Goal: Book appointment/travel/reservation

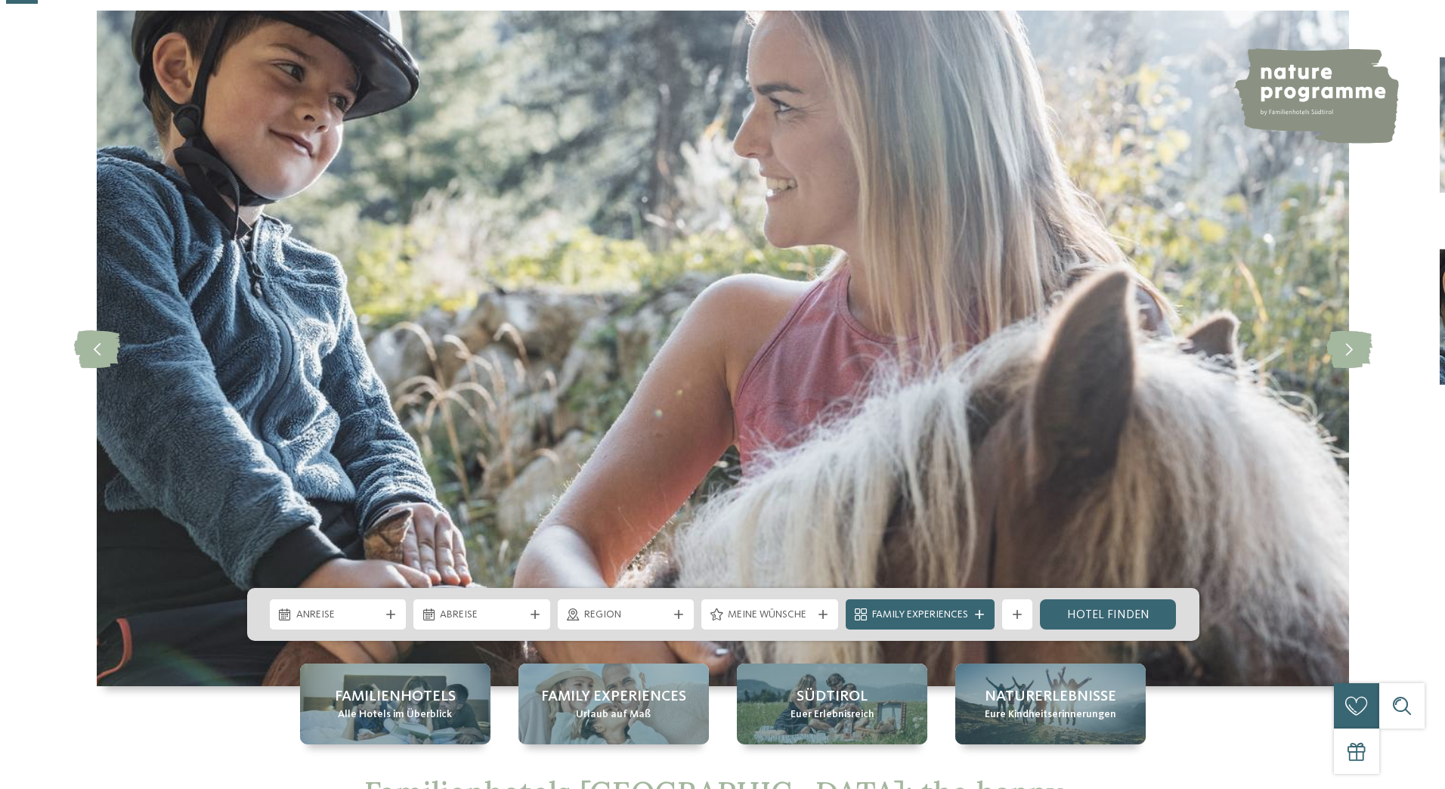
scroll to position [151, 0]
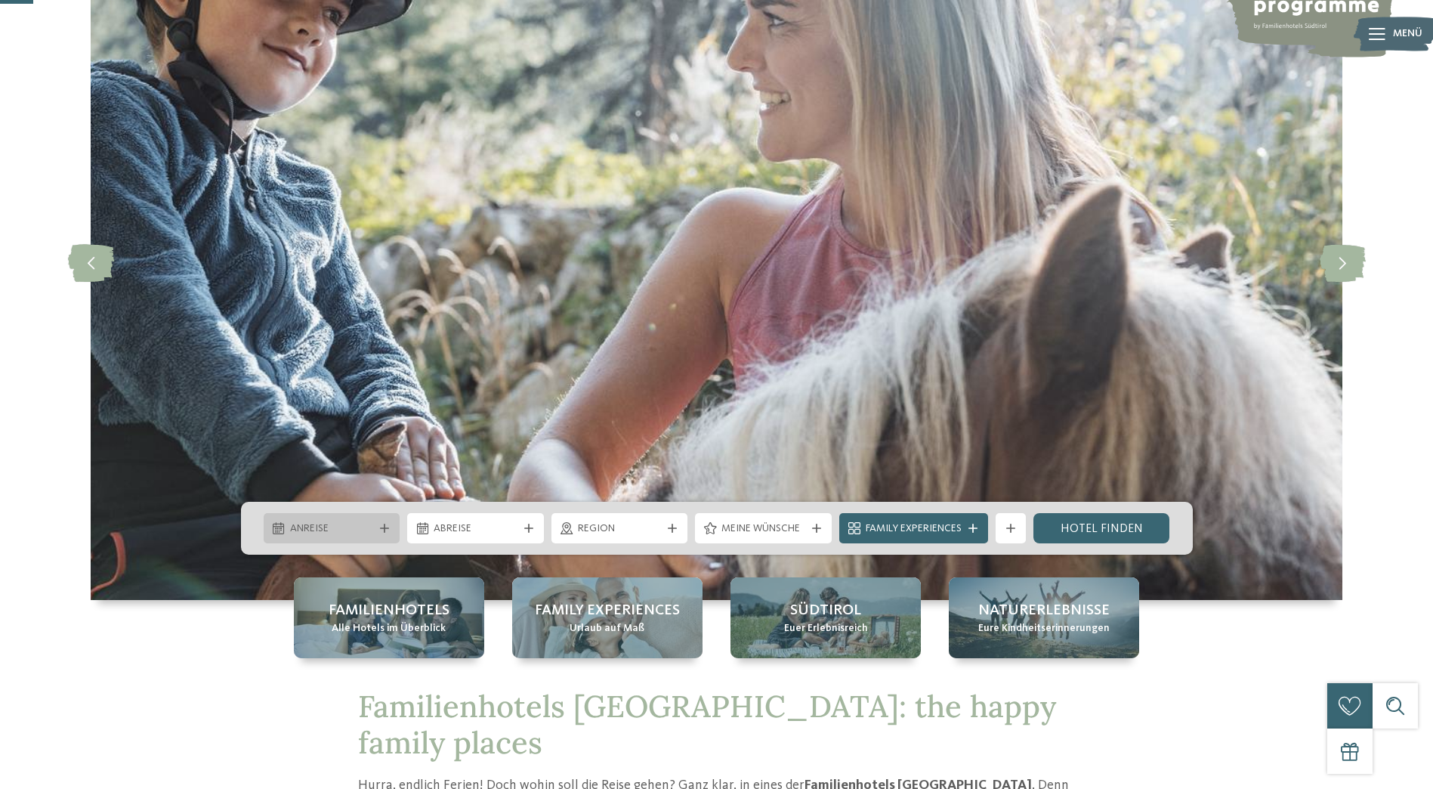
click at [382, 530] on icon at bounding box center [384, 528] width 9 height 9
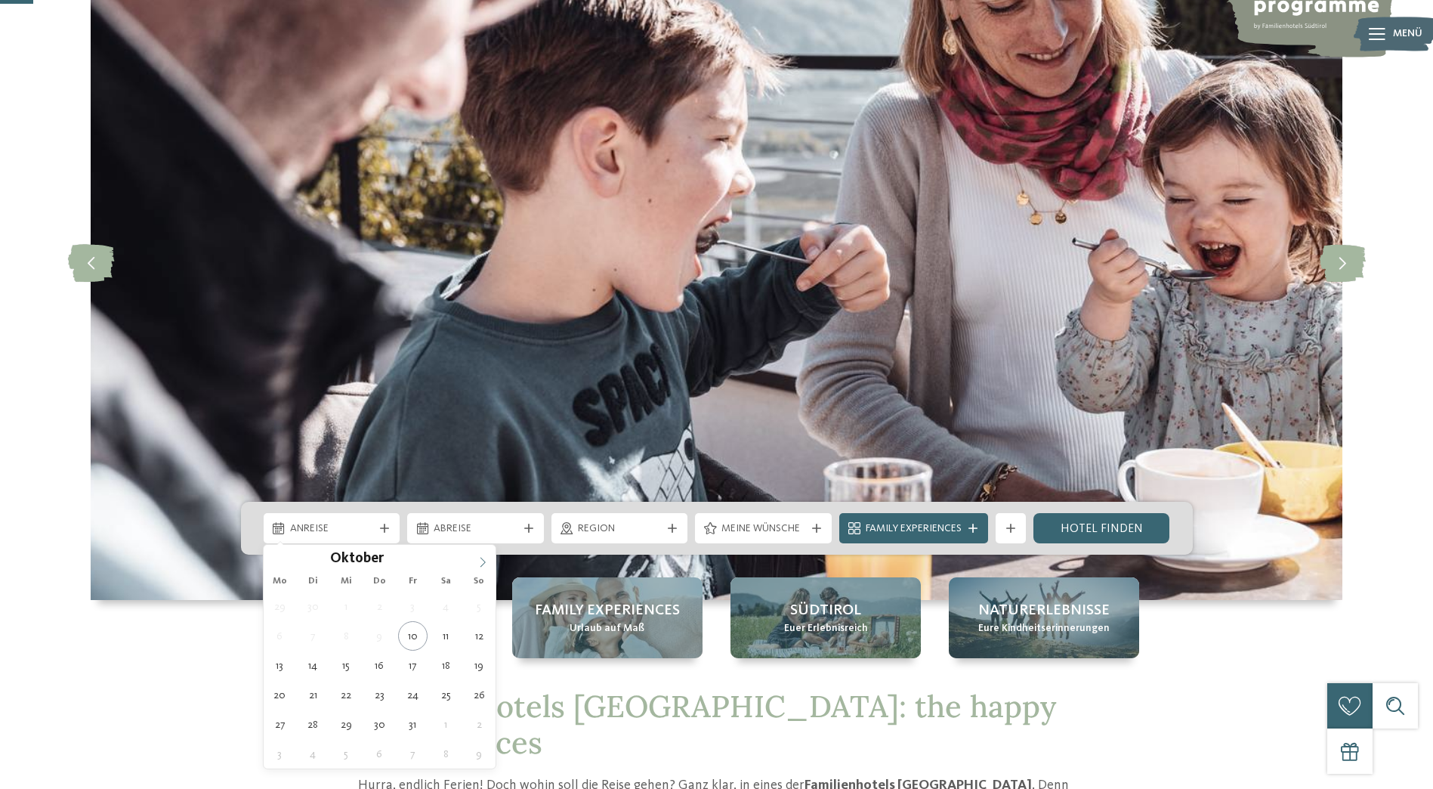
click at [481, 562] on icon at bounding box center [483, 562] width 11 height 11
type input "****"
click at [481, 562] on icon at bounding box center [483, 562] width 11 height 11
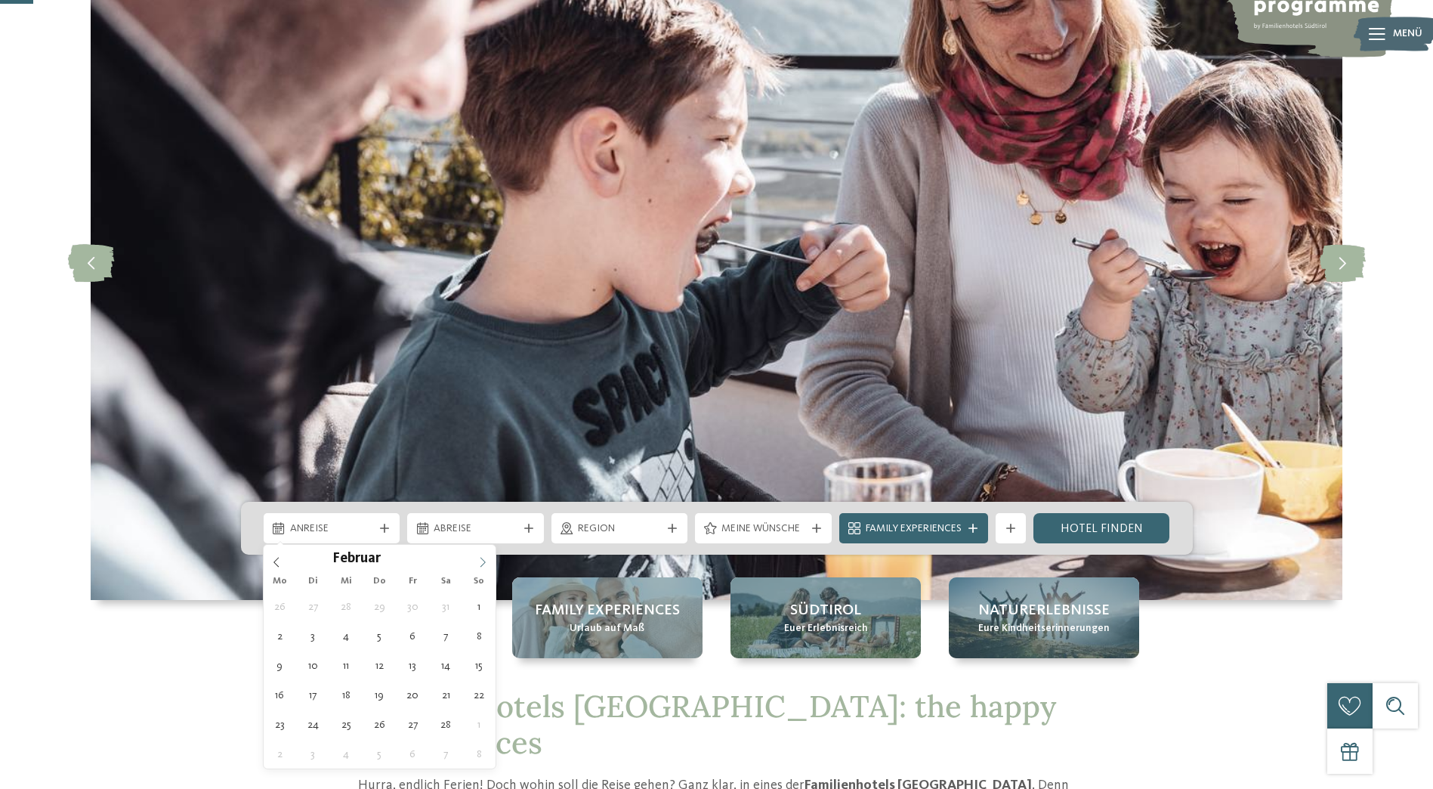
click at [481, 562] on icon at bounding box center [483, 562] width 11 height 11
type div "30.05.2026"
type input "****"
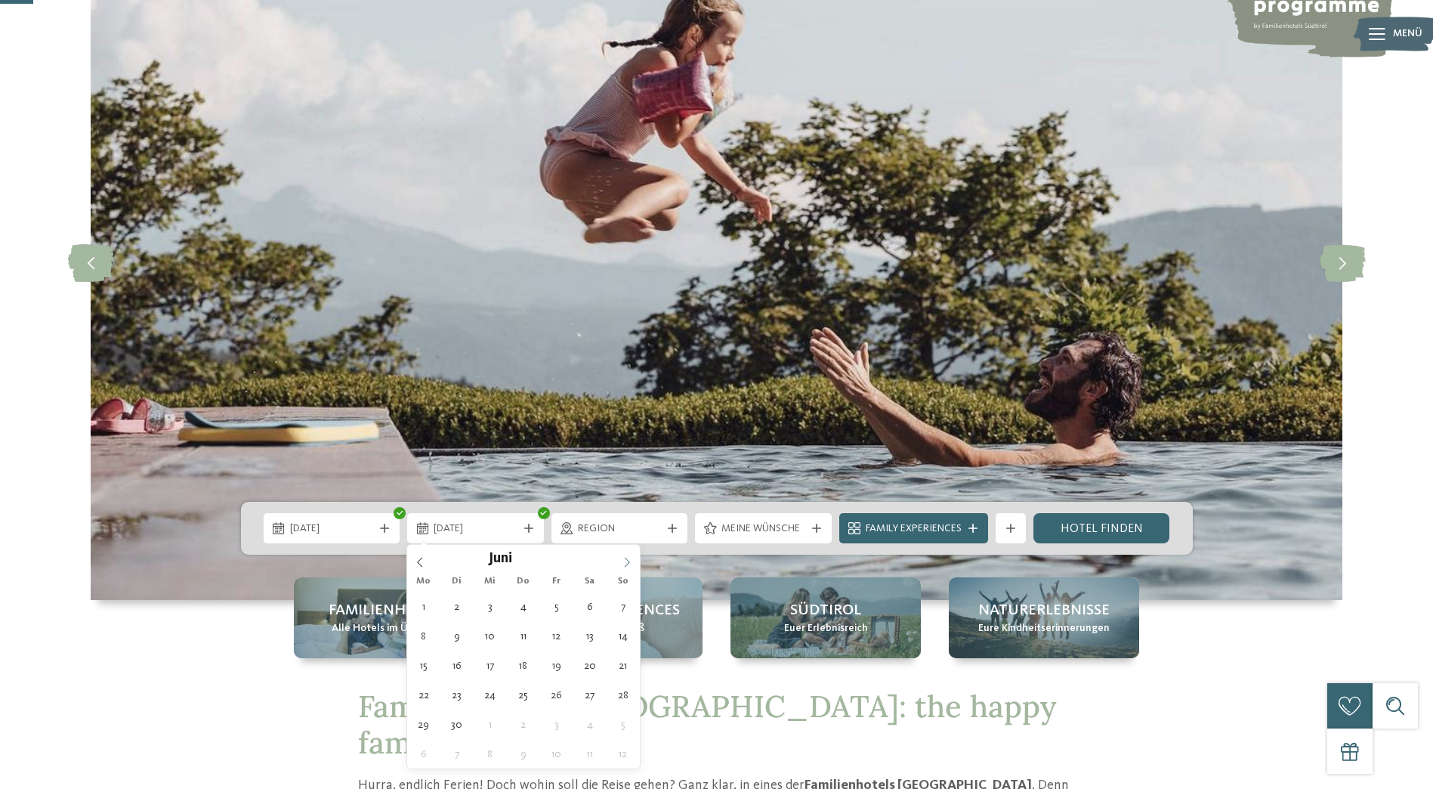
click at [630, 565] on icon at bounding box center [627, 562] width 11 height 11
type div "06.06.2026"
drag, startPoint x: 630, startPoint y: 565, endPoint x: 598, endPoint y: 609, distance: 54.1
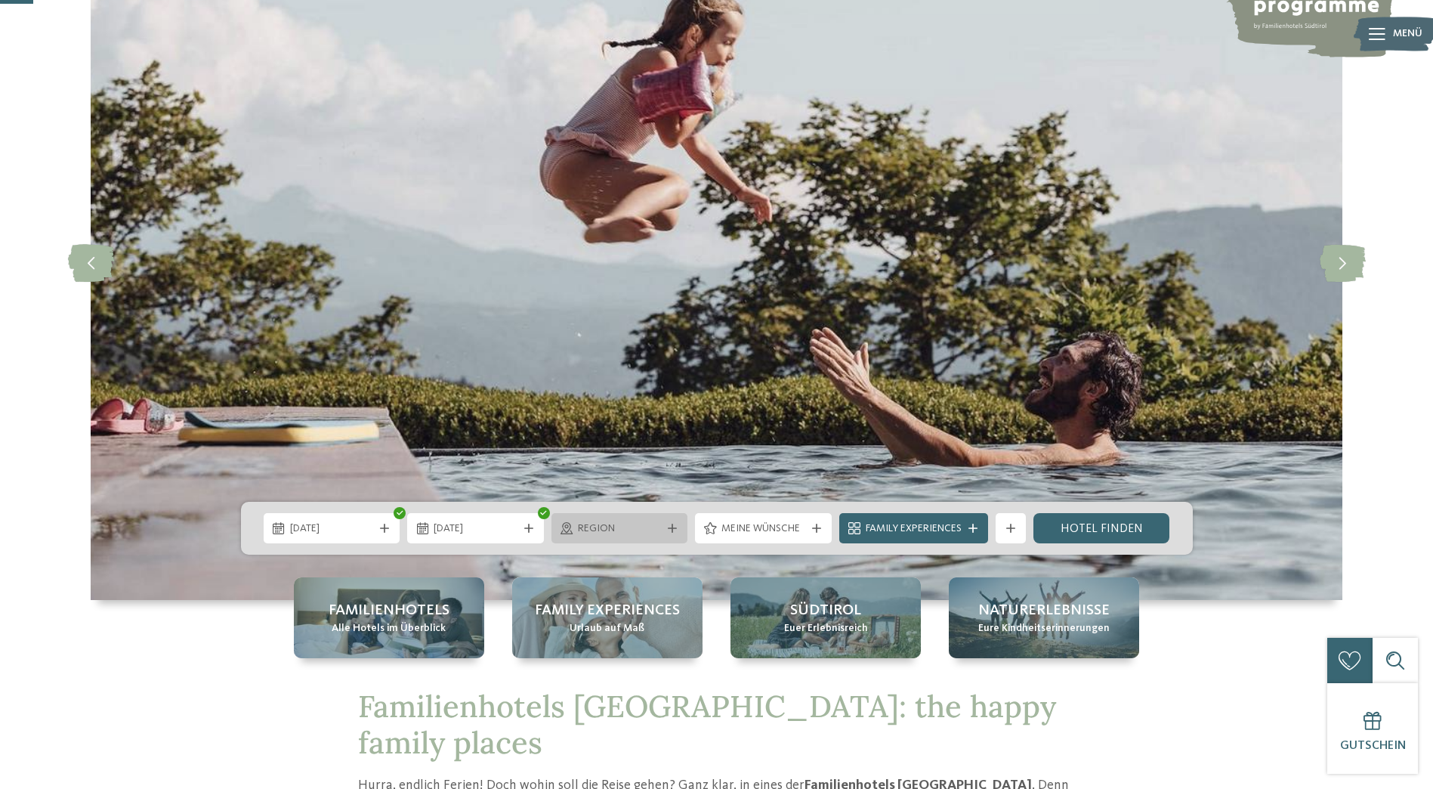
click at [682, 528] on div "Region" at bounding box center [620, 528] width 137 height 30
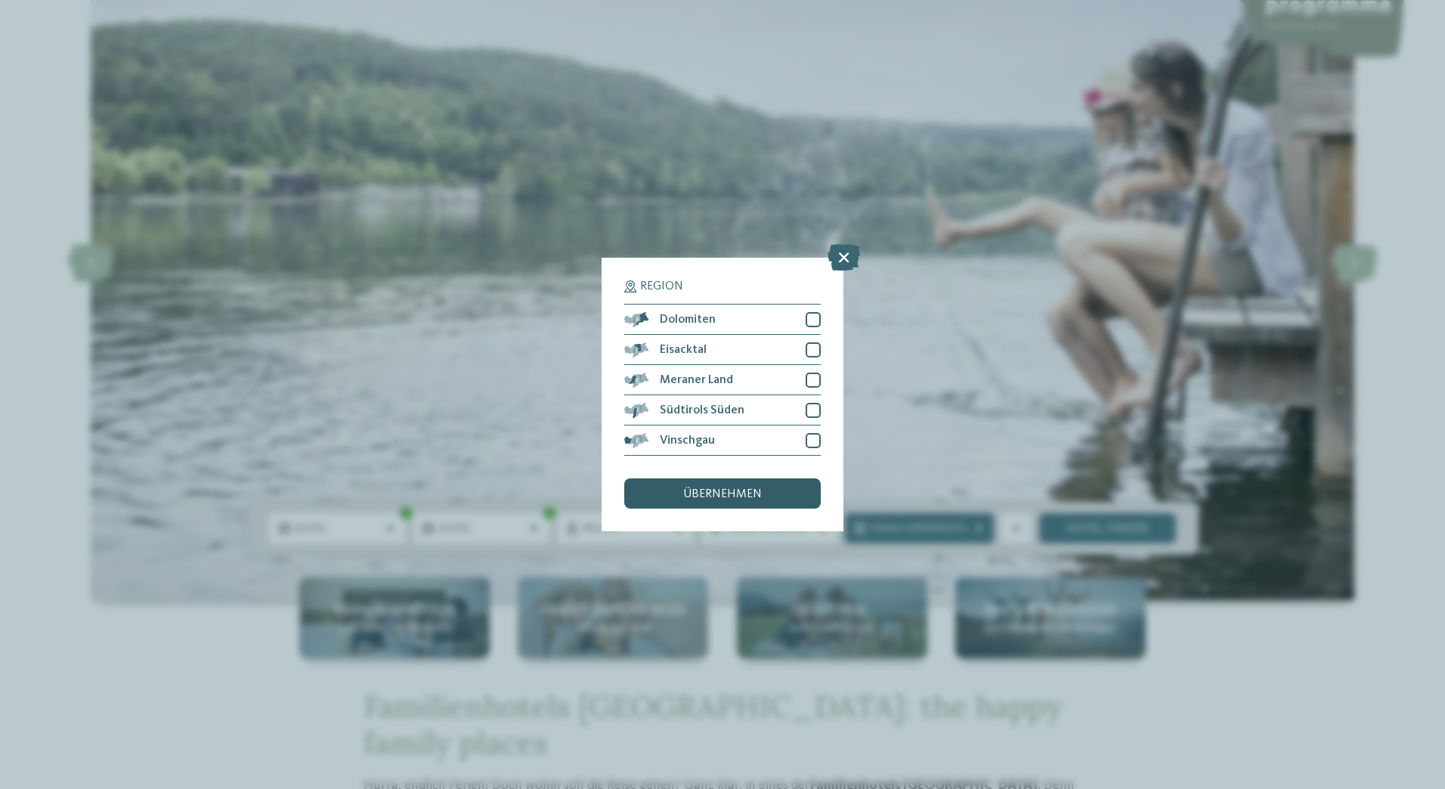
click at [743, 496] on span "übernehmen" at bounding box center [722, 494] width 79 height 12
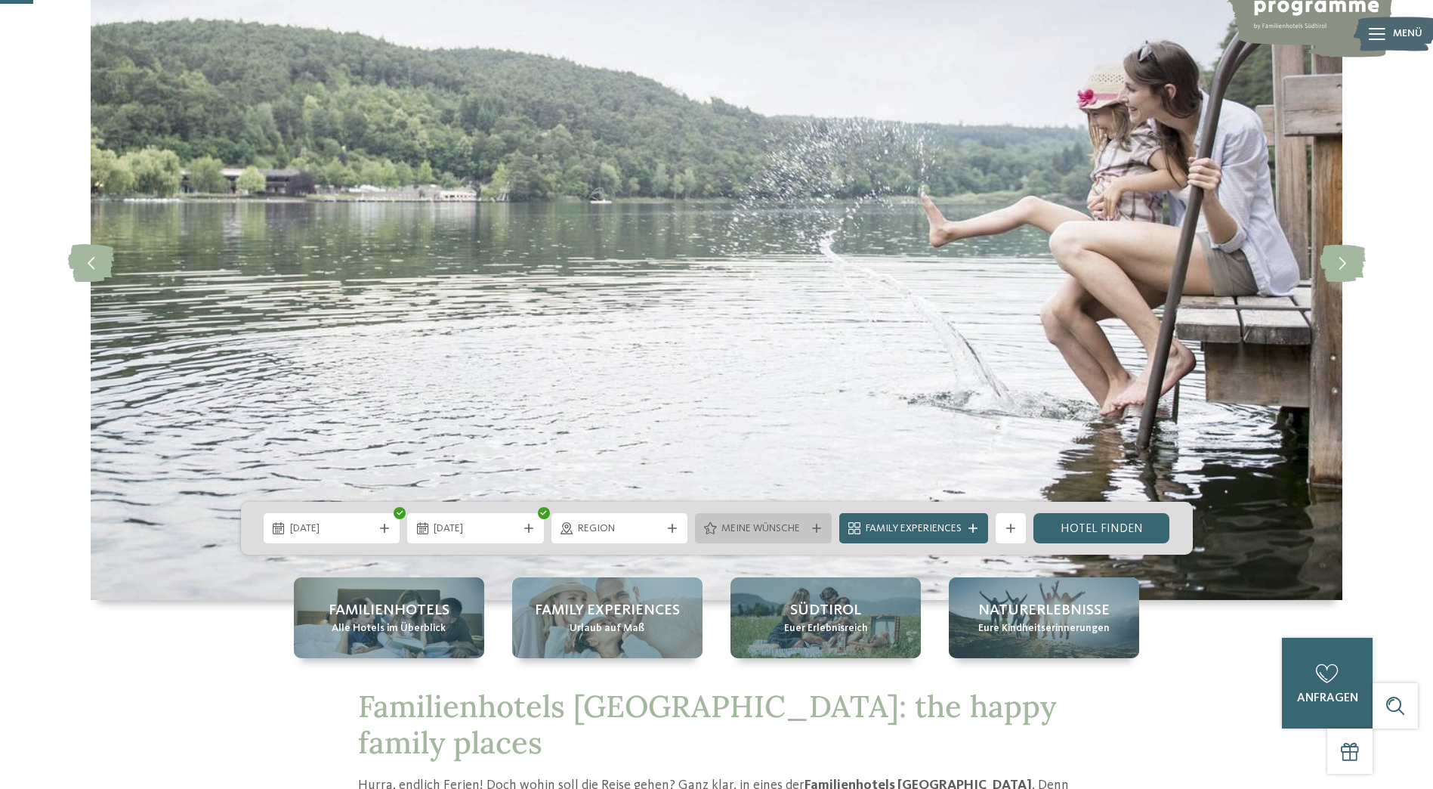
click at [803, 529] on span "Meine Wünsche" at bounding box center [764, 528] width 84 height 15
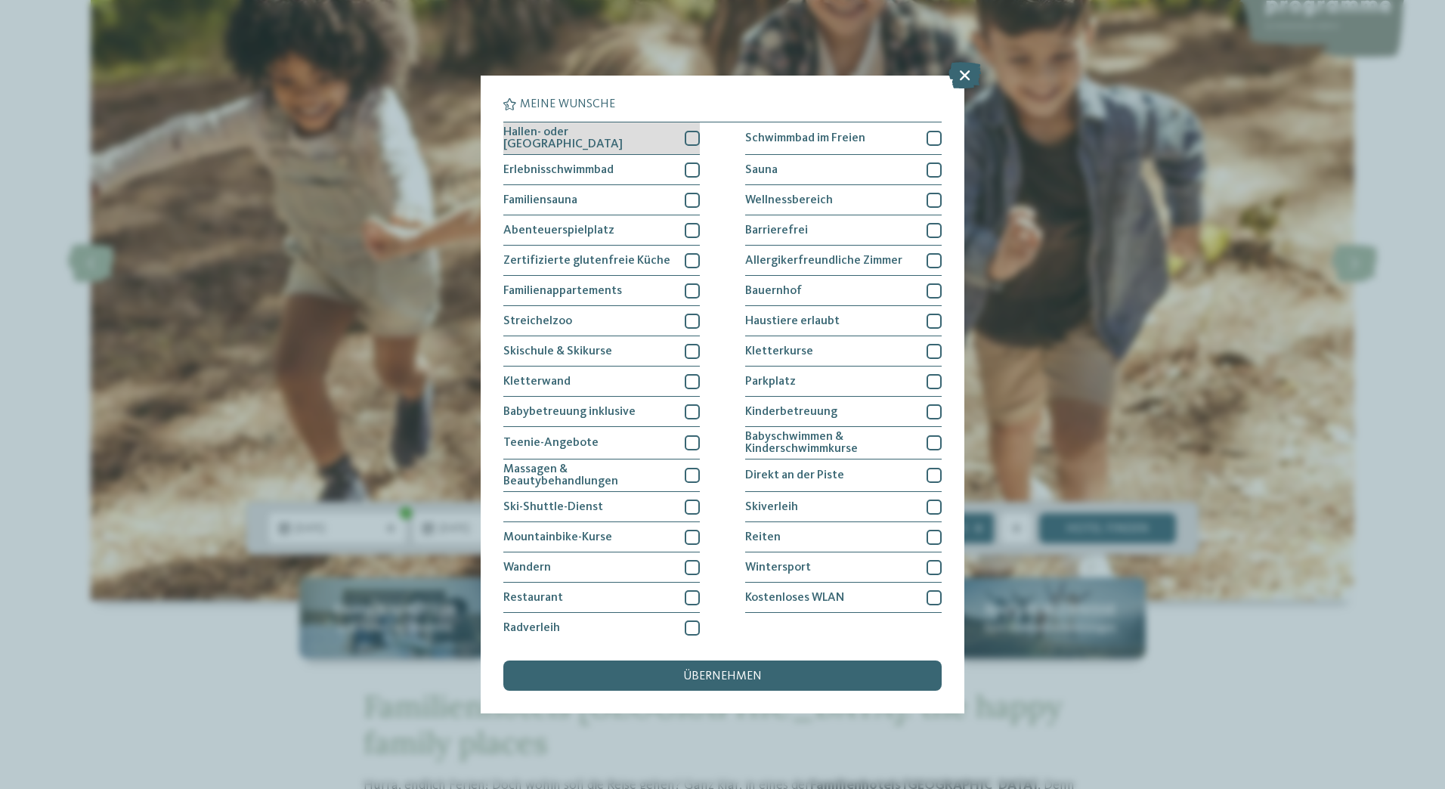
click at [688, 141] on div at bounding box center [692, 138] width 15 height 15
click at [680, 230] on div "Abenteuerspielplatz" at bounding box center [601, 230] width 196 height 30
click at [685, 290] on div at bounding box center [692, 290] width 15 height 15
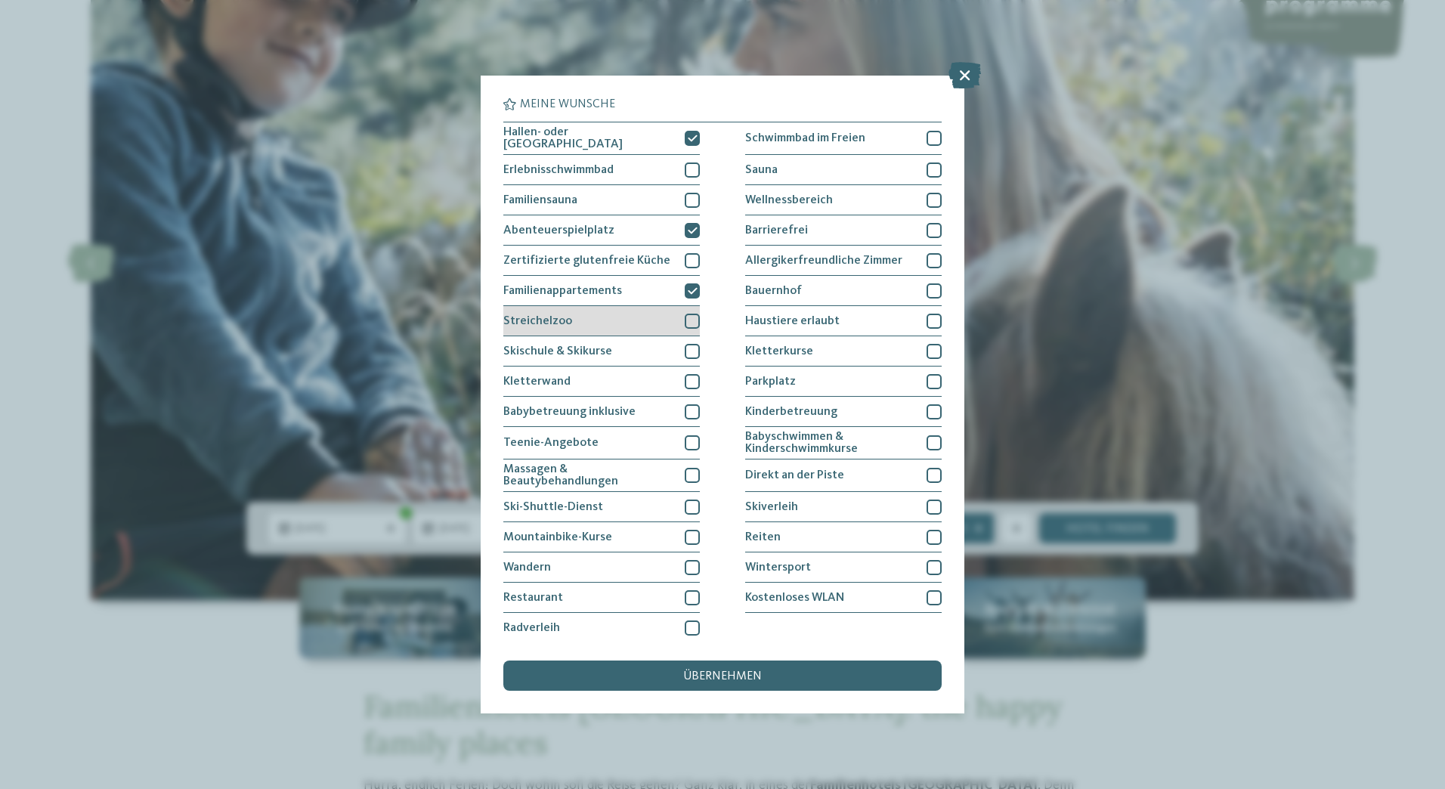
click at [688, 318] on div at bounding box center [692, 321] width 15 height 15
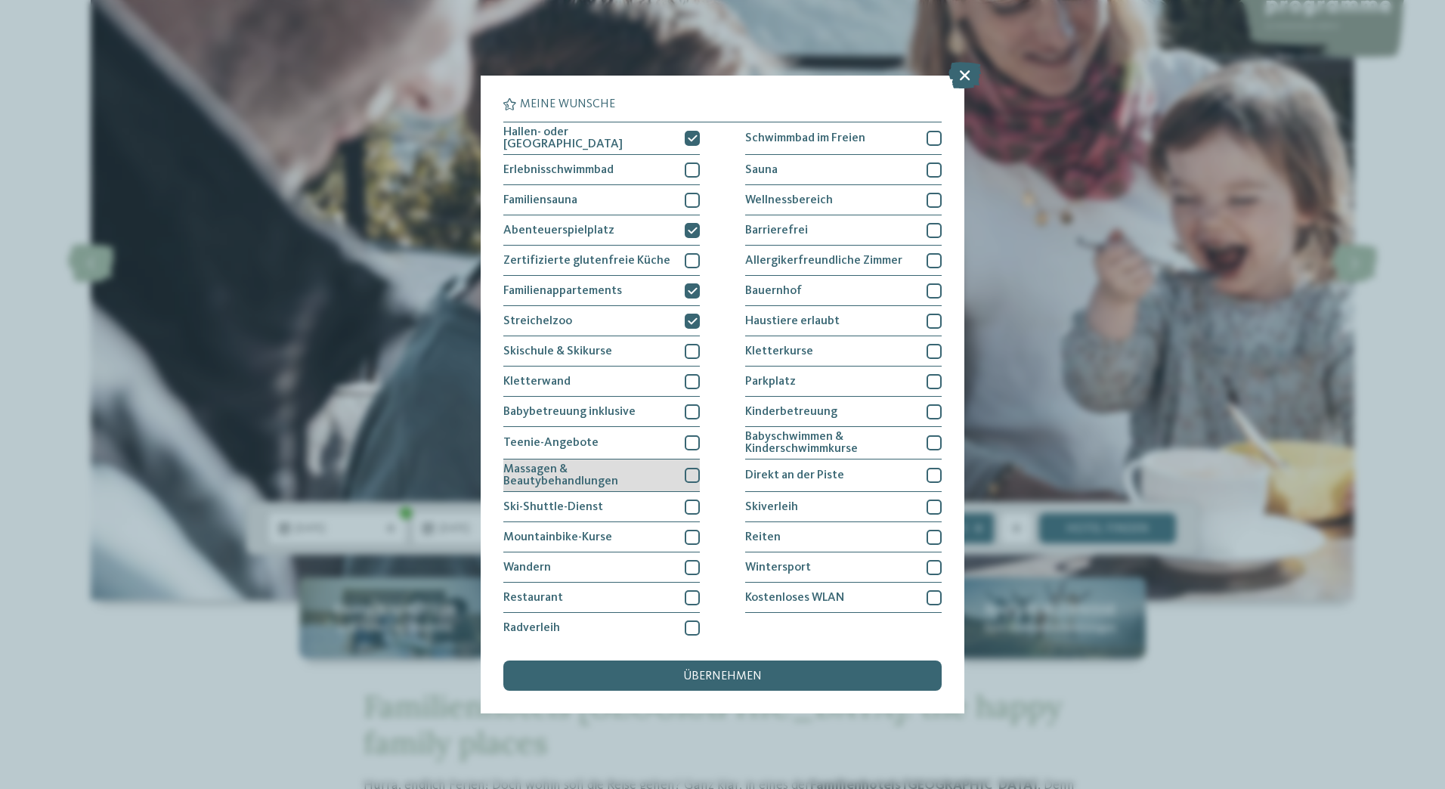
click at [668, 481] on span "Massagen & Beautybehandlungen" at bounding box center [588, 475] width 170 height 24
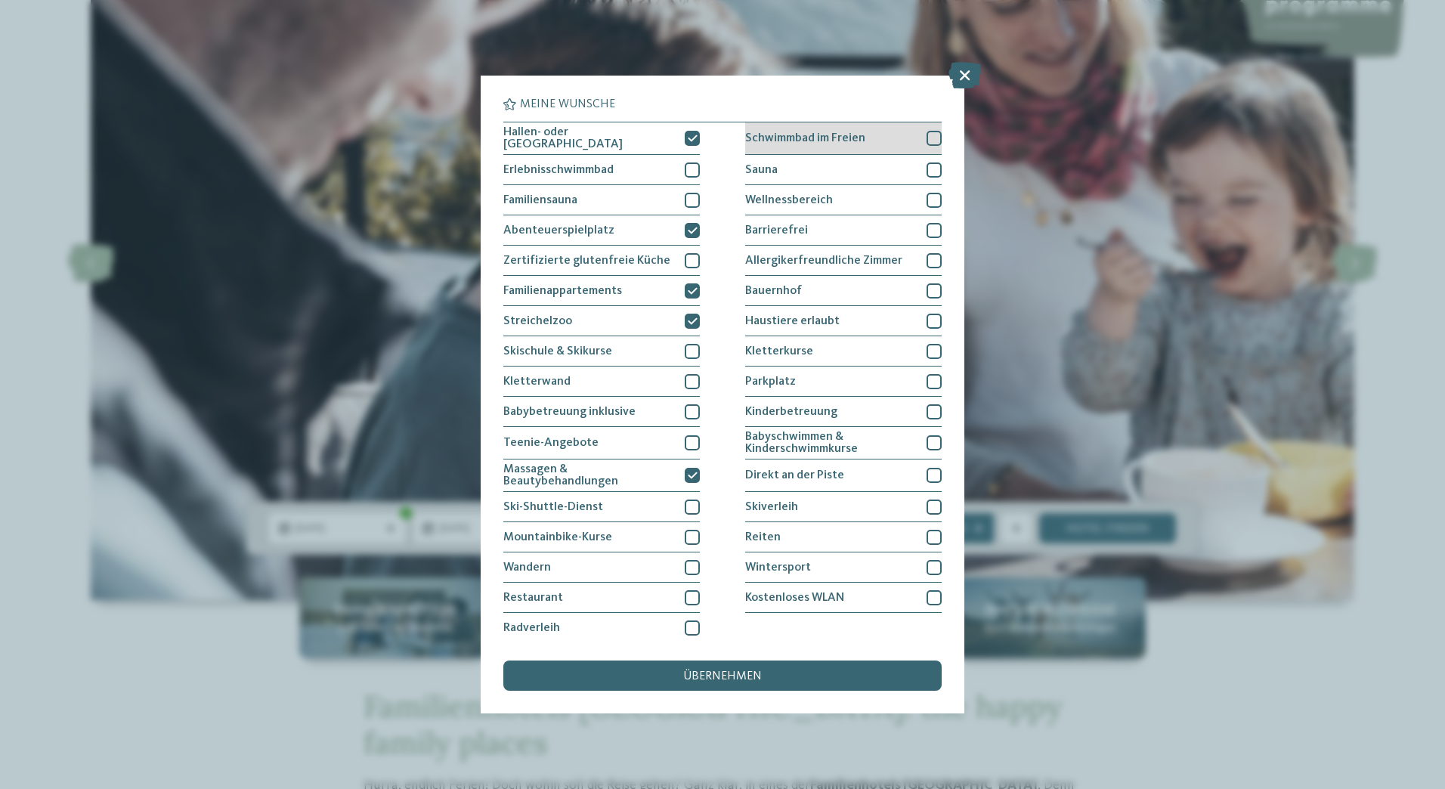
click at [929, 133] on div at bounding box center [933, 138] width 15 height 15
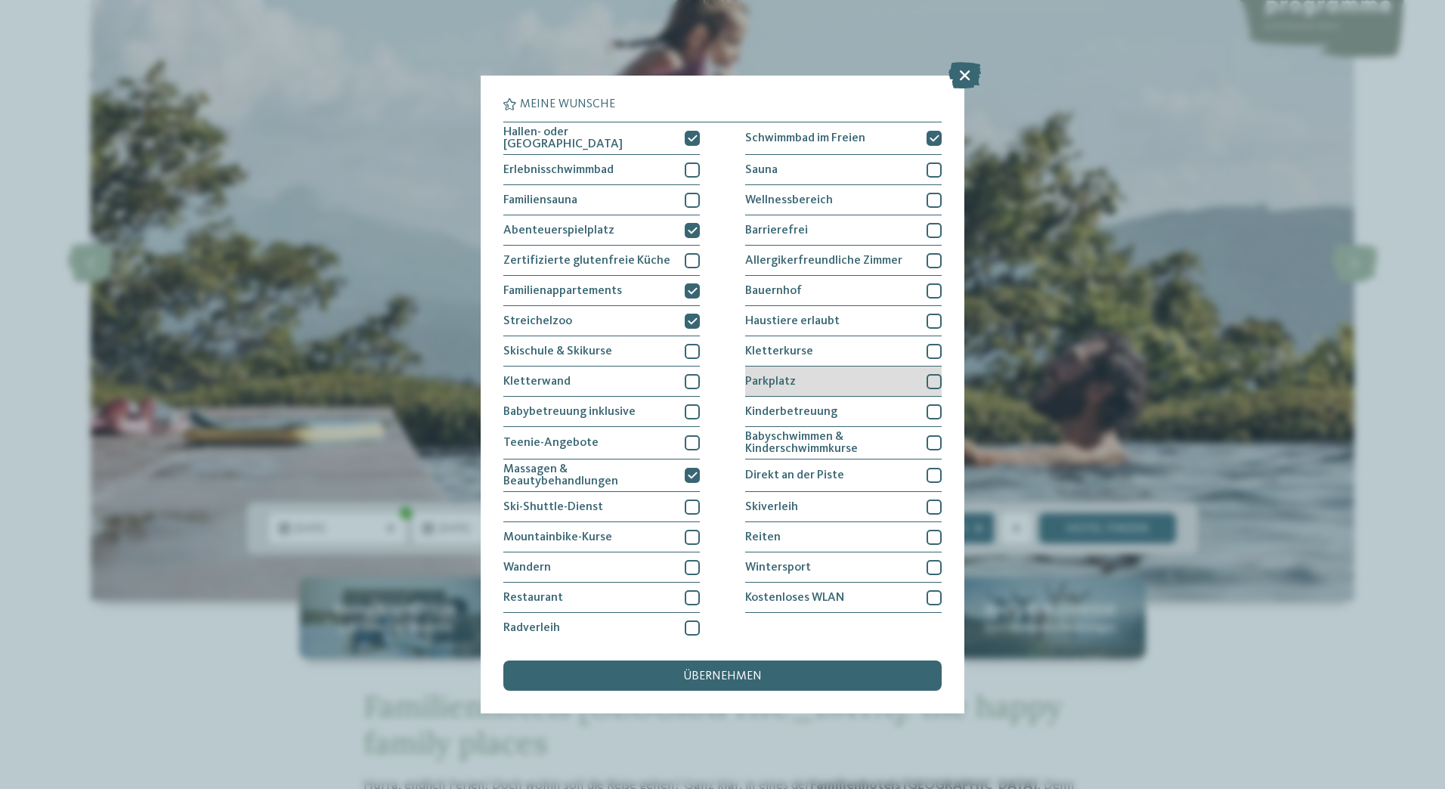
click at [914, 383] on div "Parkplatz" at bounding box center [843, 381] width 196 height 30
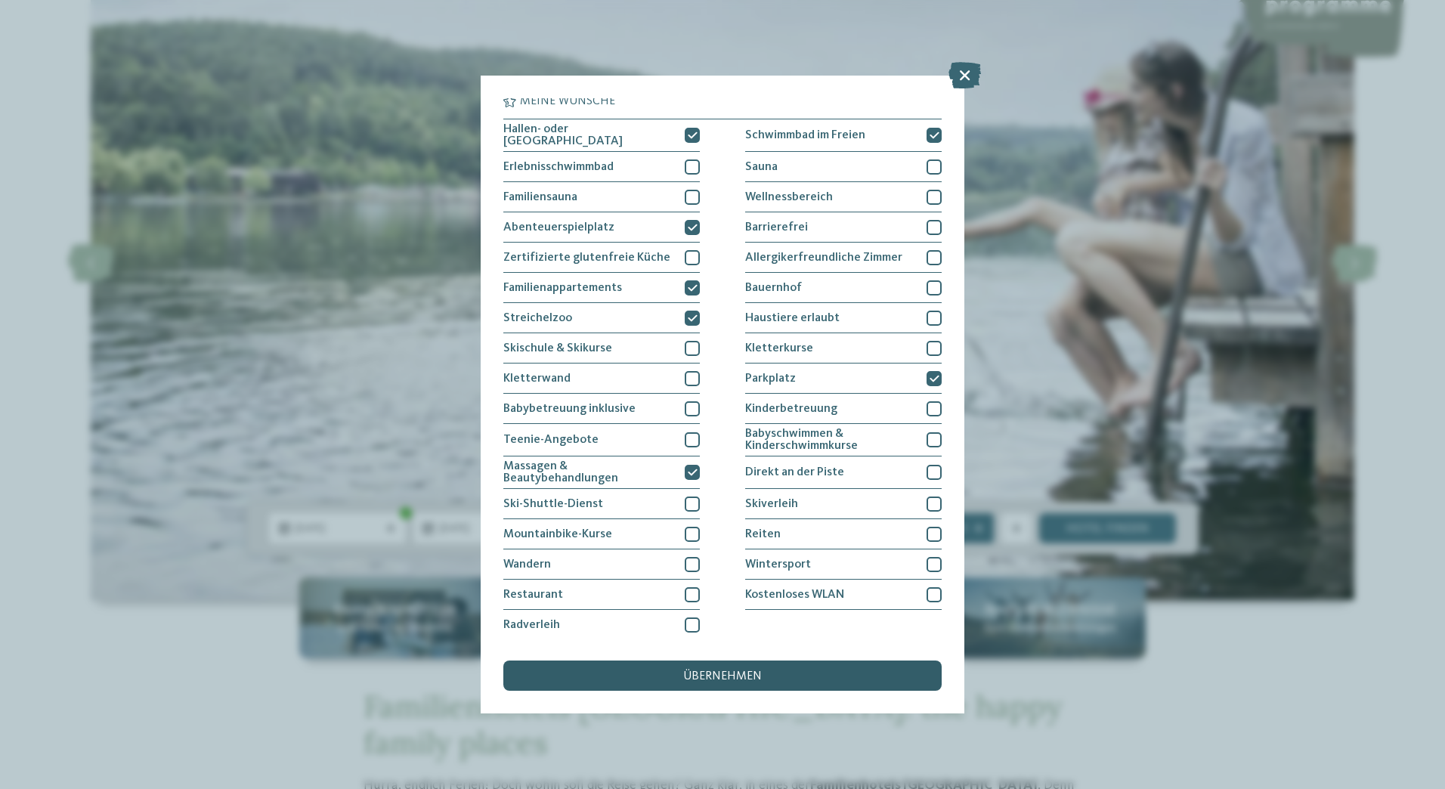
click at [722, 683] on div "übernehmen" at bounding box center [722, 675] width 438 height 30
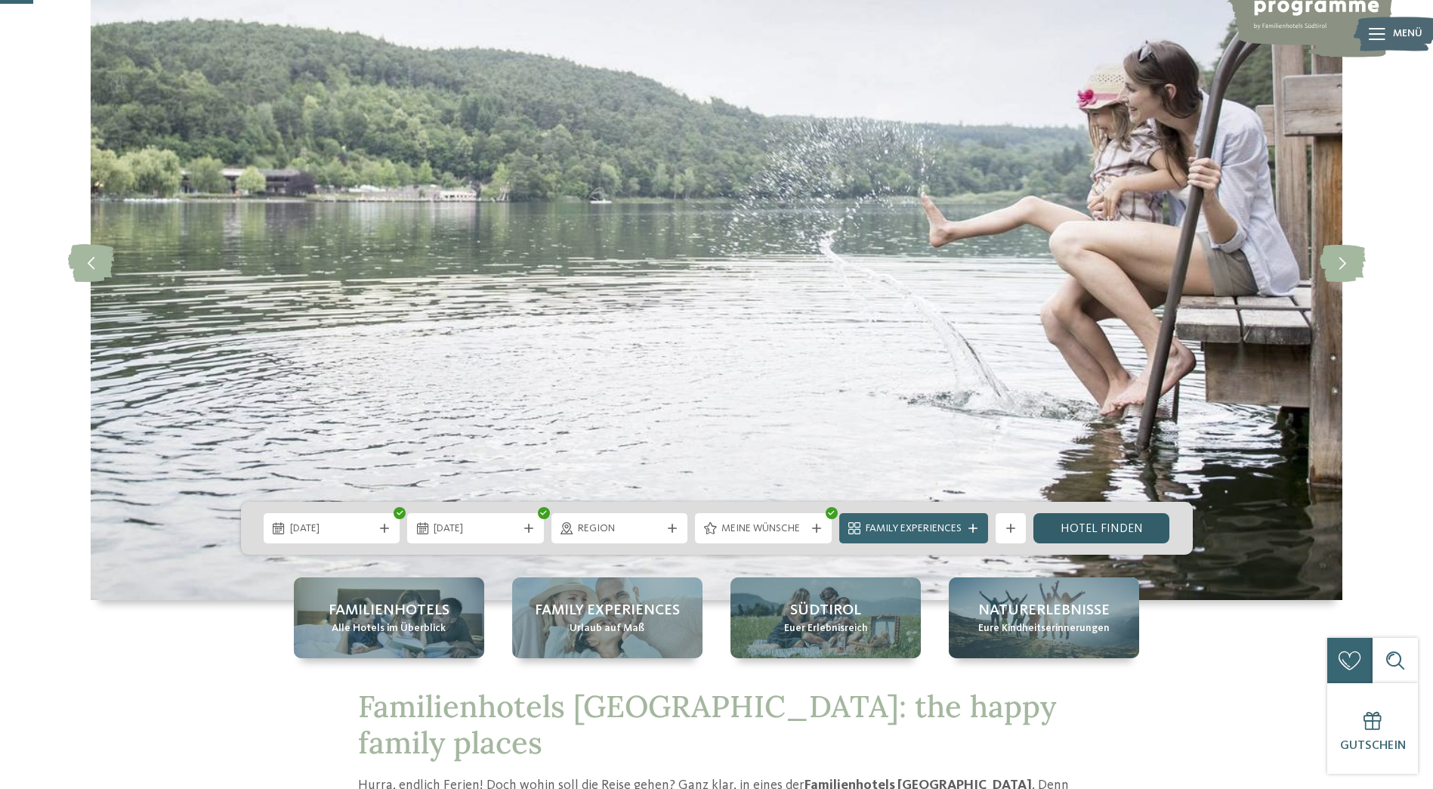
click at [1076, 526] on link "Hotel finden" at bounding box center [1102, 528] width 137 height 30
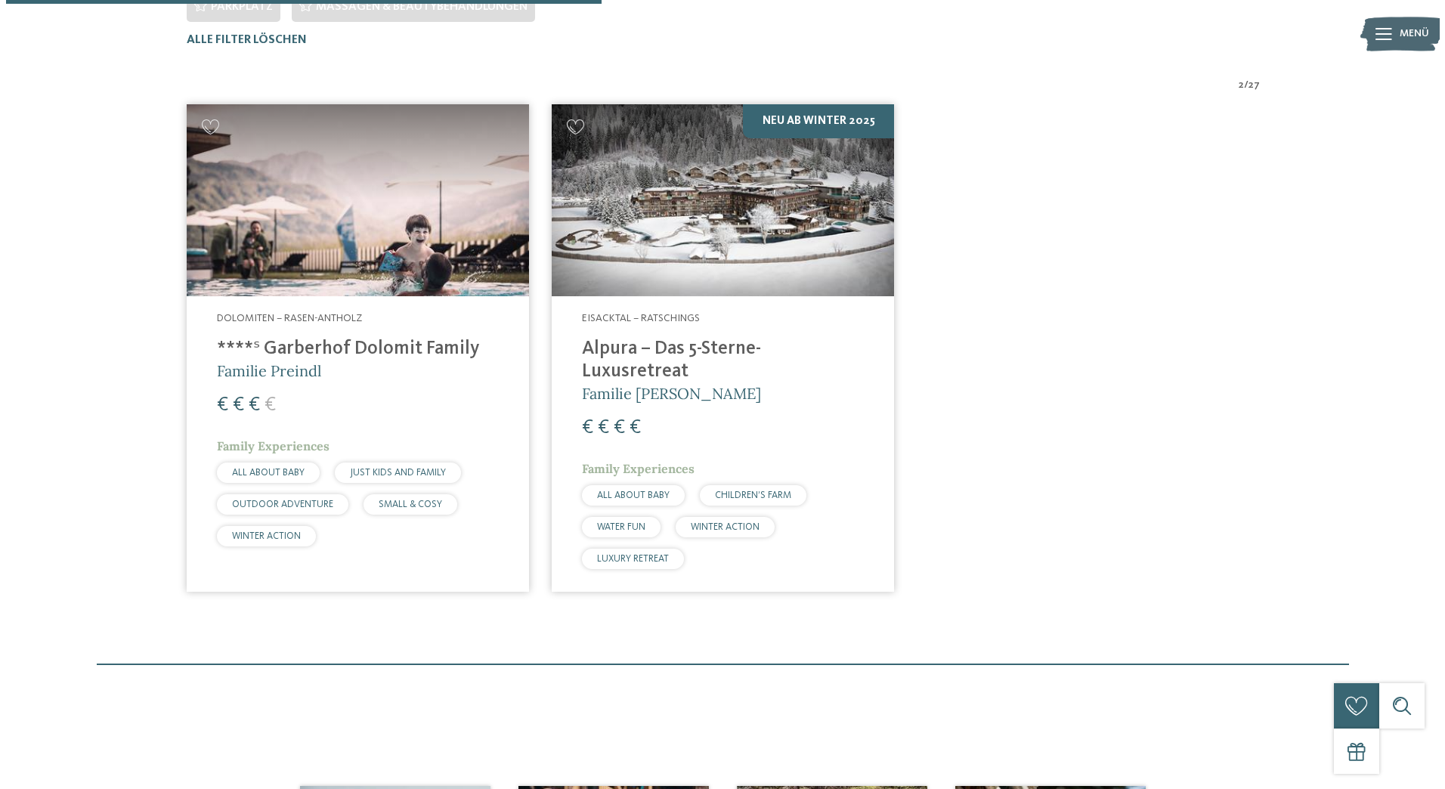
scroll to position [533, 0]
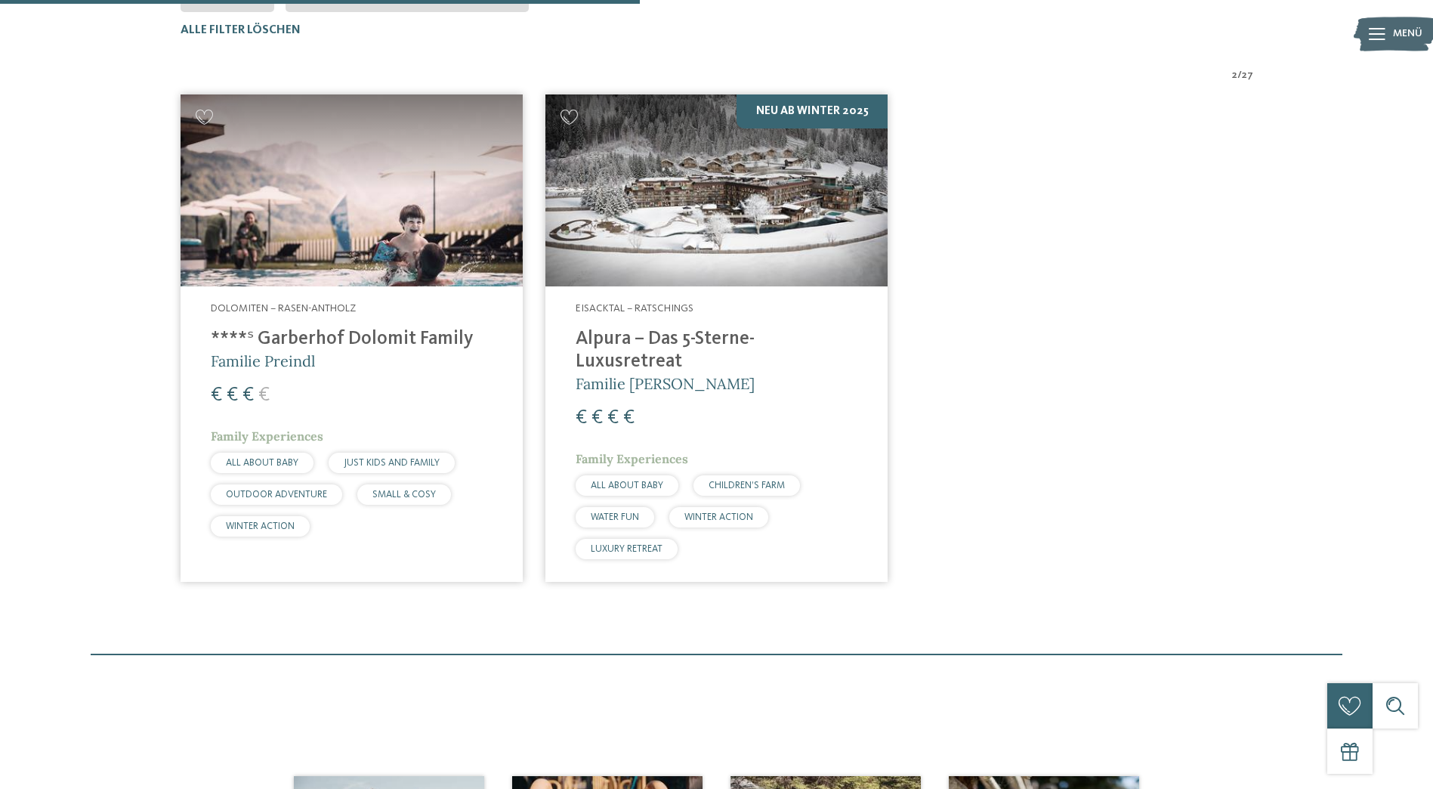
click at [357, 349] on h4 "****ˢ Garberhof Dolomit Family" at bounding box center [352, 339] width 282 height 23
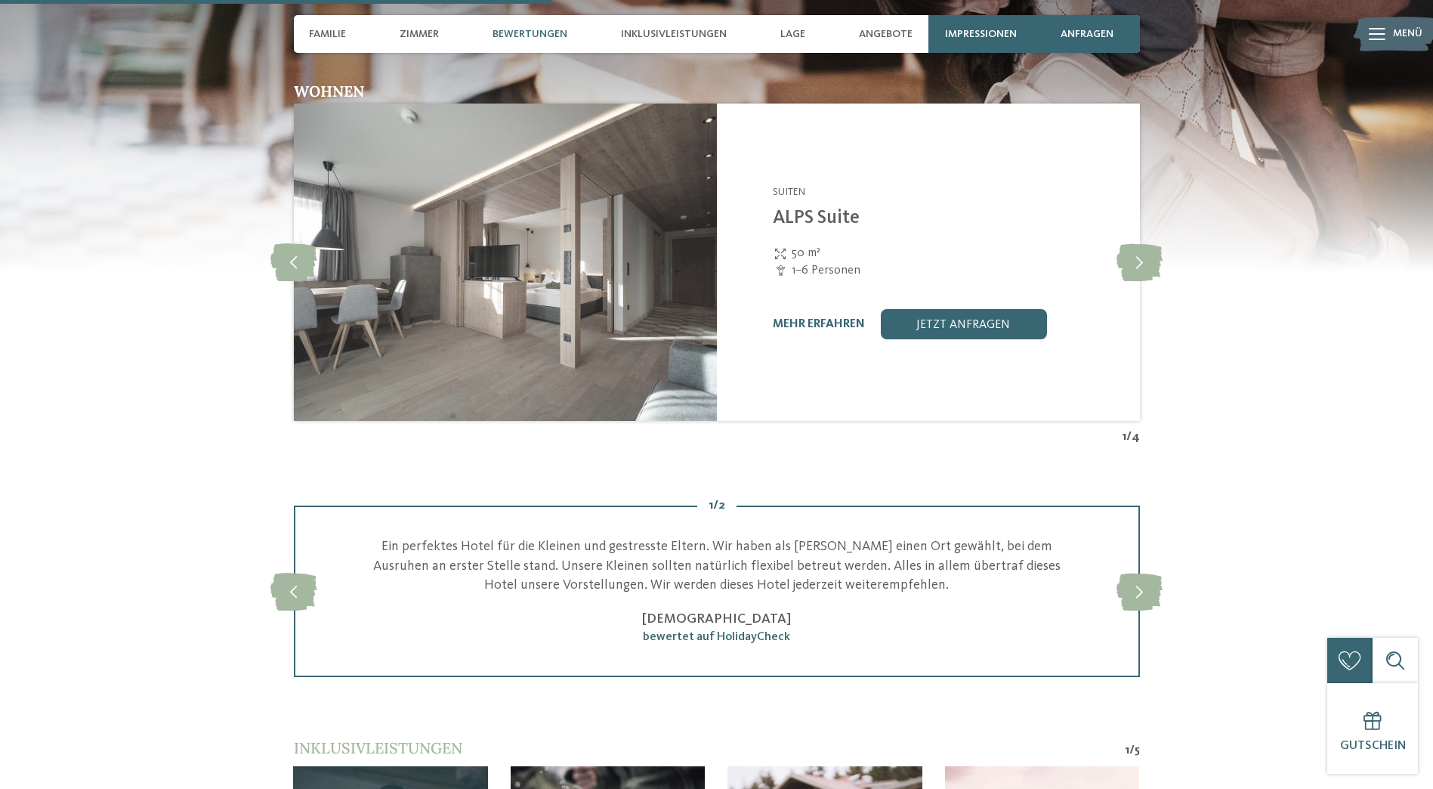
scroll to position [2418, 0]
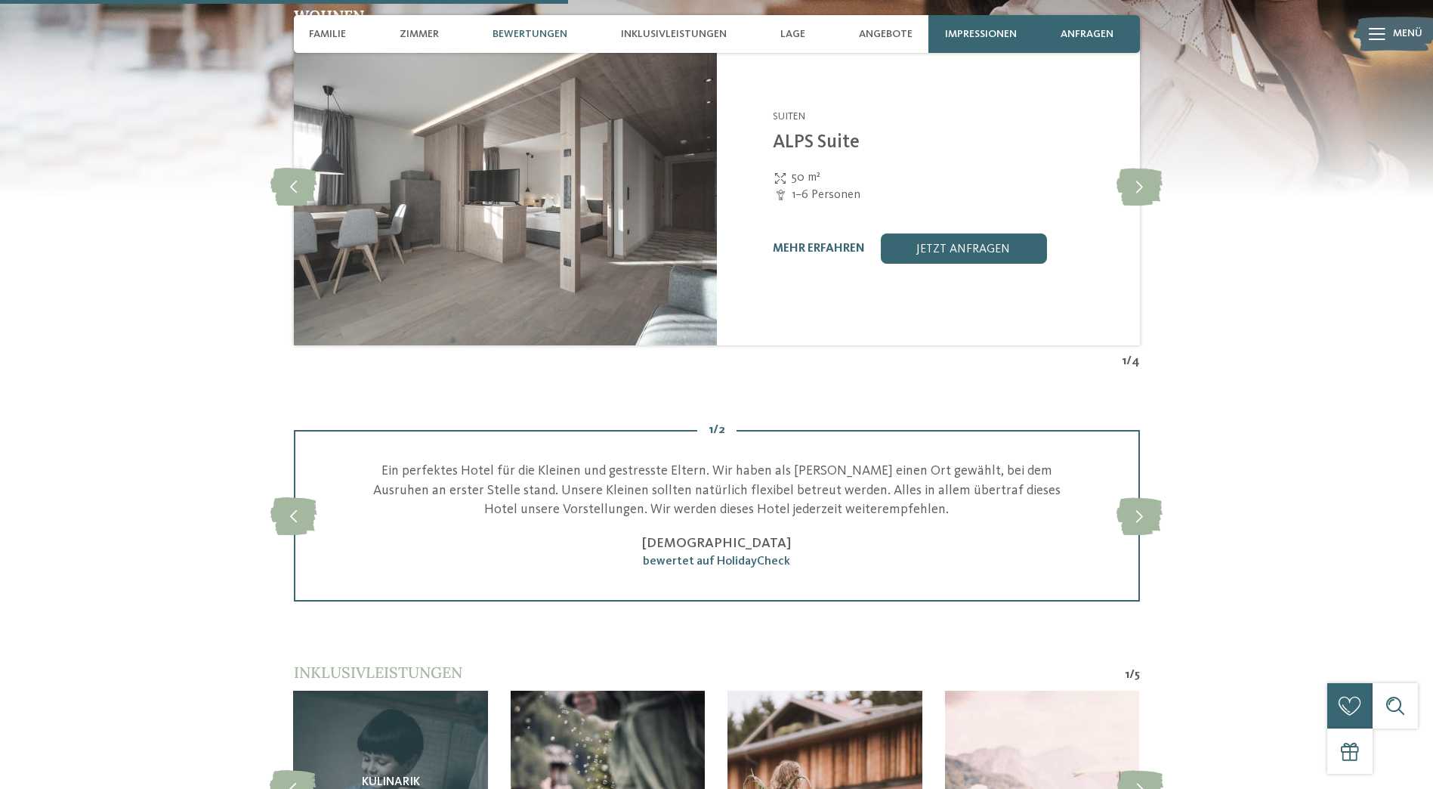
click at [412, 258] on img at bounding box center [504, 186] width 423 height 317
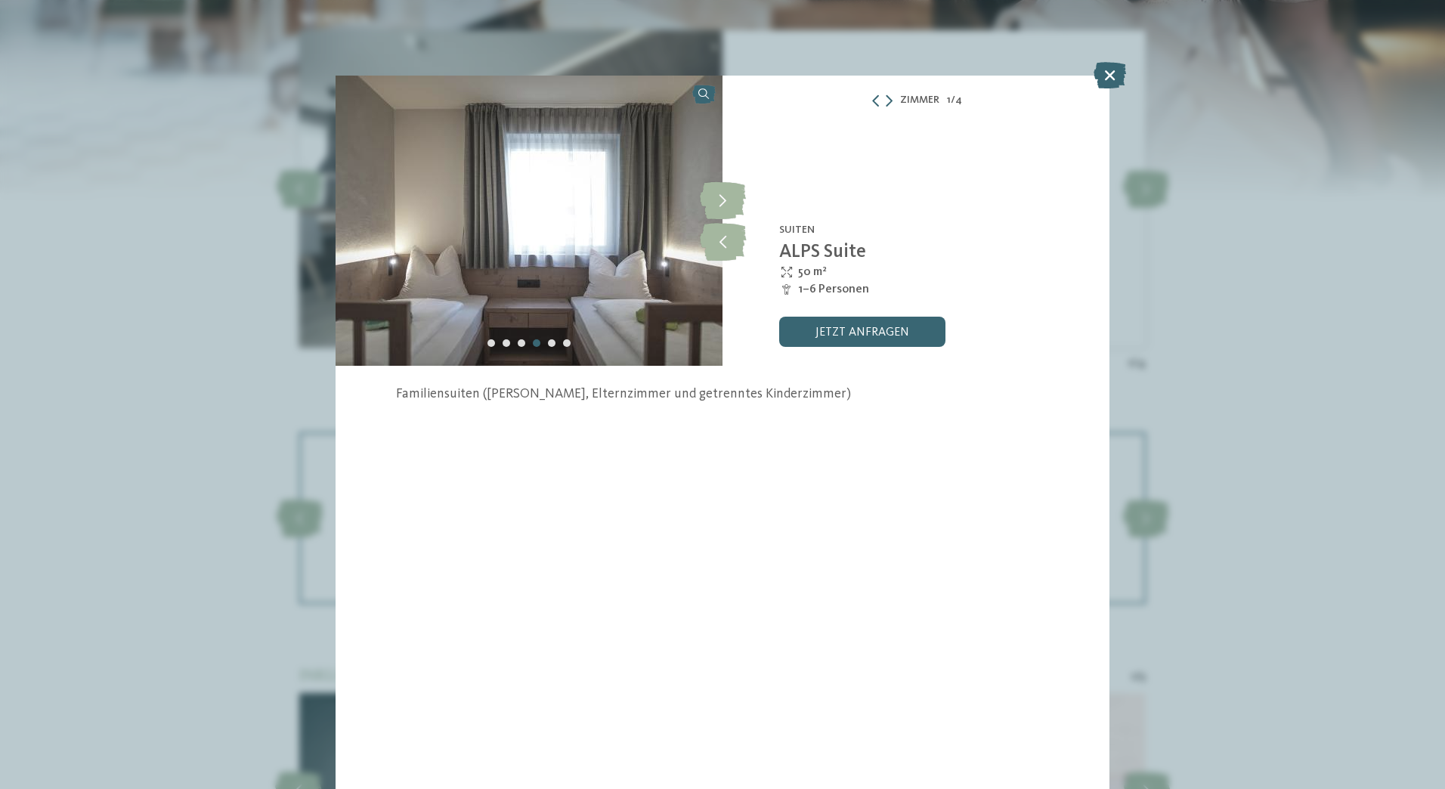
click at [892, 92] on div "Zimmer 1 / 4" at bounding box center [915, 100] width 387 height 19
click at [887, 103] on icon at bounding box center [889, 100] width 7 height 12
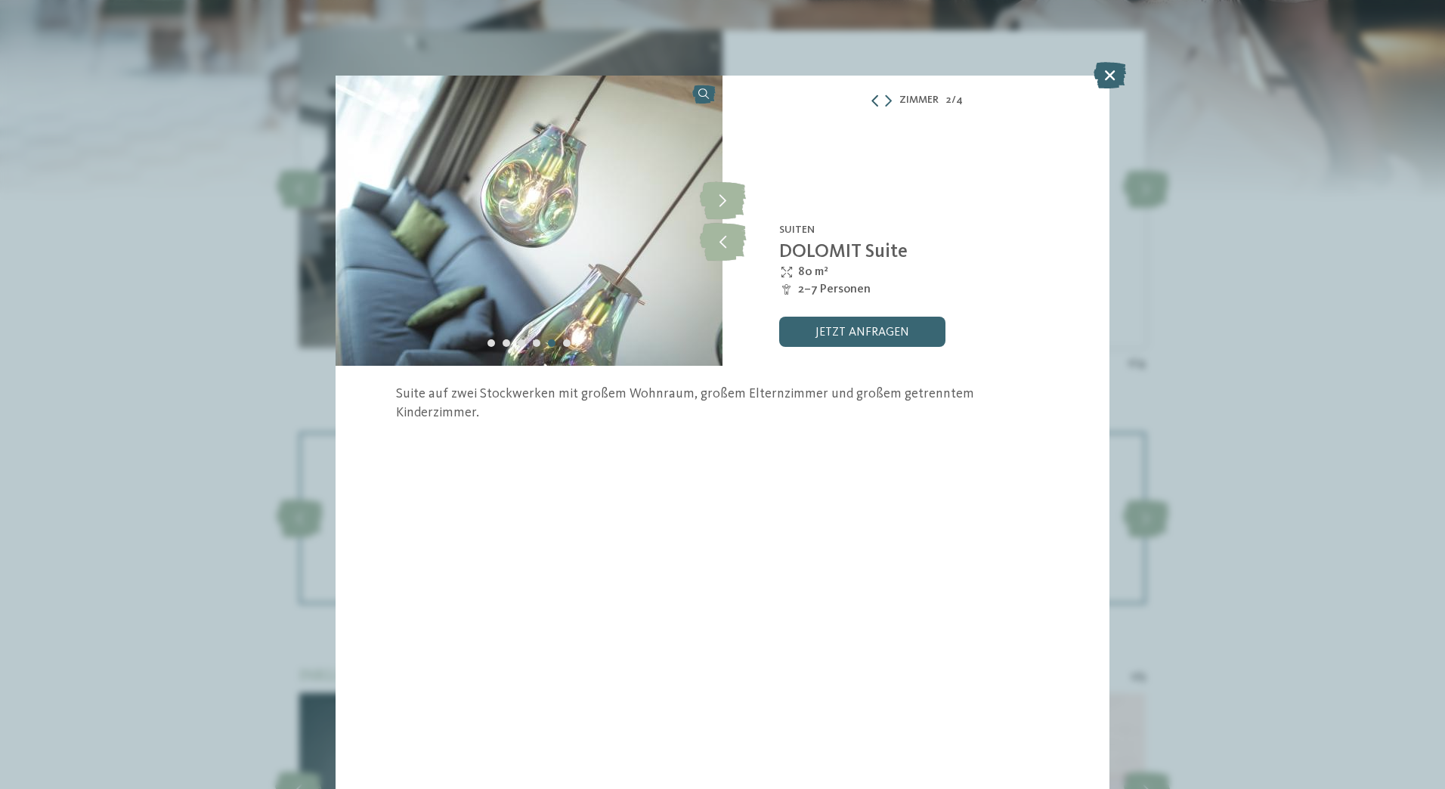
click at [875, 106] on icon at bounding box center [875, 100] width 12 height 12
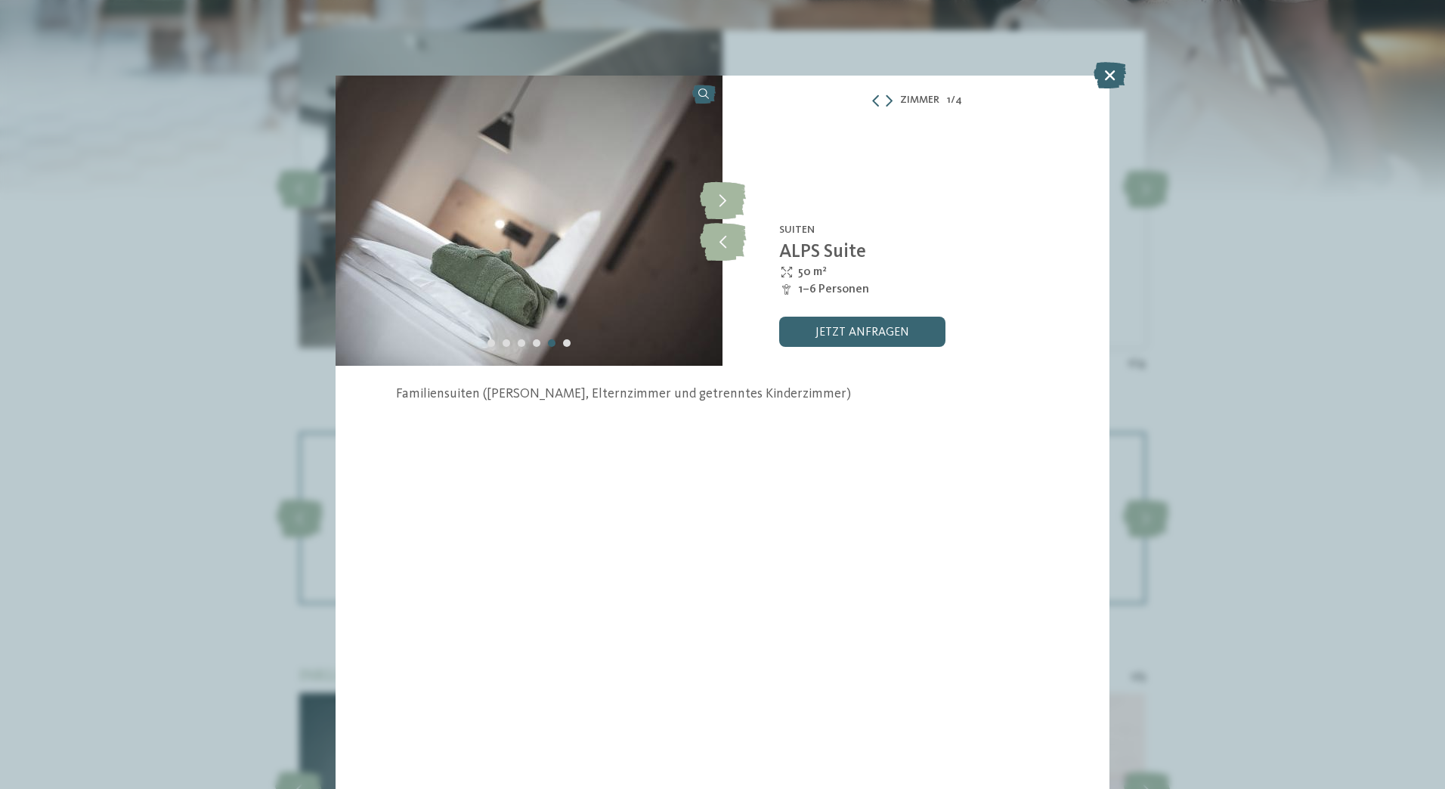
click at [549, 283] on img at bounding box center [529, 221] width 387 height 290
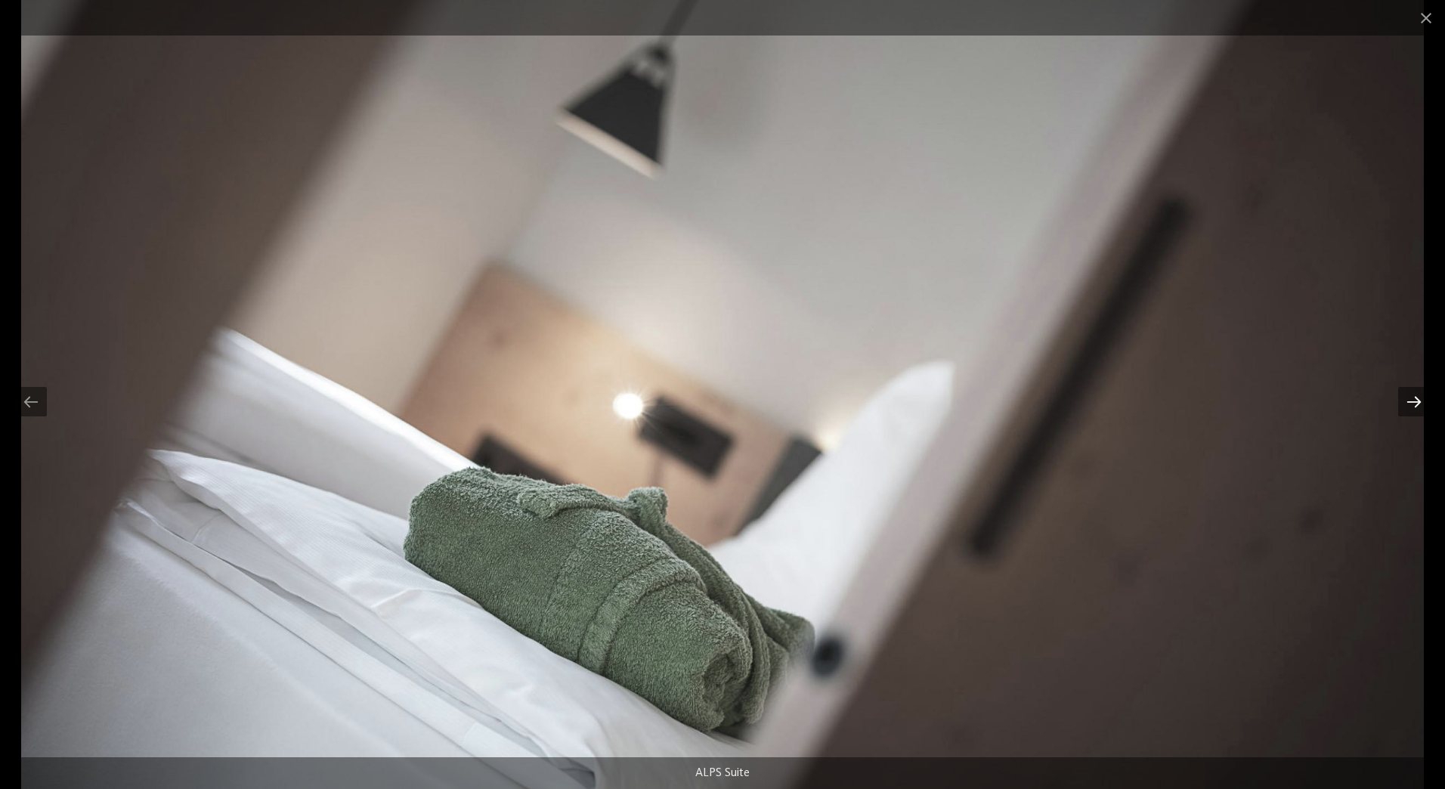
click at [1406, 414] on div at bounding box center [1414, 401] width 32 height 29
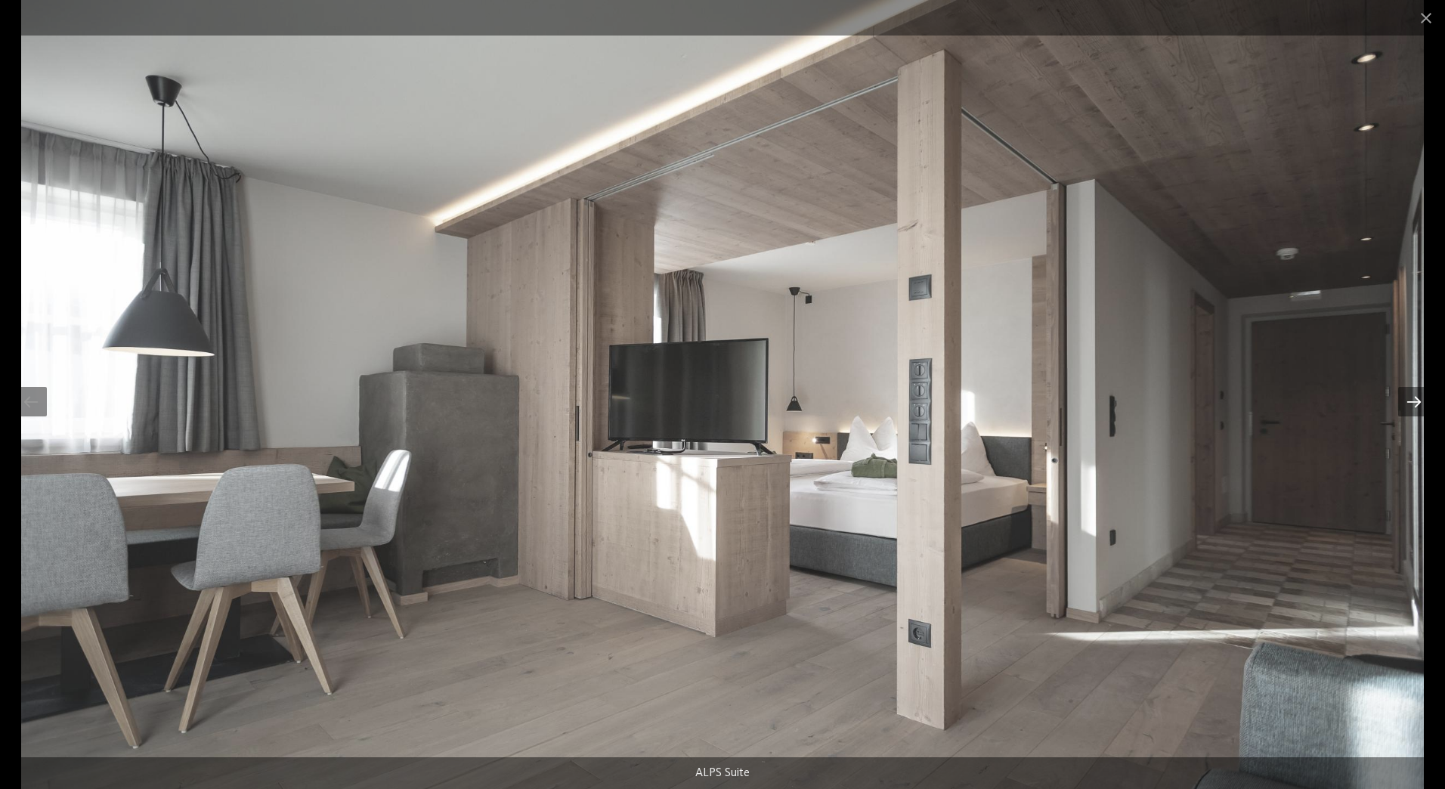
click at [1406, 414] on div at bounding box center [1414, 401] width 32 height 29
click at [1409, 406] on div at bounding box center [1414, 401] width 32 height 29
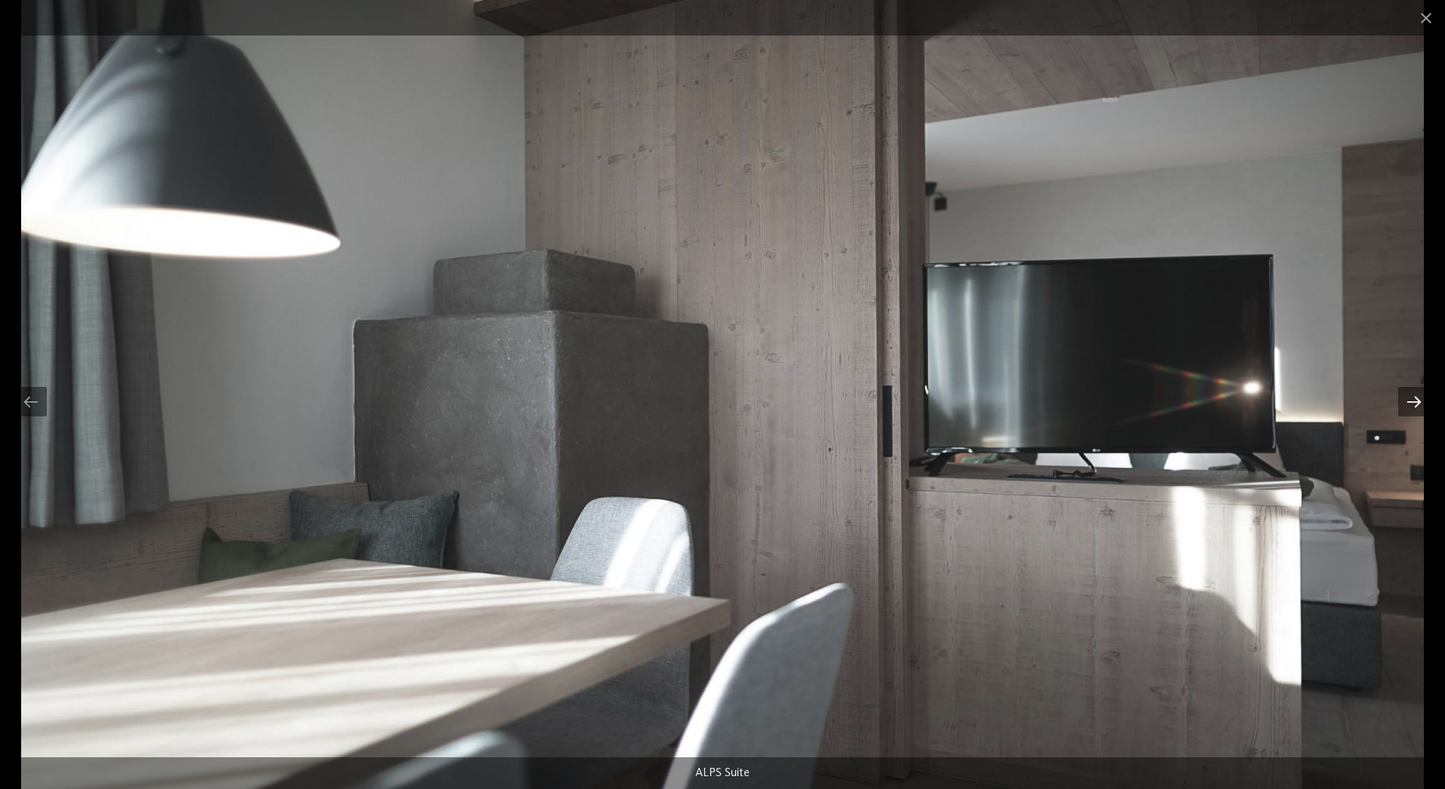
click at [1409, 406] on div at bounding box center [1414, 401] width 32 height 29
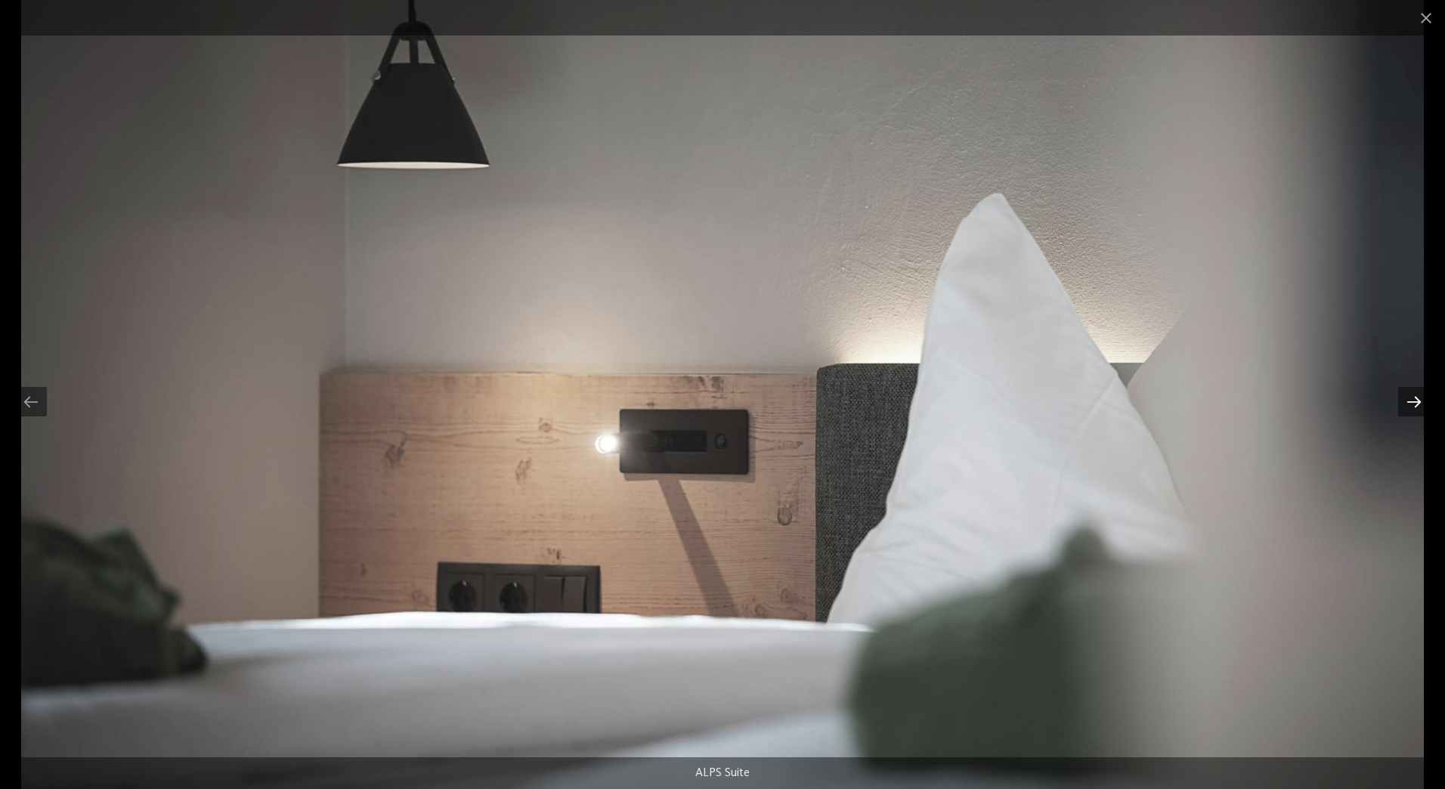
click at [1409, 406] on div at bounding box center [1414, 401] width 32 height 29
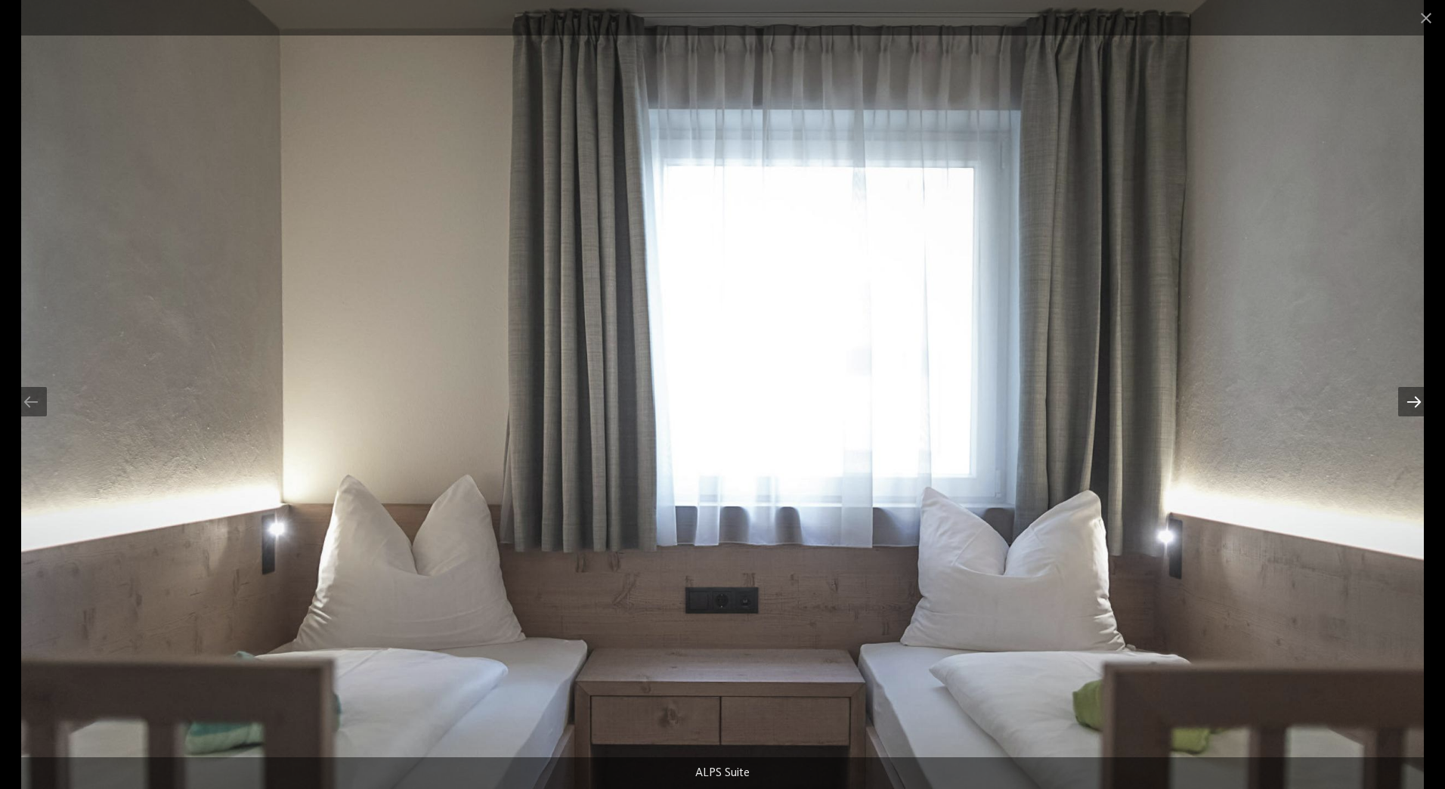
click at [1409, 406] on div at bounding box center [1414, 401] width 32 height 29
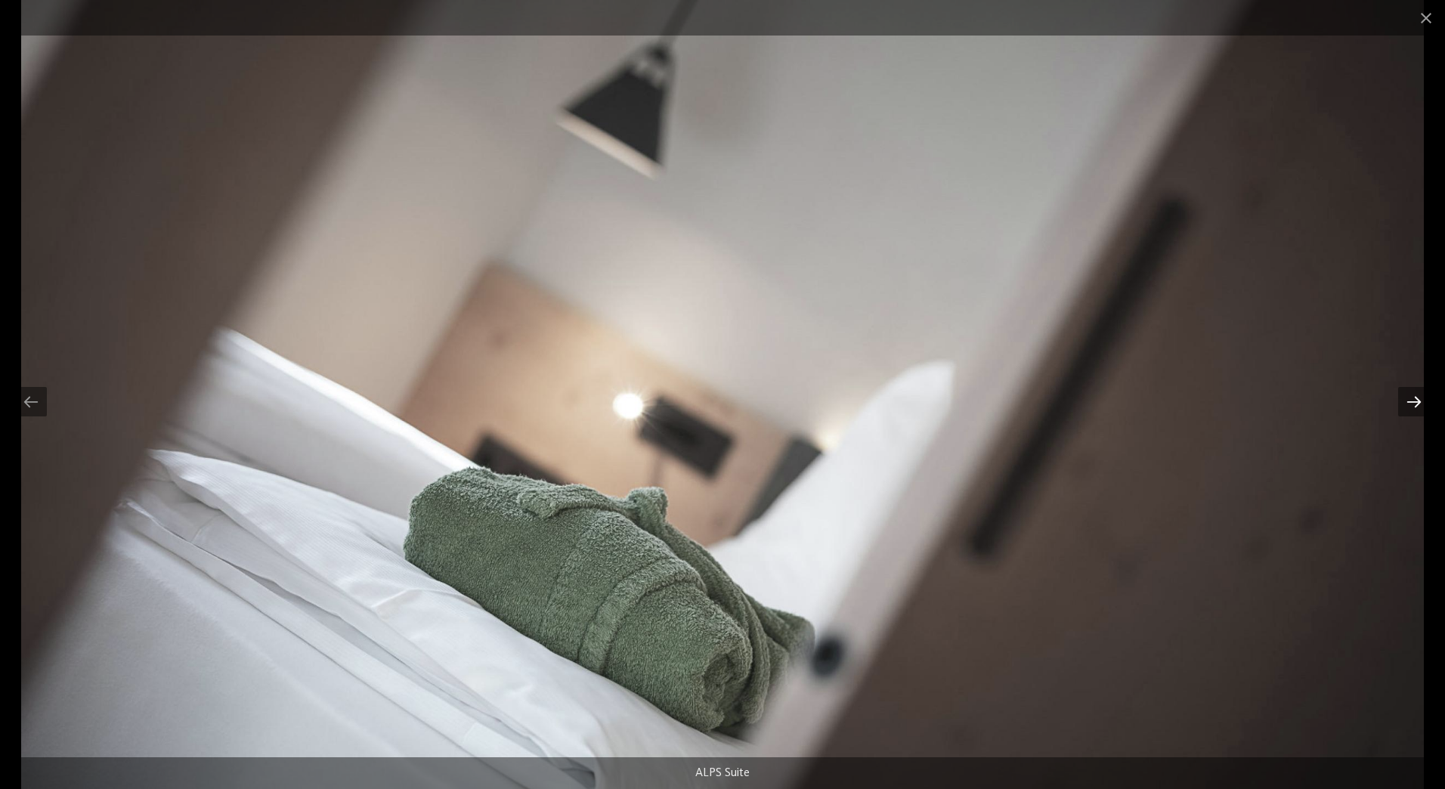
click at [1409, 406] on div at bounding box center [1414, 401] width 32 height 29
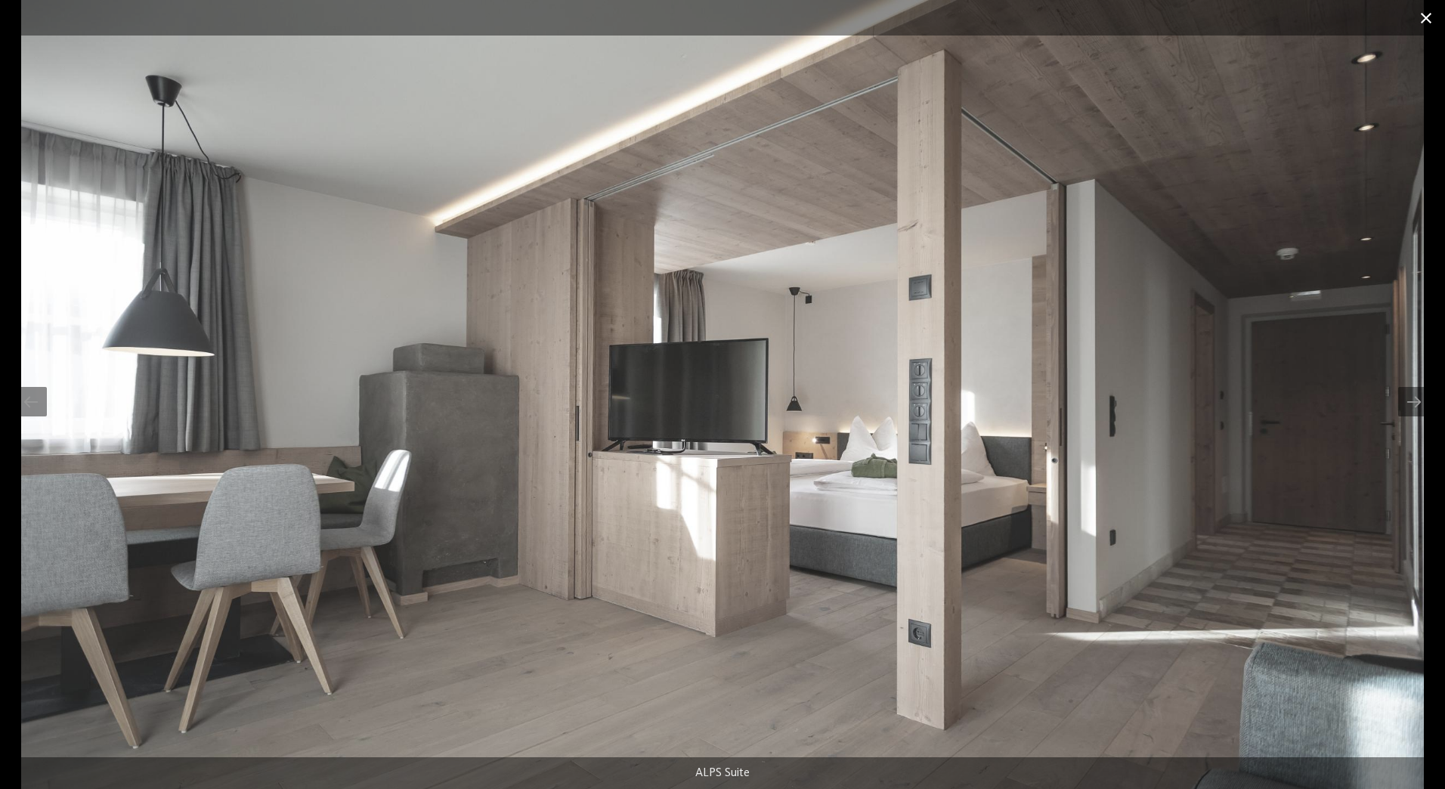
click at [1421, 20] on span at bounding box center [1426, 18] width 38 height 36
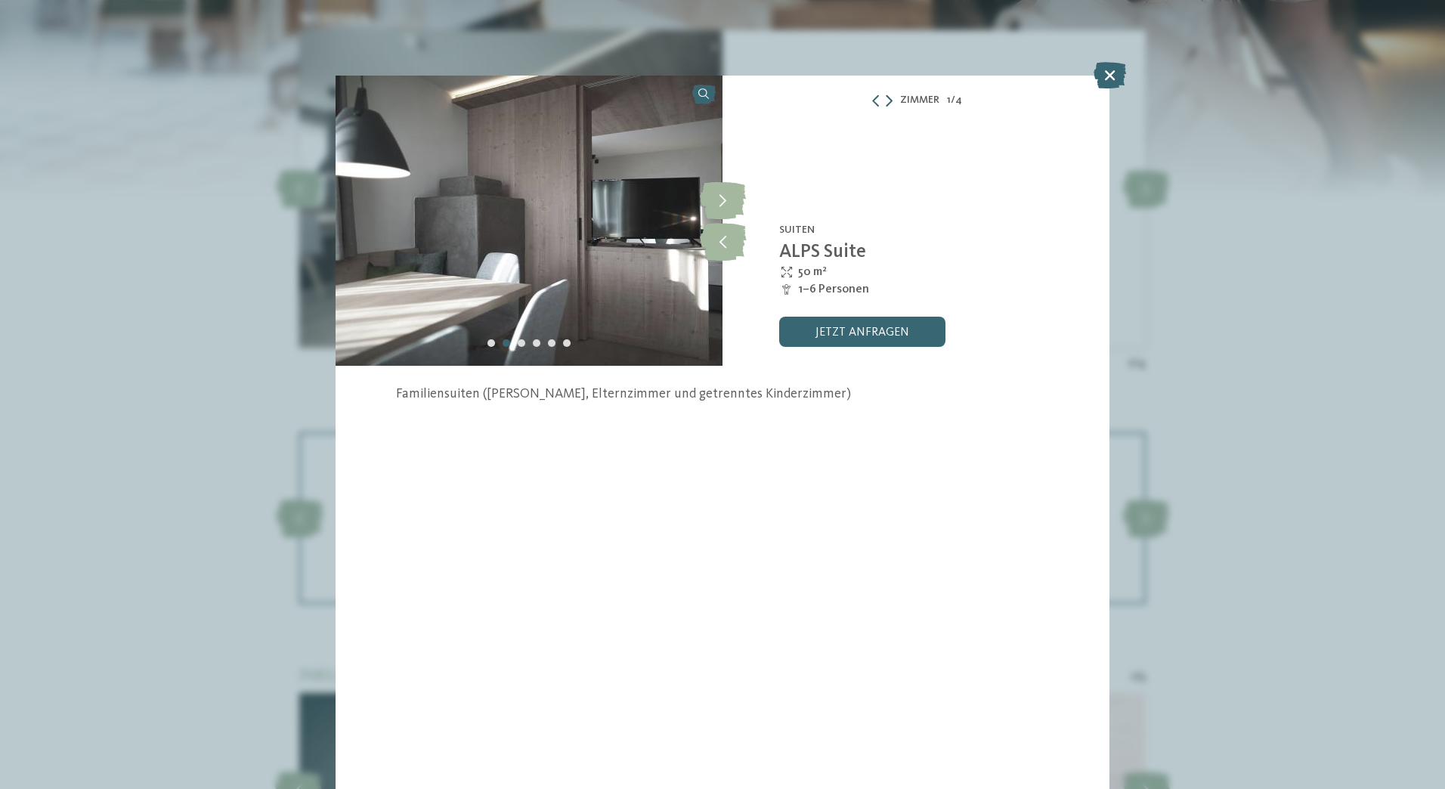
click at [888, 106] on icon at bounding box center [889, 100] width 7 height 12
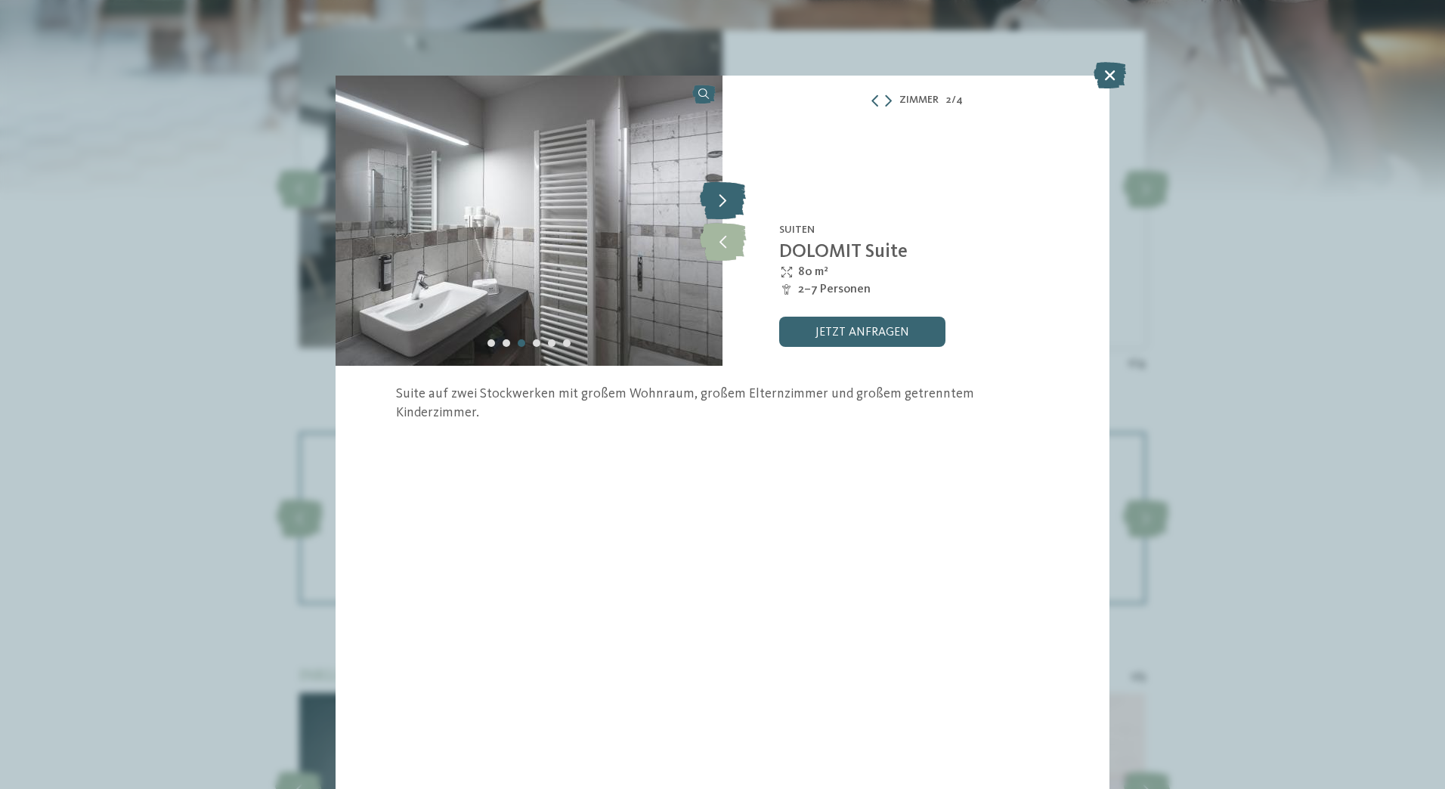
click at [724, 201] on icon at bounding box center [723, 200] width 46 height 38
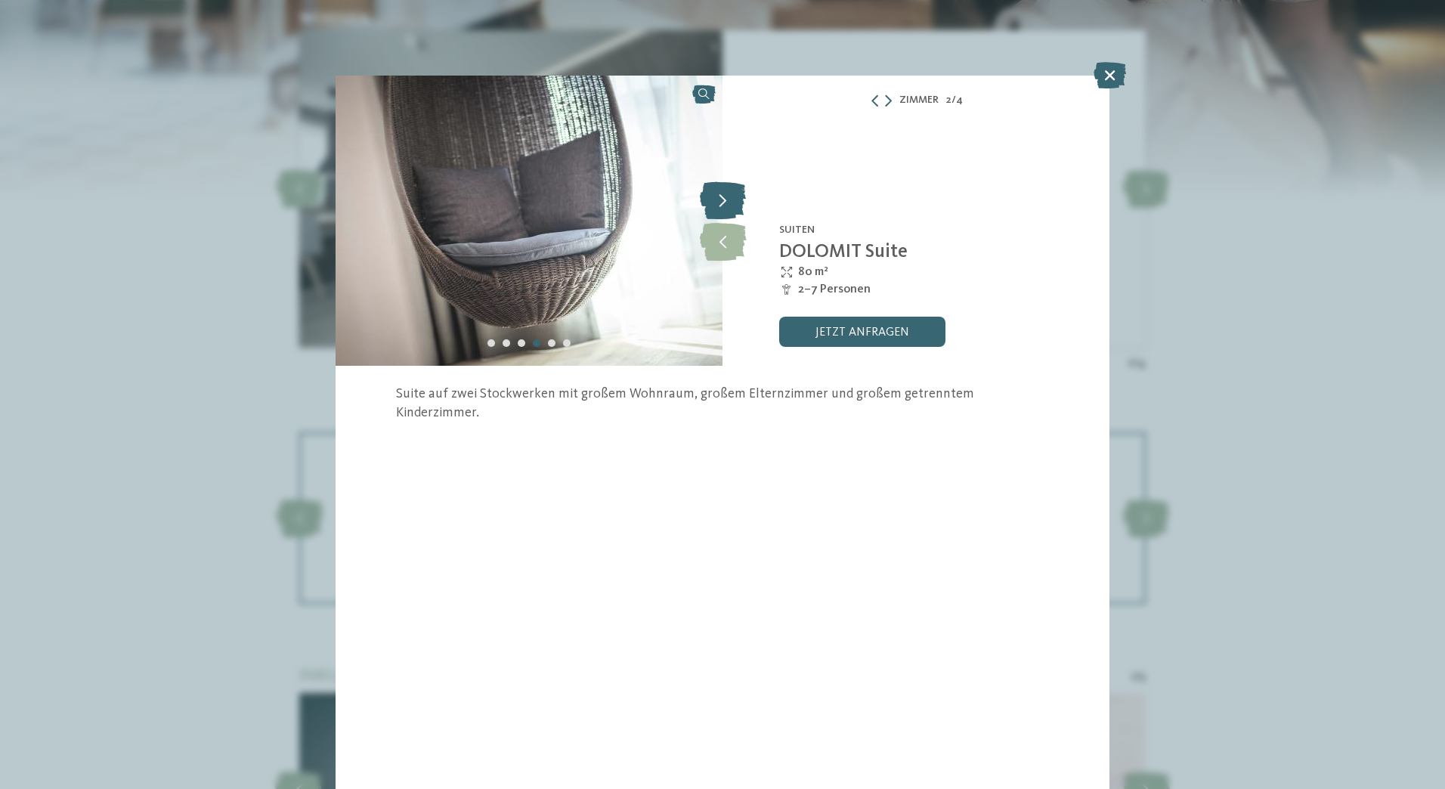
click at [724, 201] on icon at bounding box center [723, 200] width 46 height 38
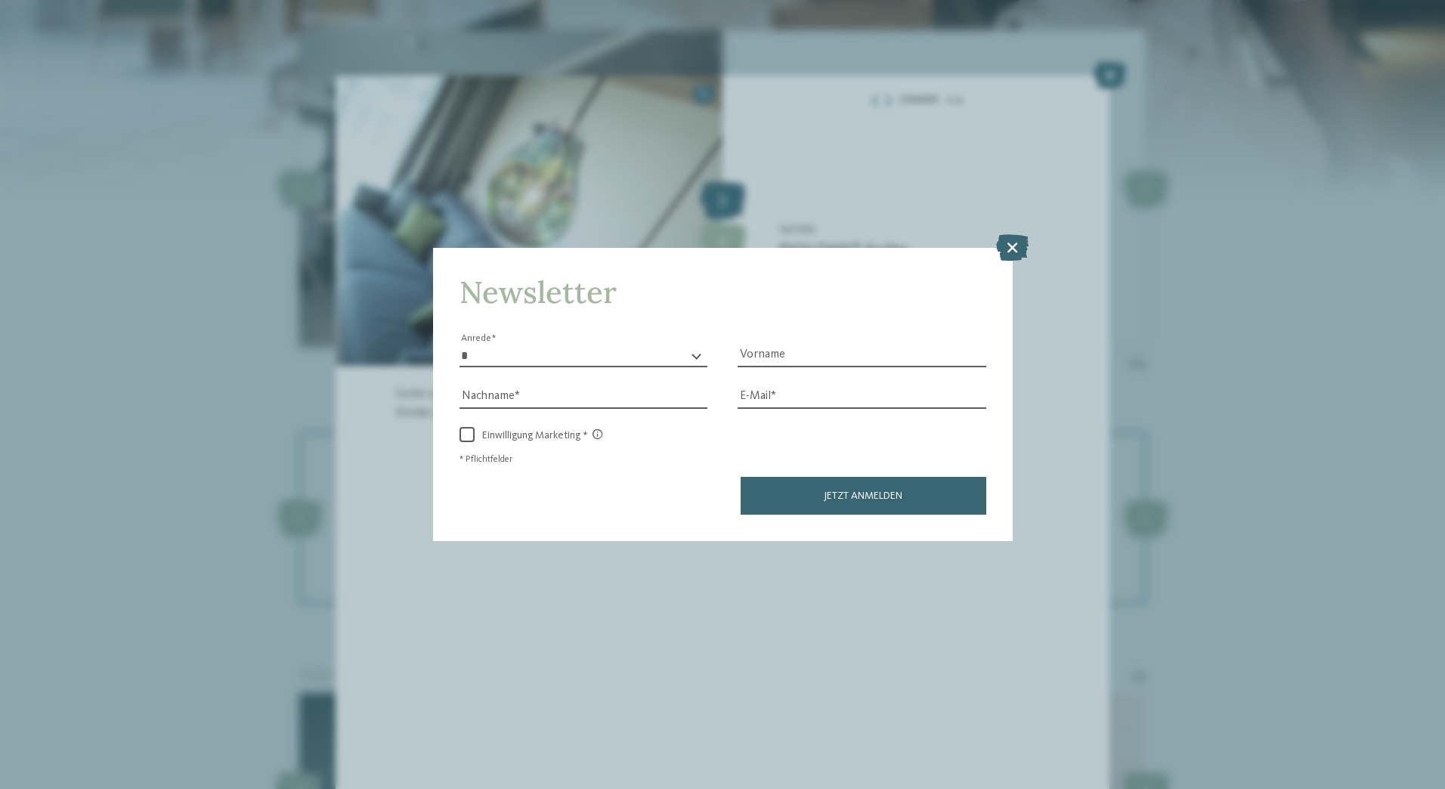
click at [724, 201] on div "Newsletter * **** **** ******* ****** Anrede Vorname Nachname Link" at bounding box center [722, 394] width 1445 height 789
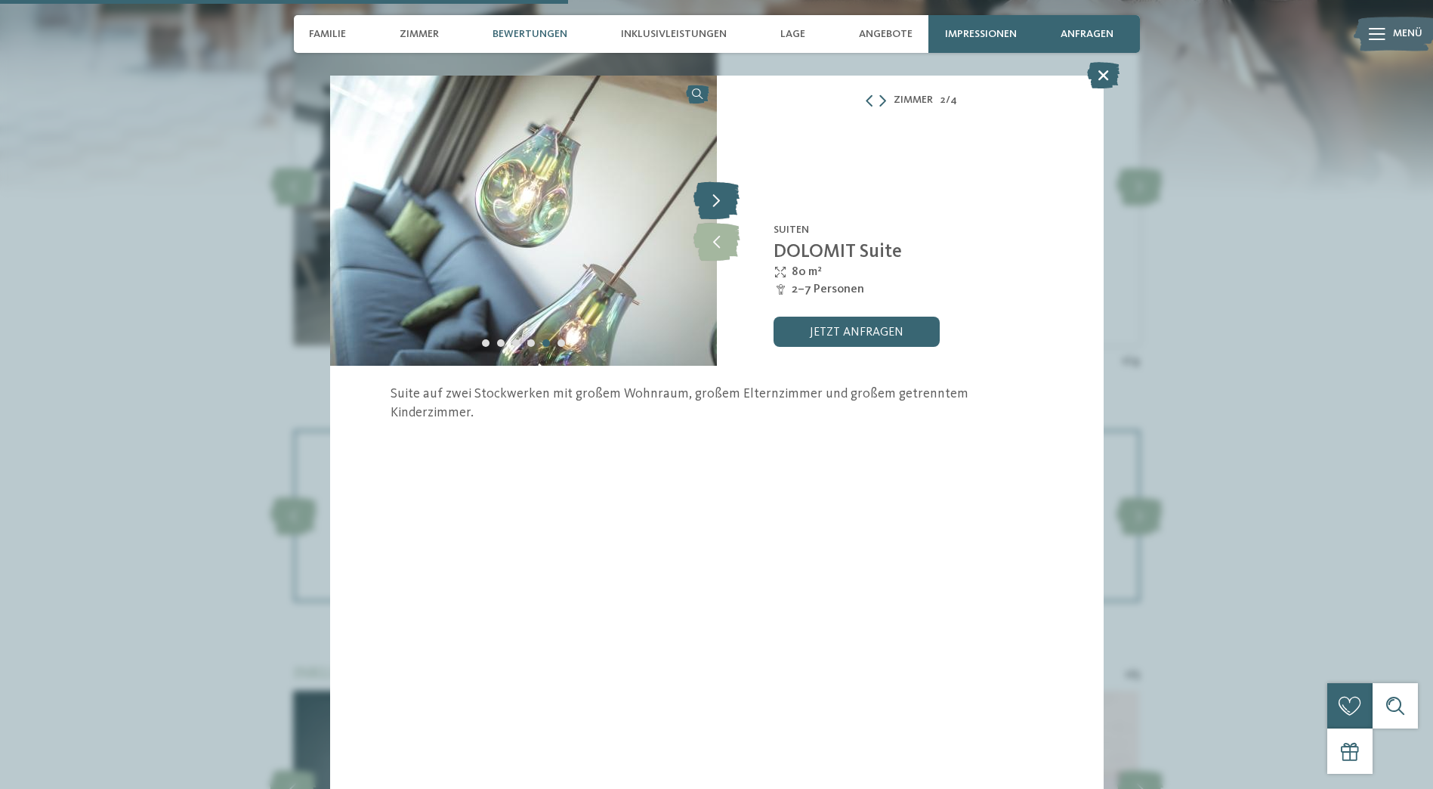
click at [724, 201] on icon at bounding box center [717, 200] width 46 height 38
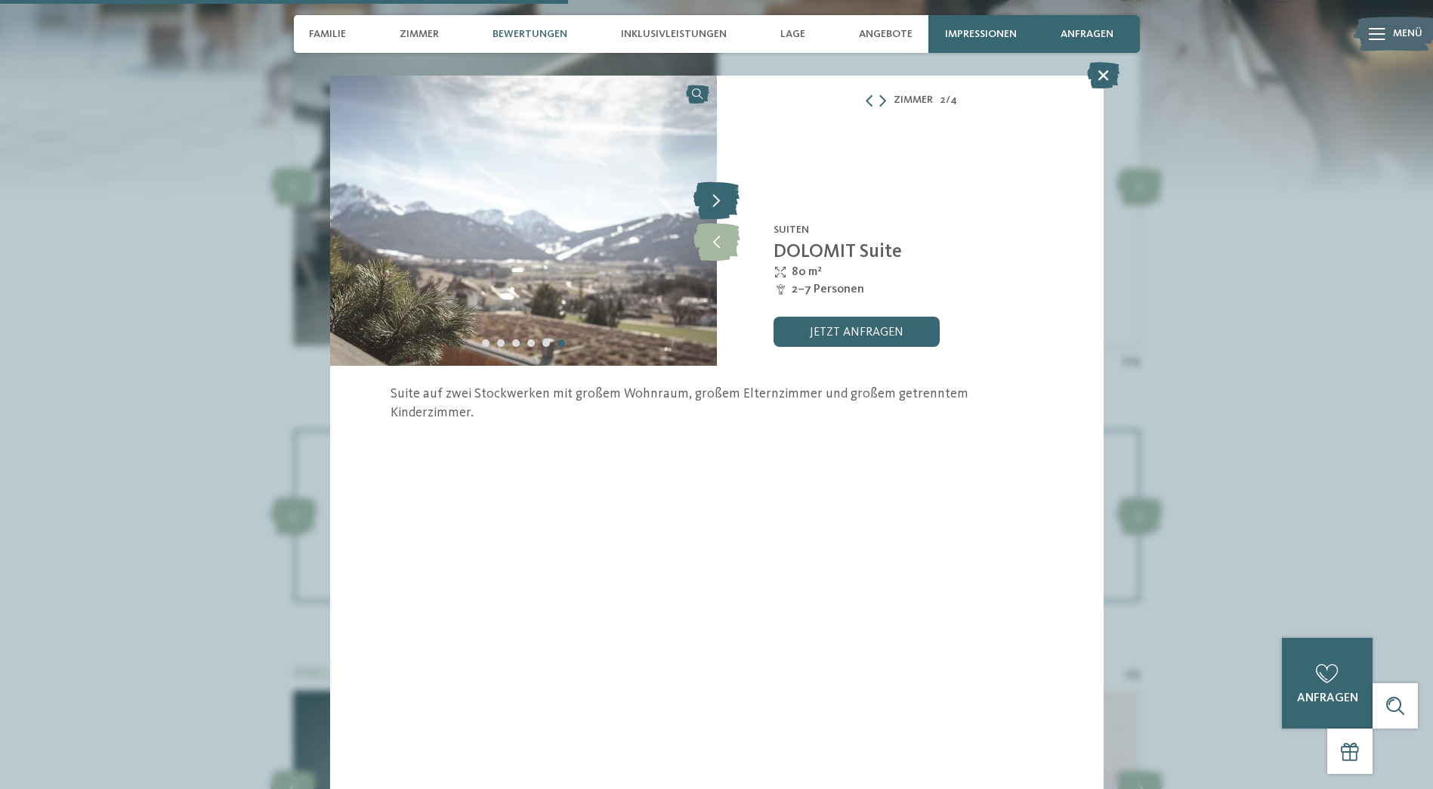
click at [729, 199] on icon at bounding box center [717, 200] width 46 height 38
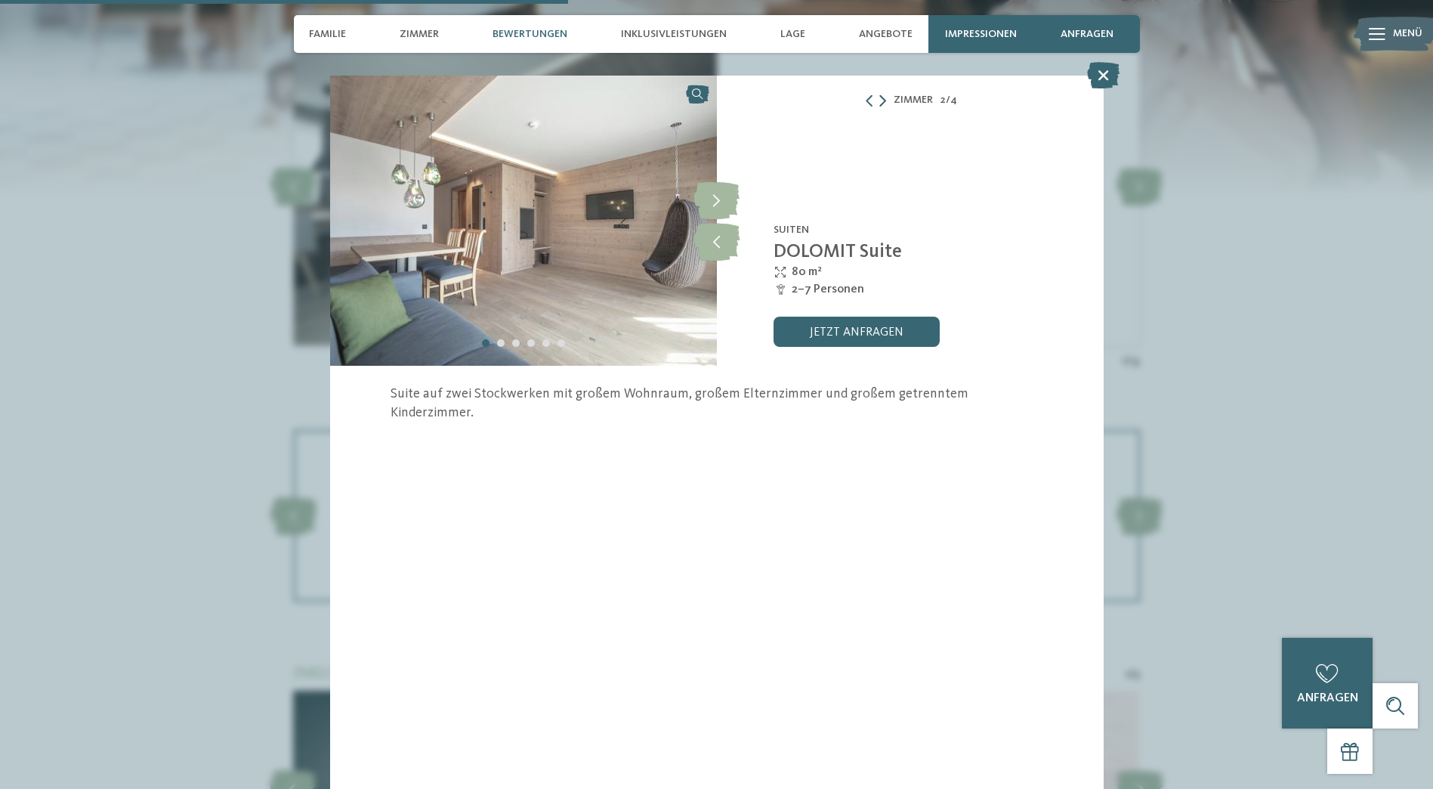
click at [880, 103] on icon at bounding box center [883, 100] width 7 height 12
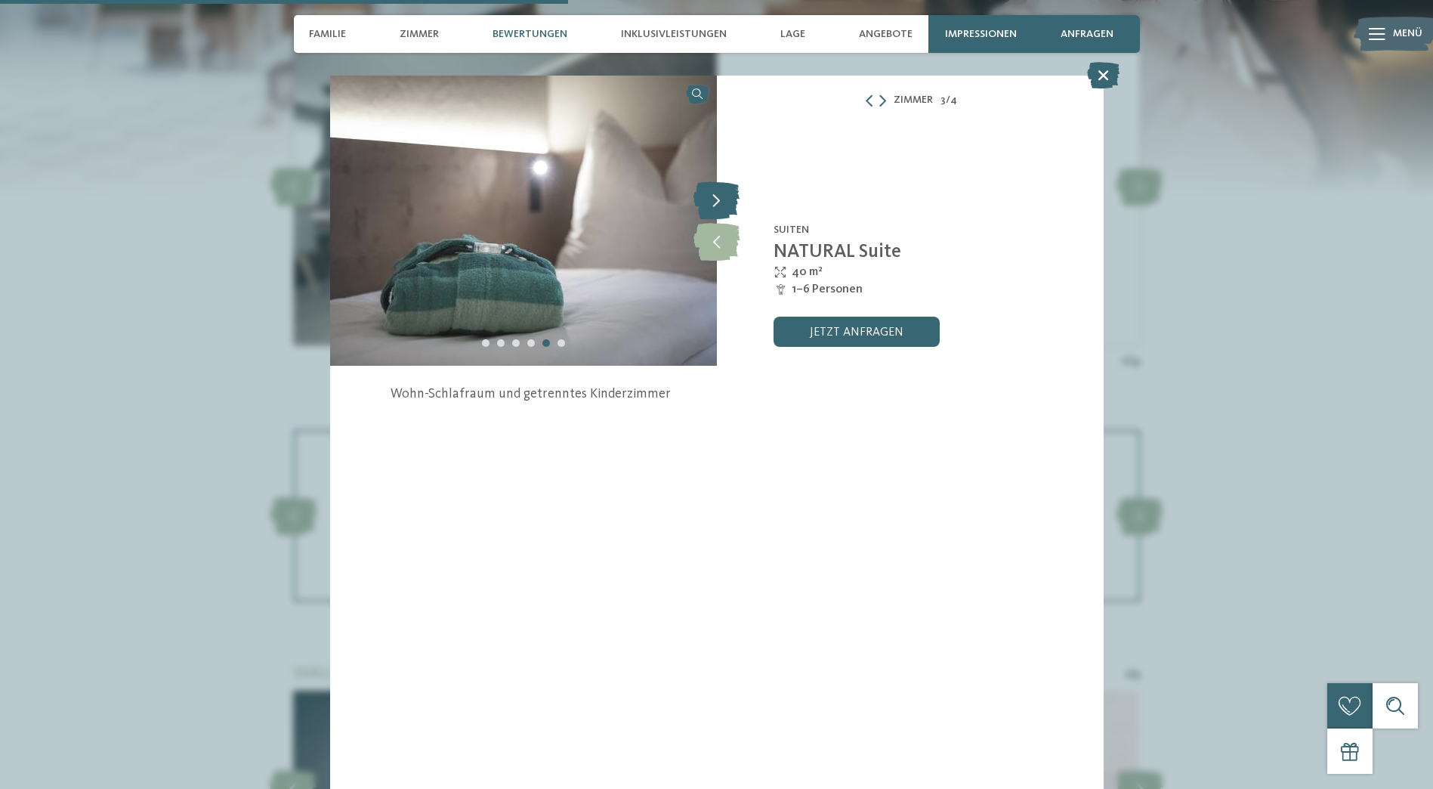
click at [727, 216] on icon at bounding box center [717, 200] width 46 height 38
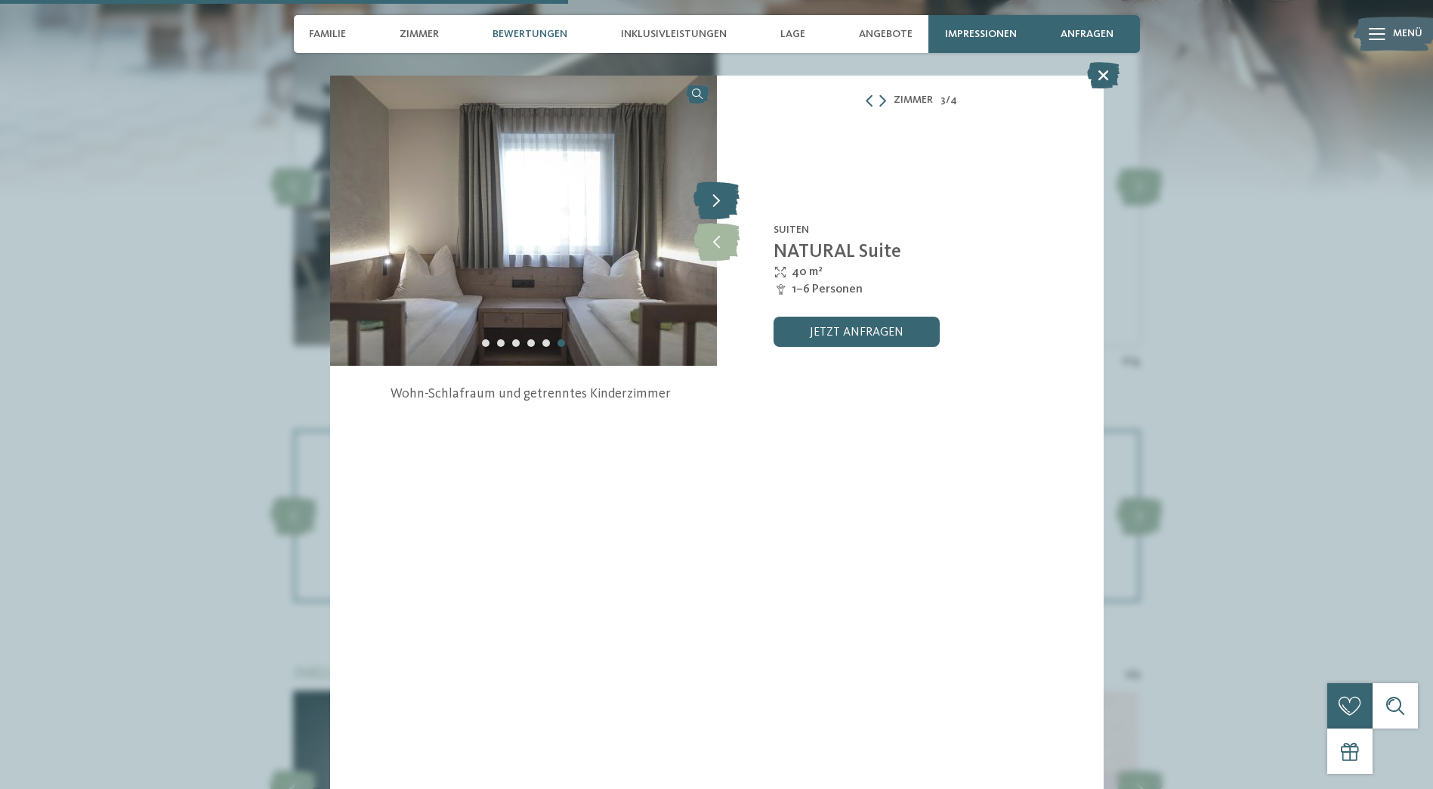
click at [727, 216] on icon at bounding box center [717, 200] width 46 height 38
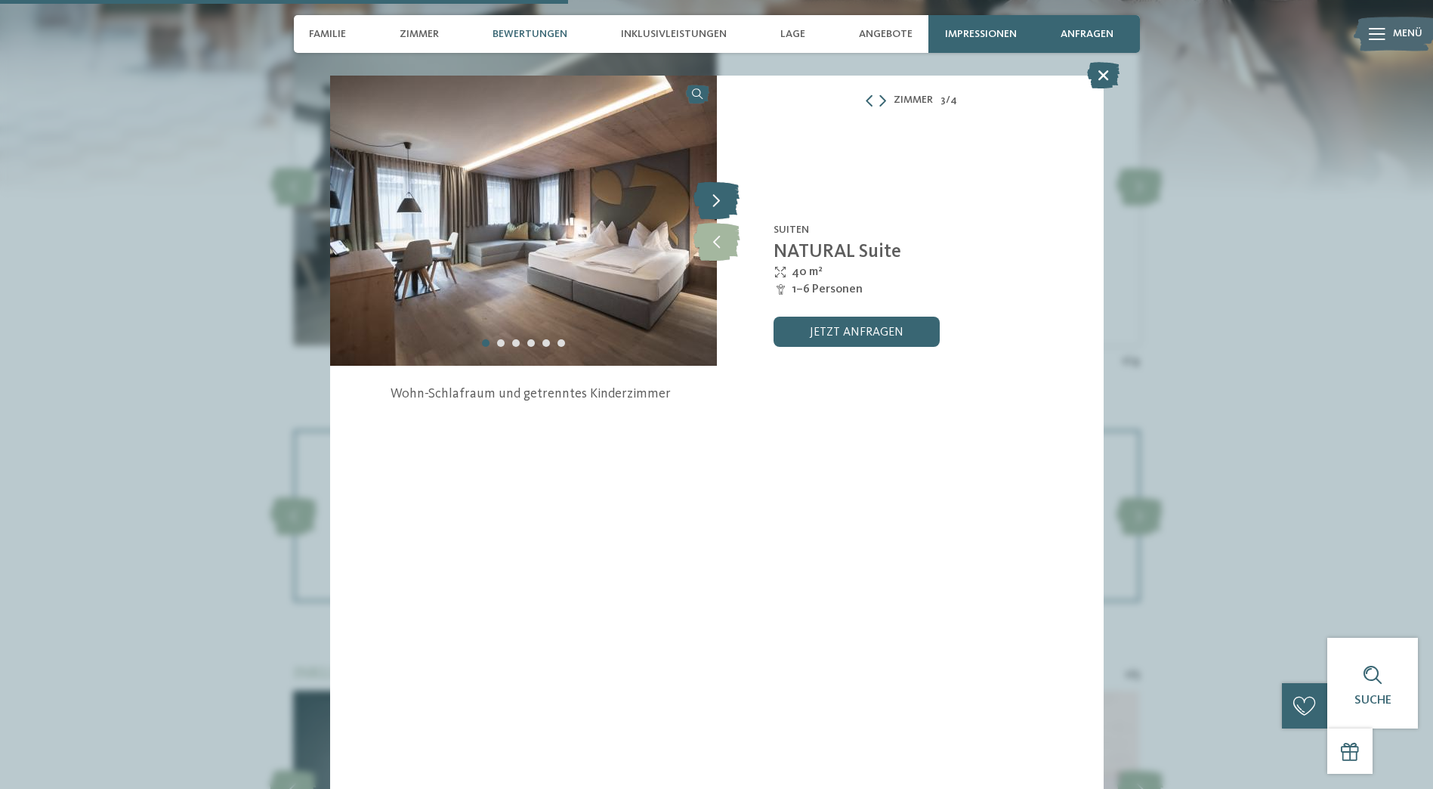
click at [727, 216] on icon at bounding box center [717, 200] width 46 height 38
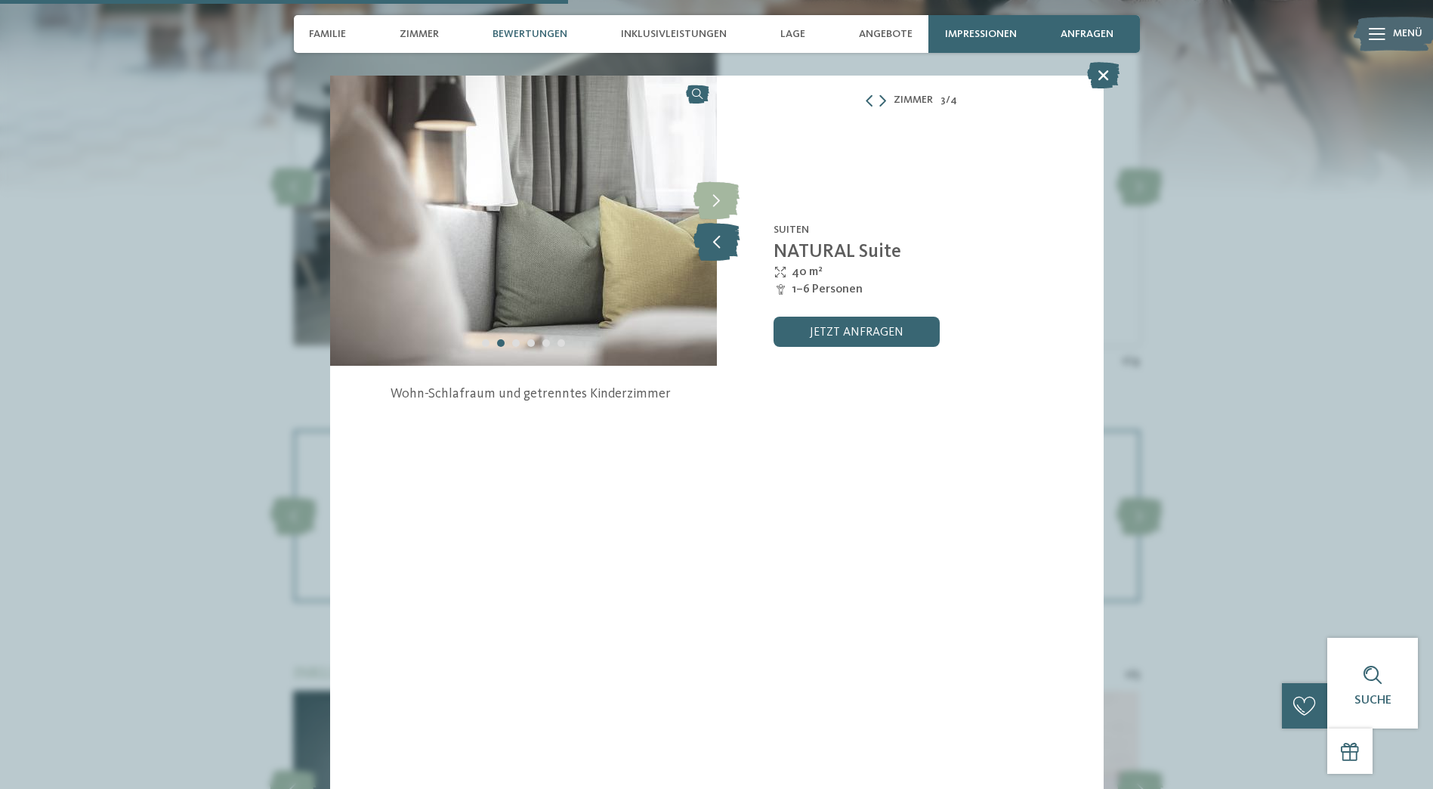
click at [714, 233] on icon at bounding box center [717, 242] width 46 height 38
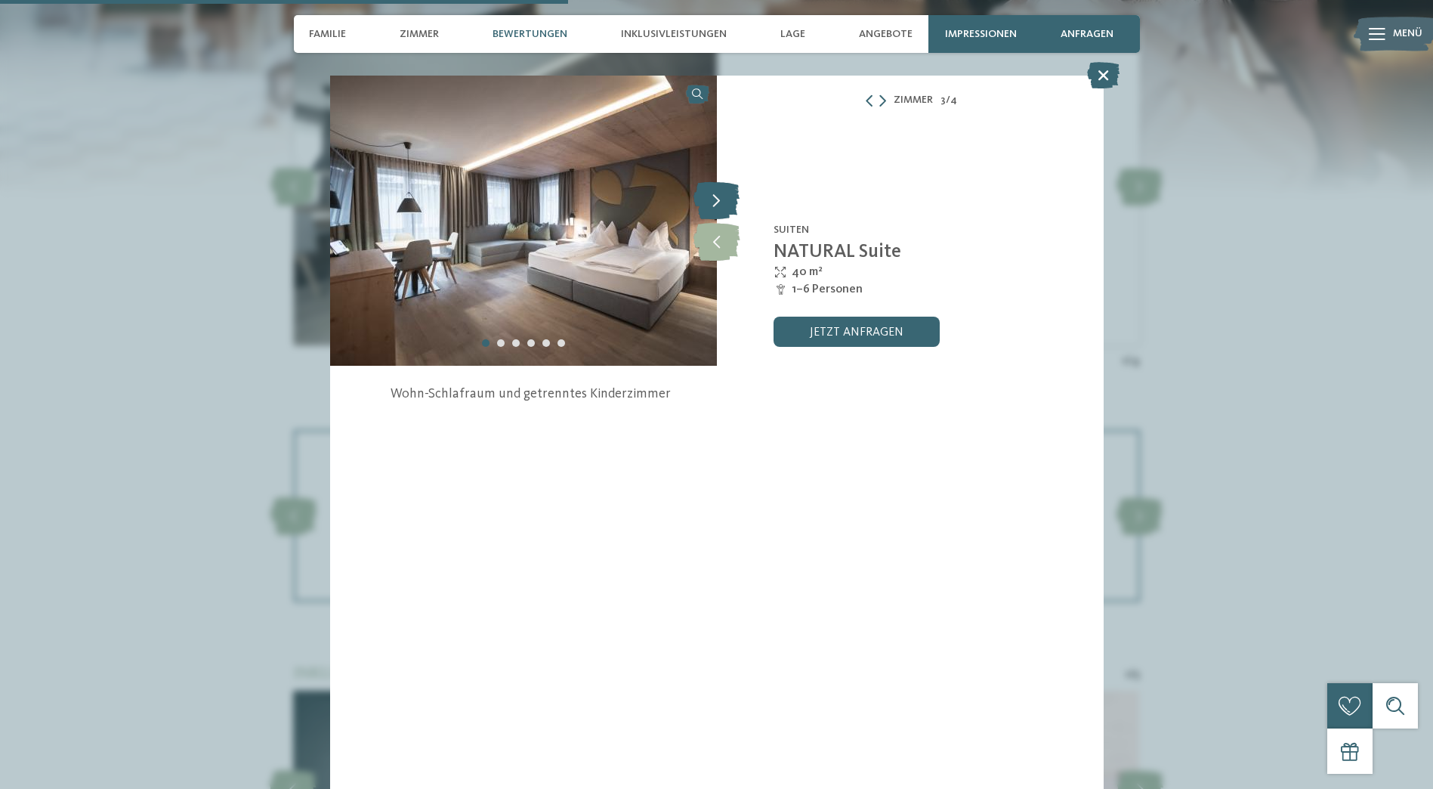
click at [724, 200] on icon at bounding box center [717, 200] width 46 height 38
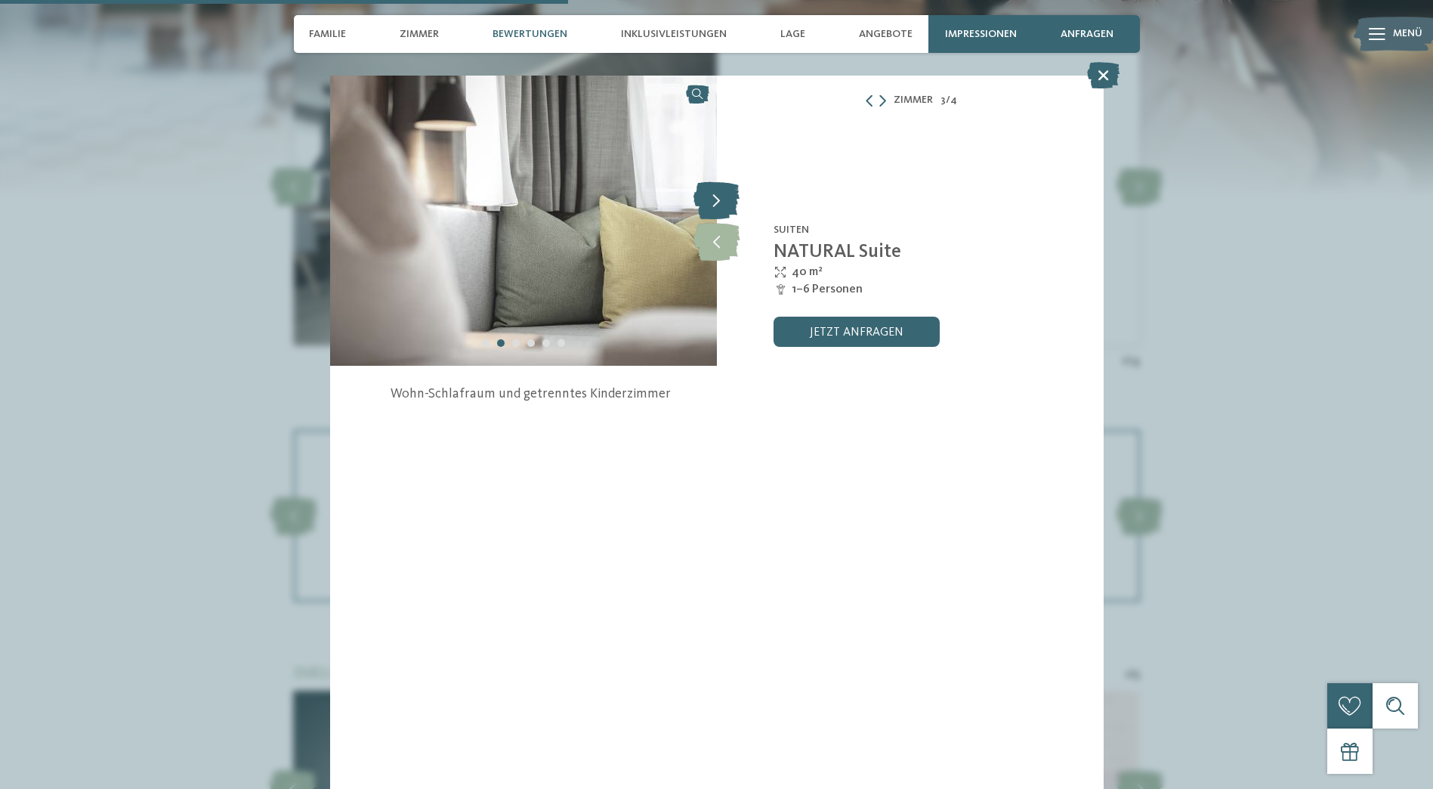
click at [724, 200] on icon at bounding box center [717, 200] width 46 height 38
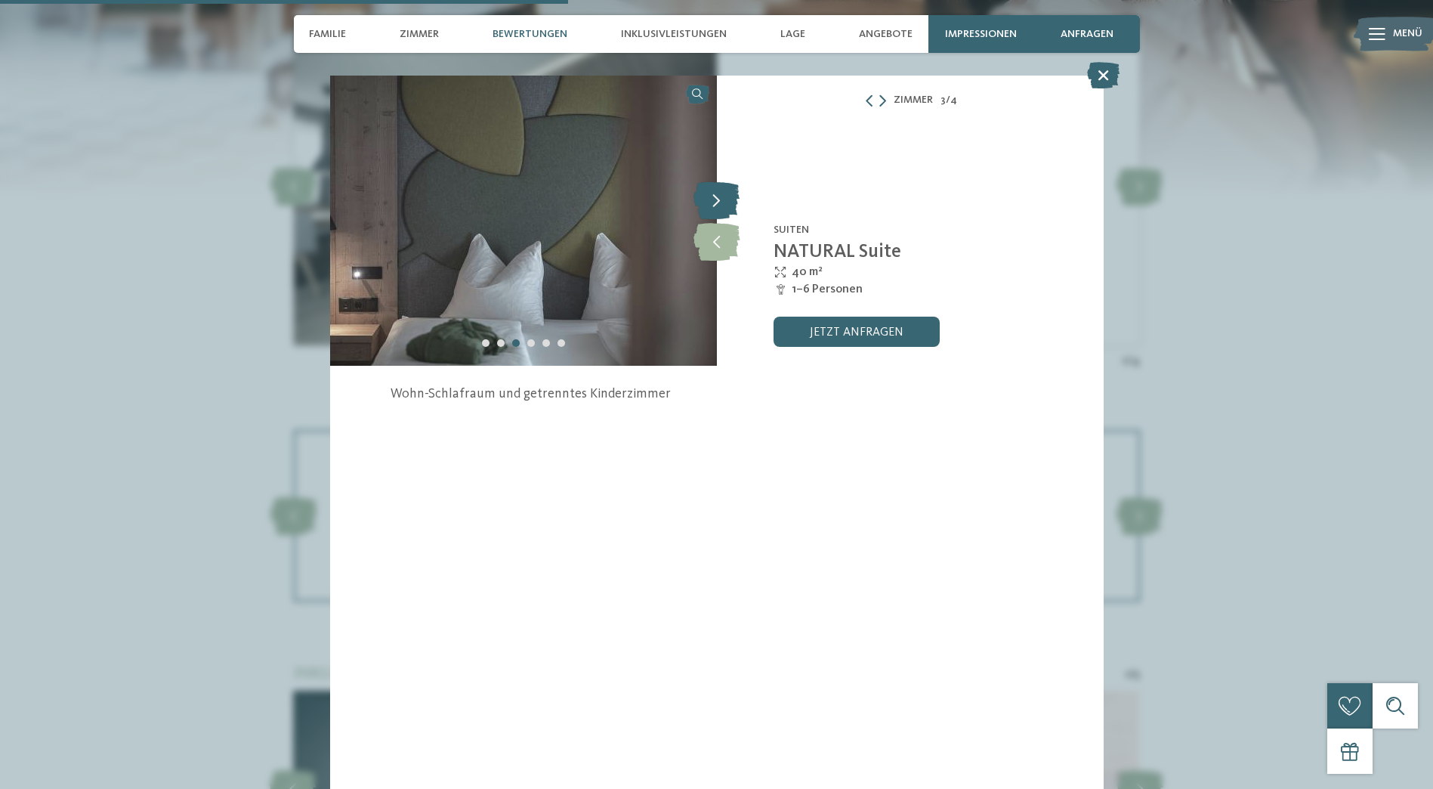
click at [724, 200] on icon at bounding box center [717, 200] width 46 height 38
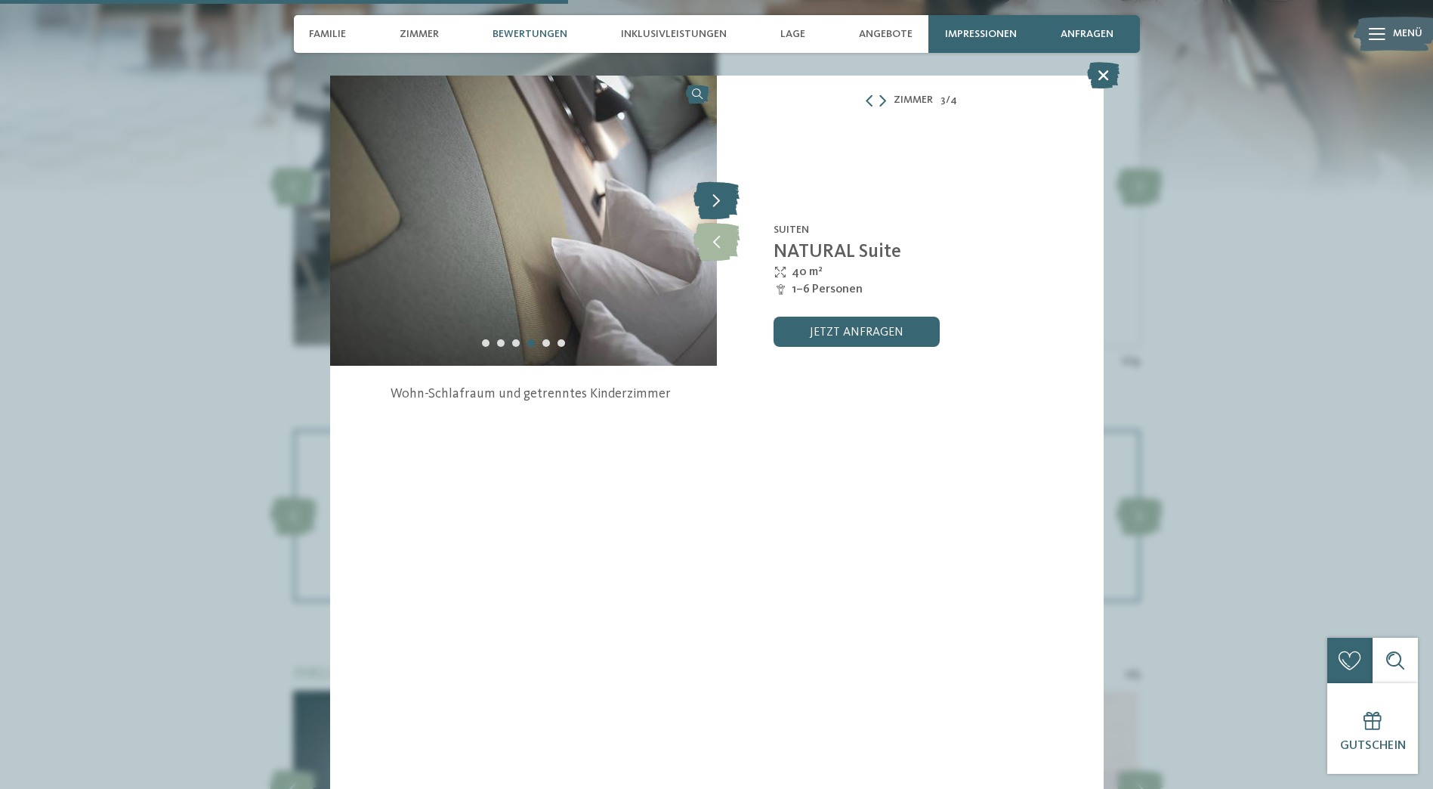
click at [724, 200] on icon at bounding box center [717, 200] width 46 height 38
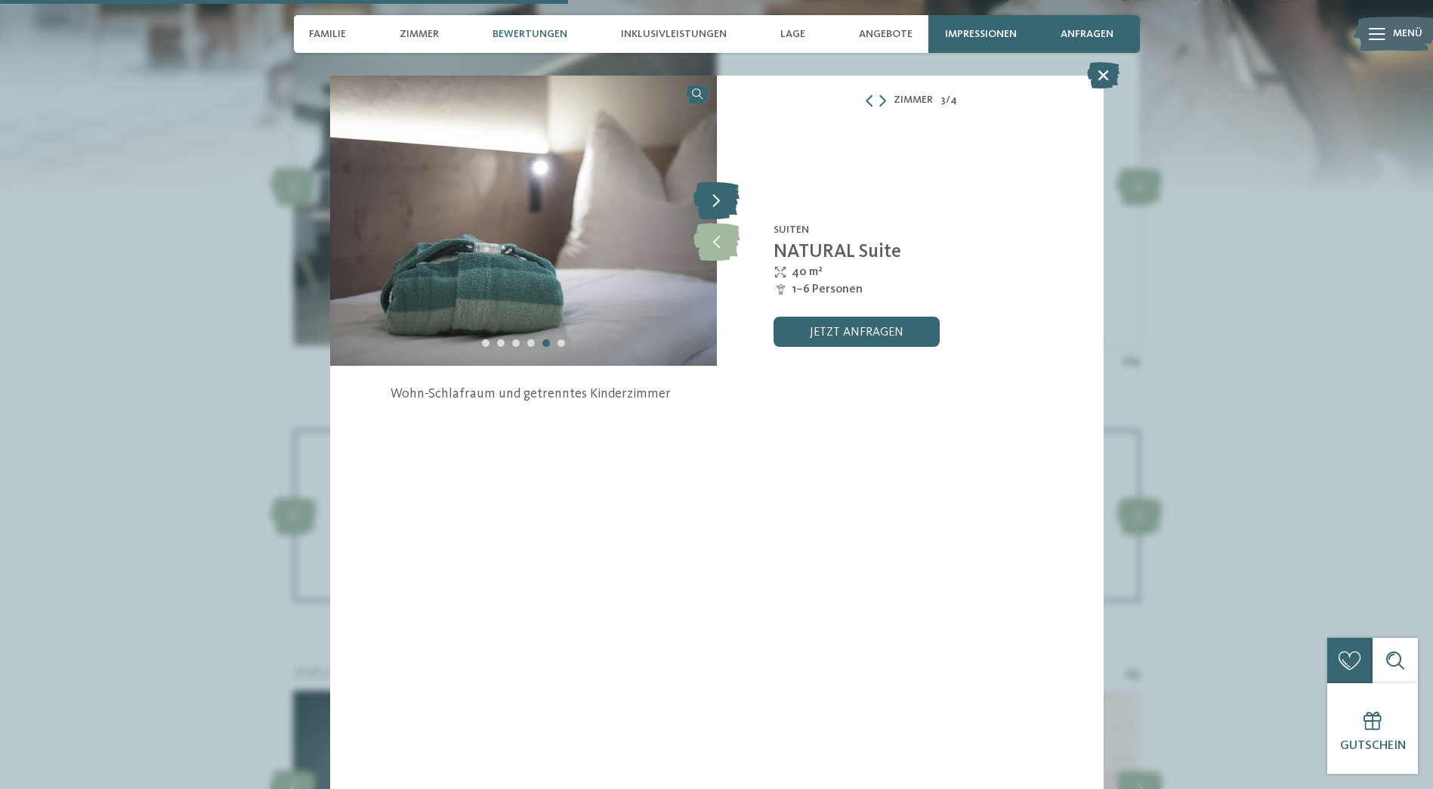
click at [724, 200] on icon at bounding box center [717, 200] width 46 height 38
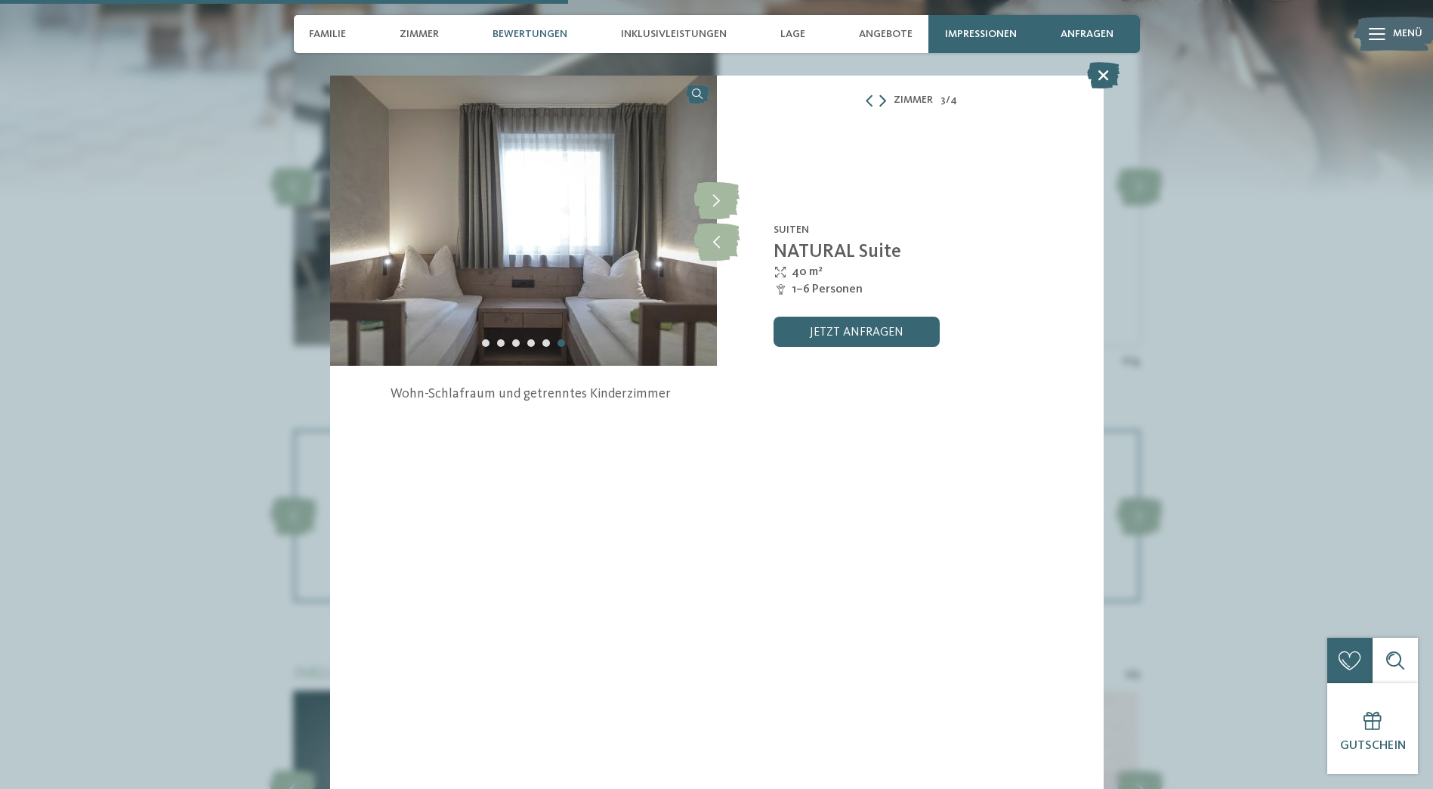
click at [885, 104] on icon at bounding box center [883, 100] width 7 height 12
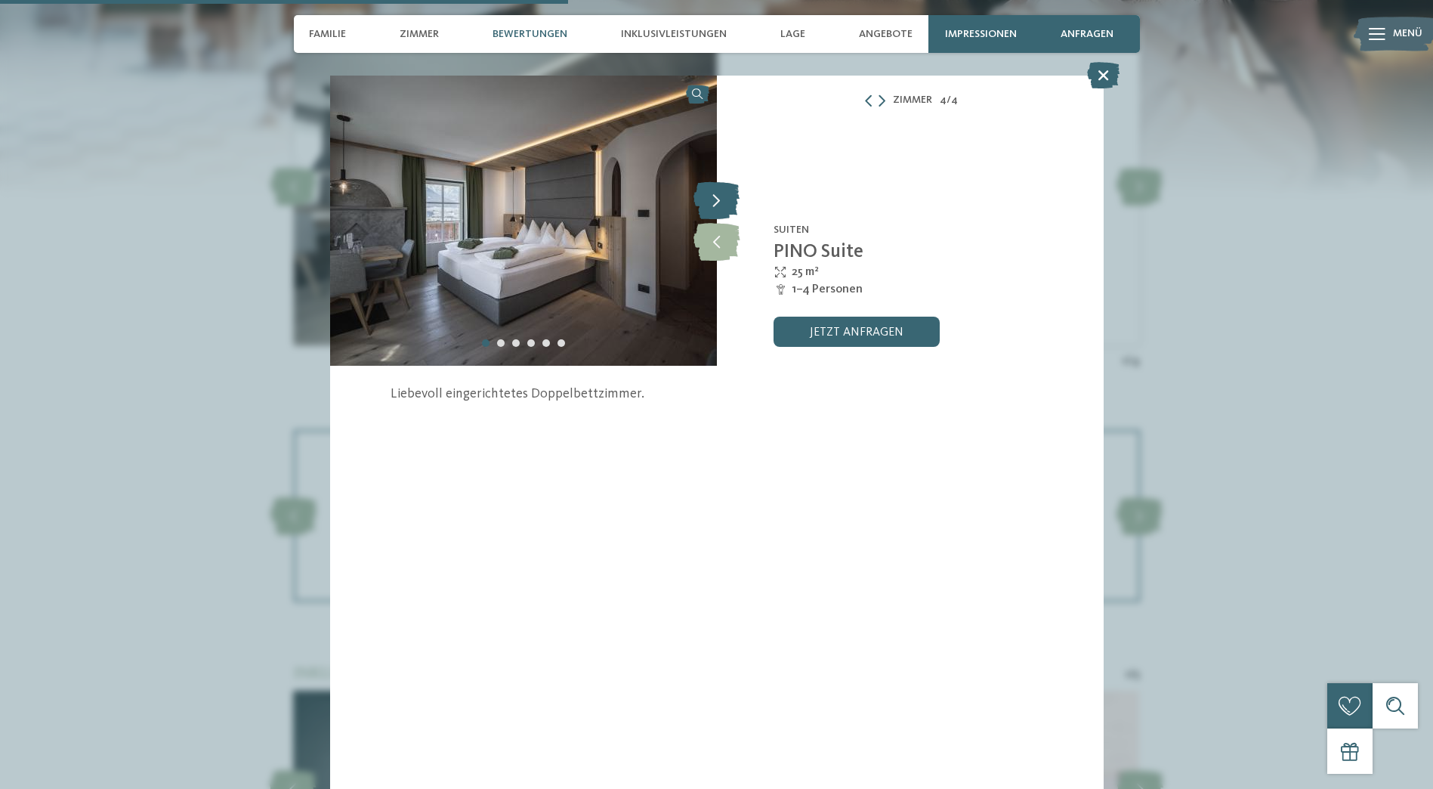
click at [735, 206] on icon at bounding box center [717, 200] width 46 height 38
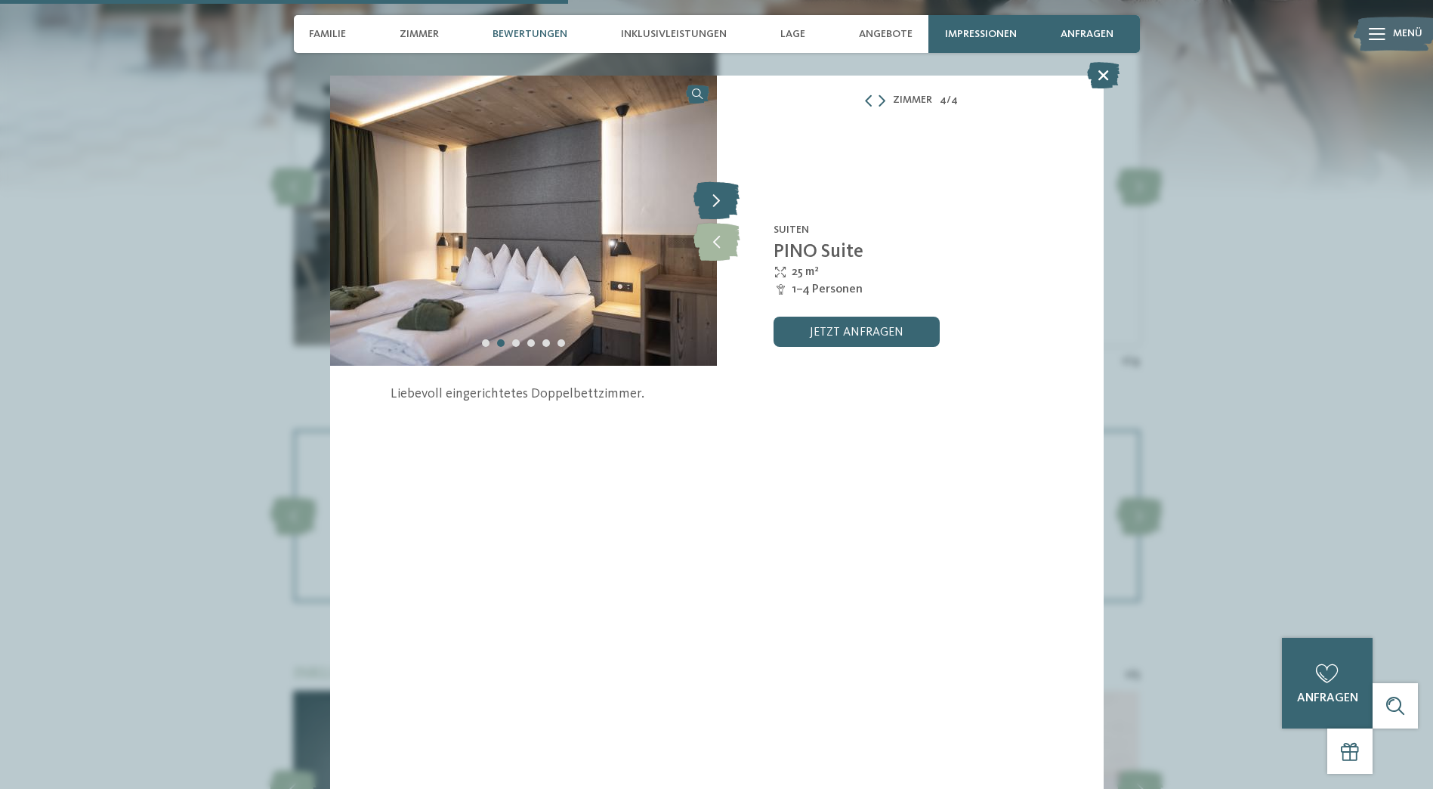
click at [735, 206] on icon at bounding box center [717, 200] width 46 height 38
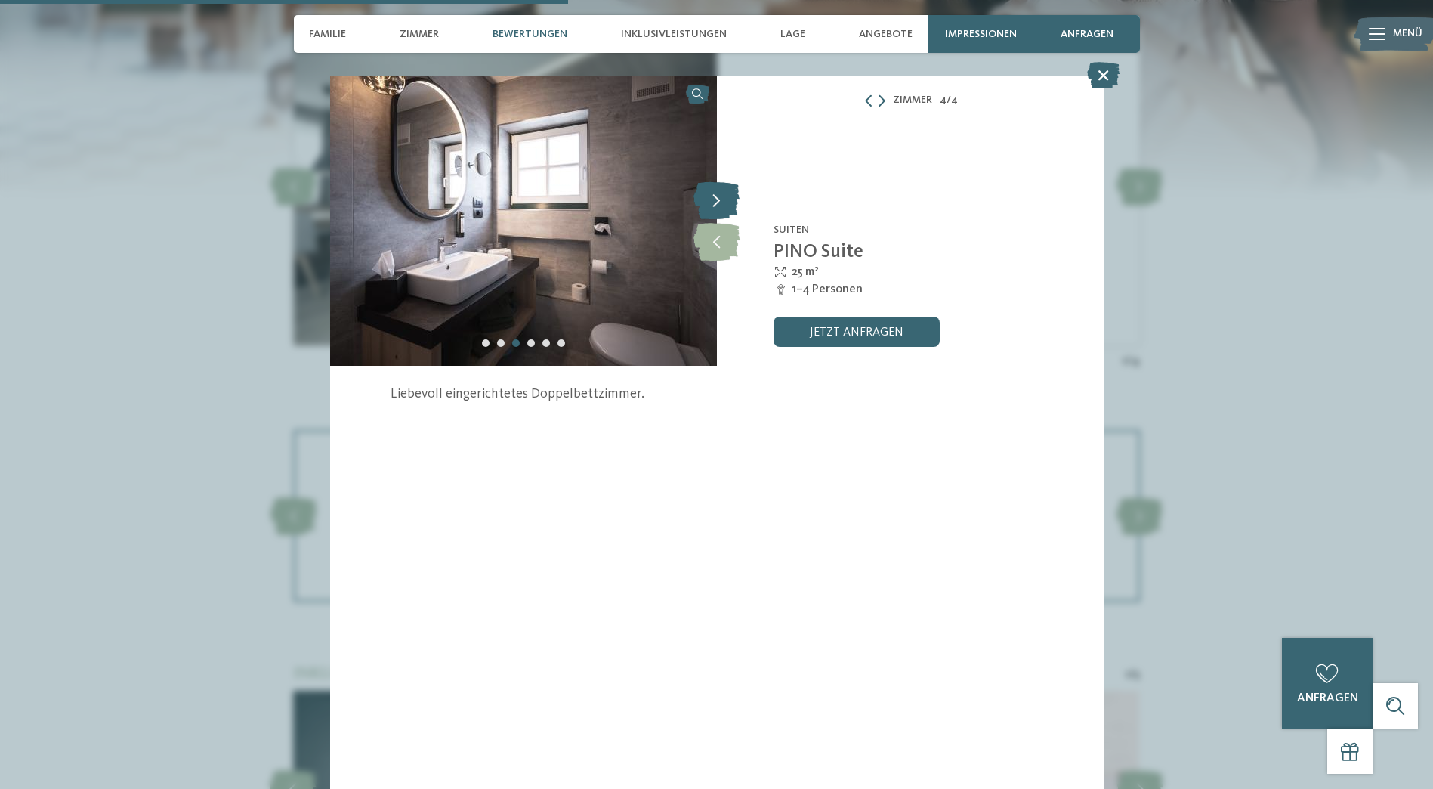
click at [735, 206] on icon at bounding box center [717, 200] width 46 height 38
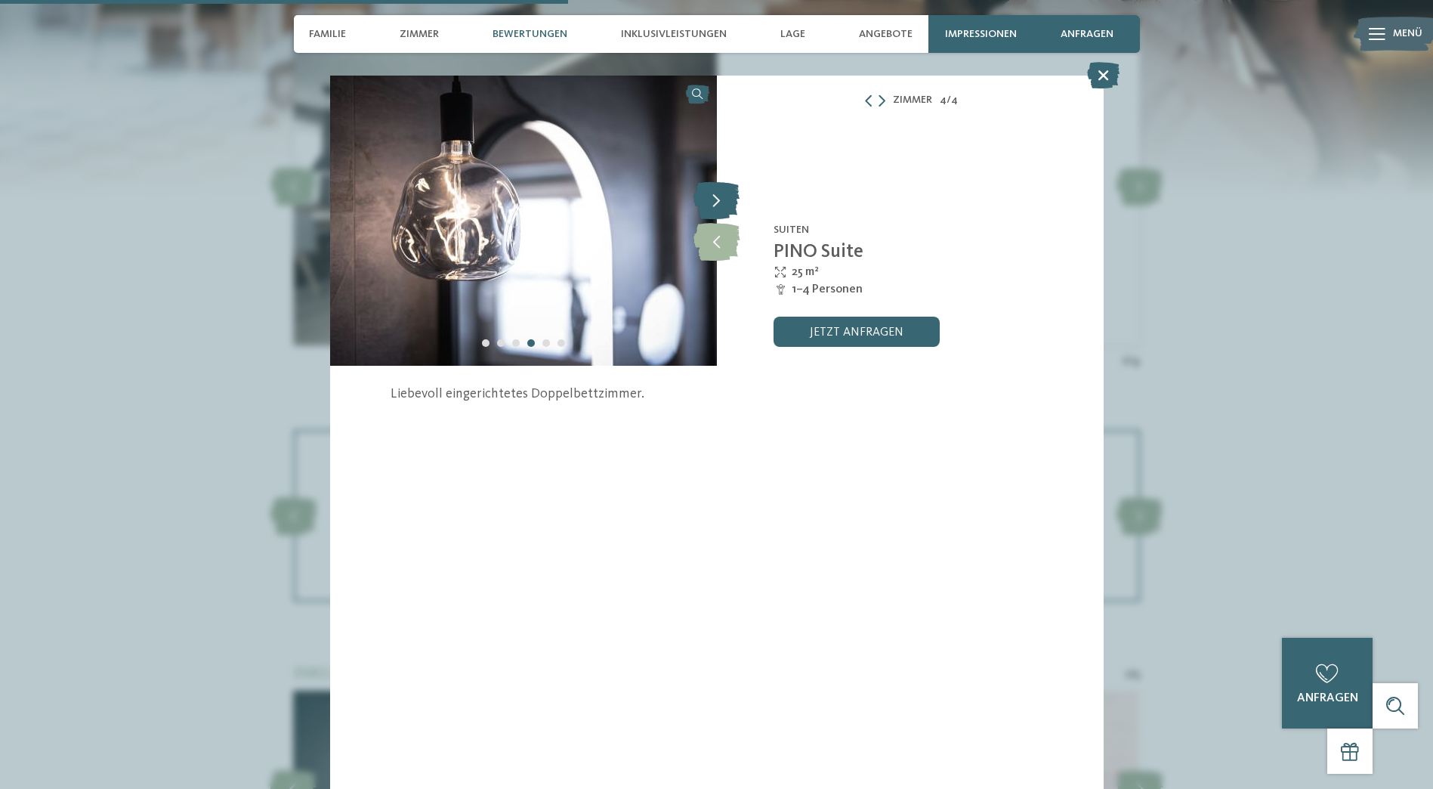
click at [735, 206] on icon at bounding box center [717, 200] width 46 height 38
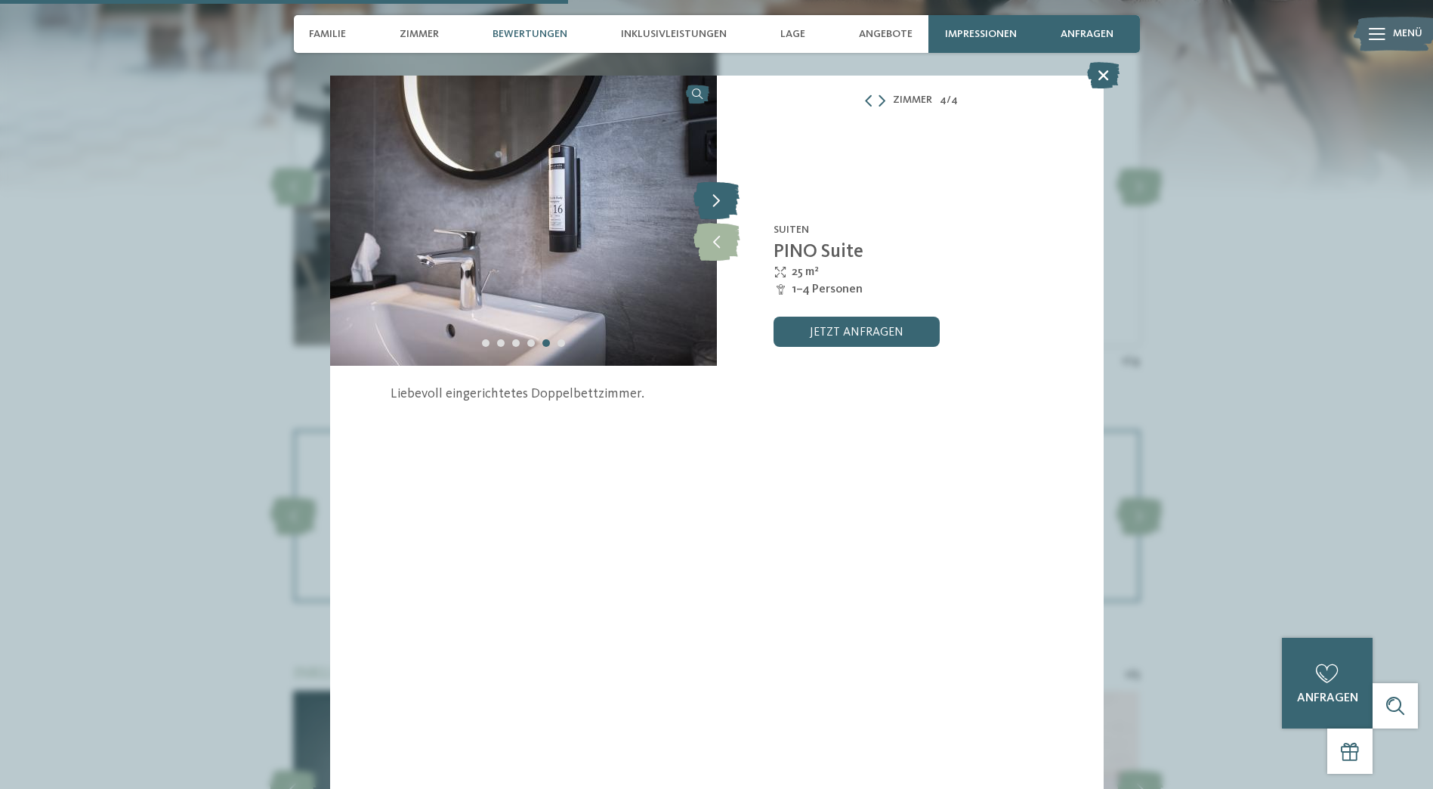
click at [735, 206] on icon at bounding box center [717, 200] width 46 height 38
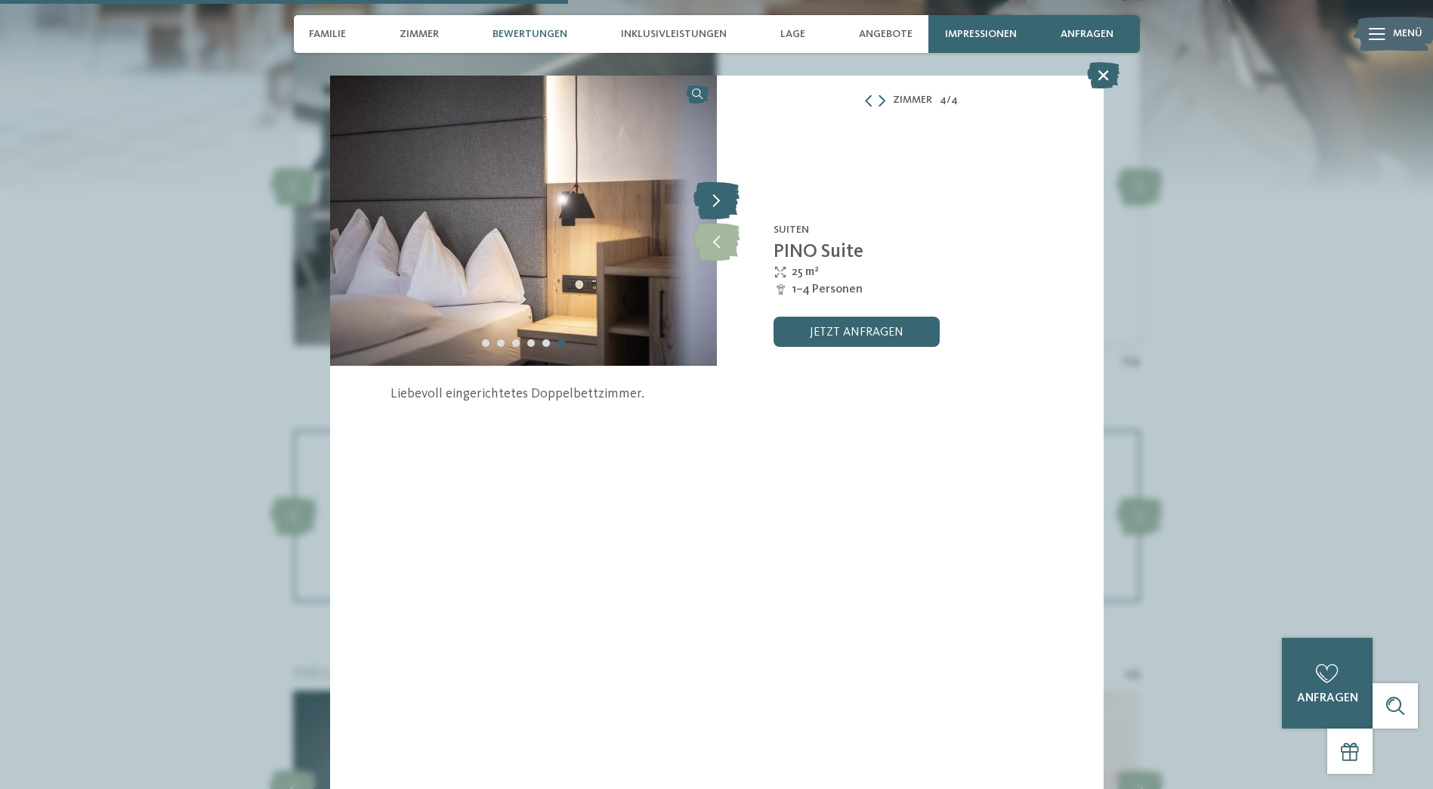
click at [735, 206] on icon at bounding box center [717, 200] width 46 height 38
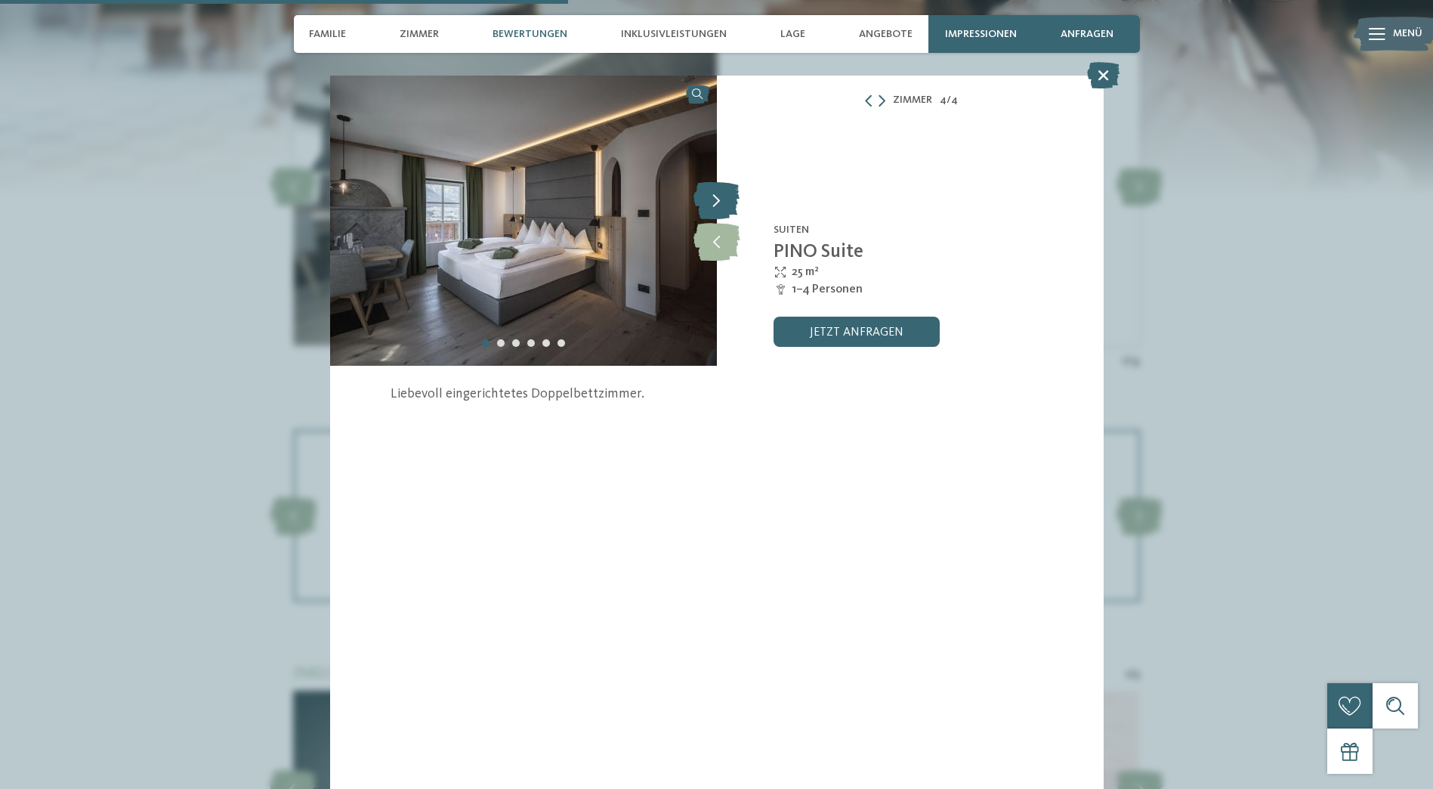
click at [735, 206] on icon at bounding box center [717, 200] width 46 height 38
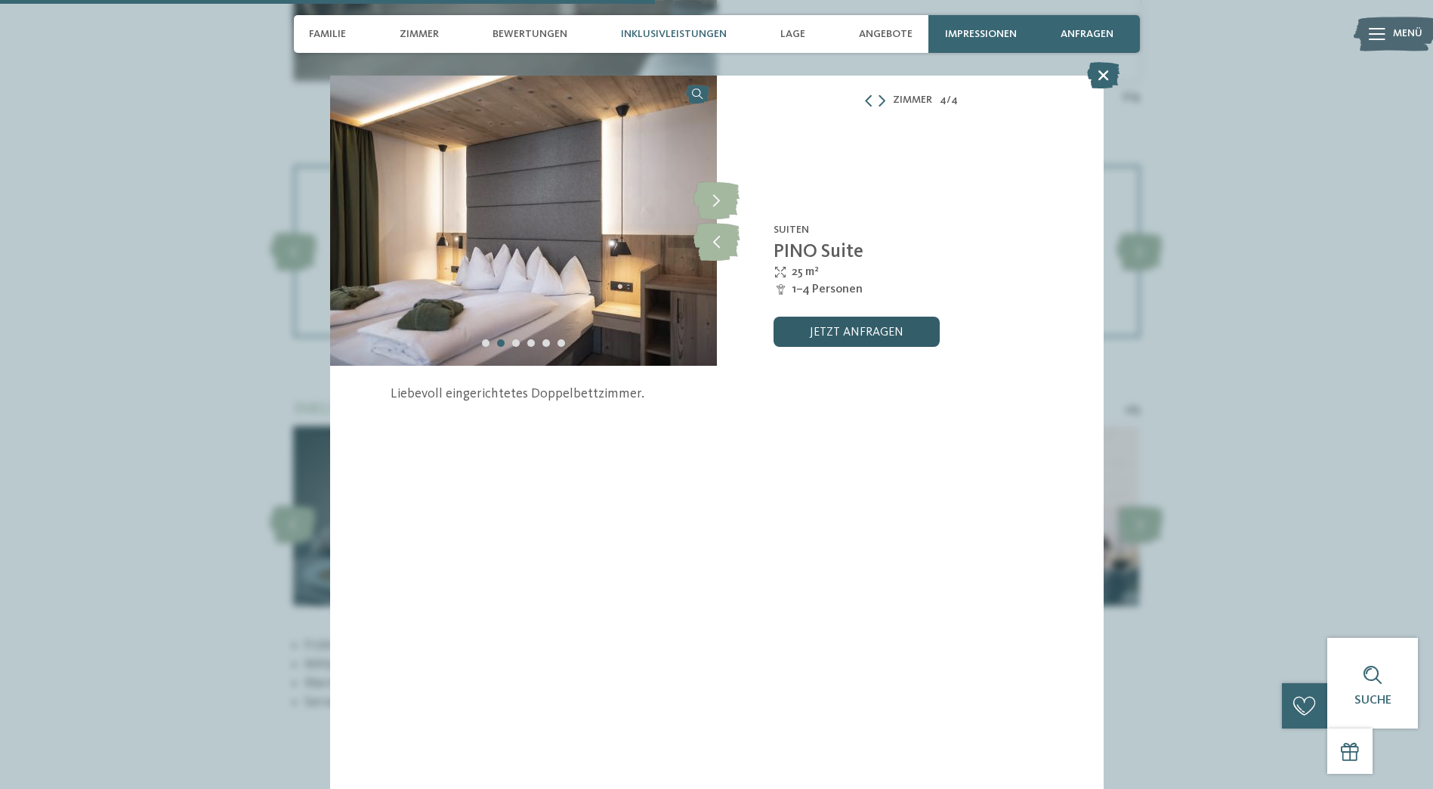
scroll to position [2796, 0]
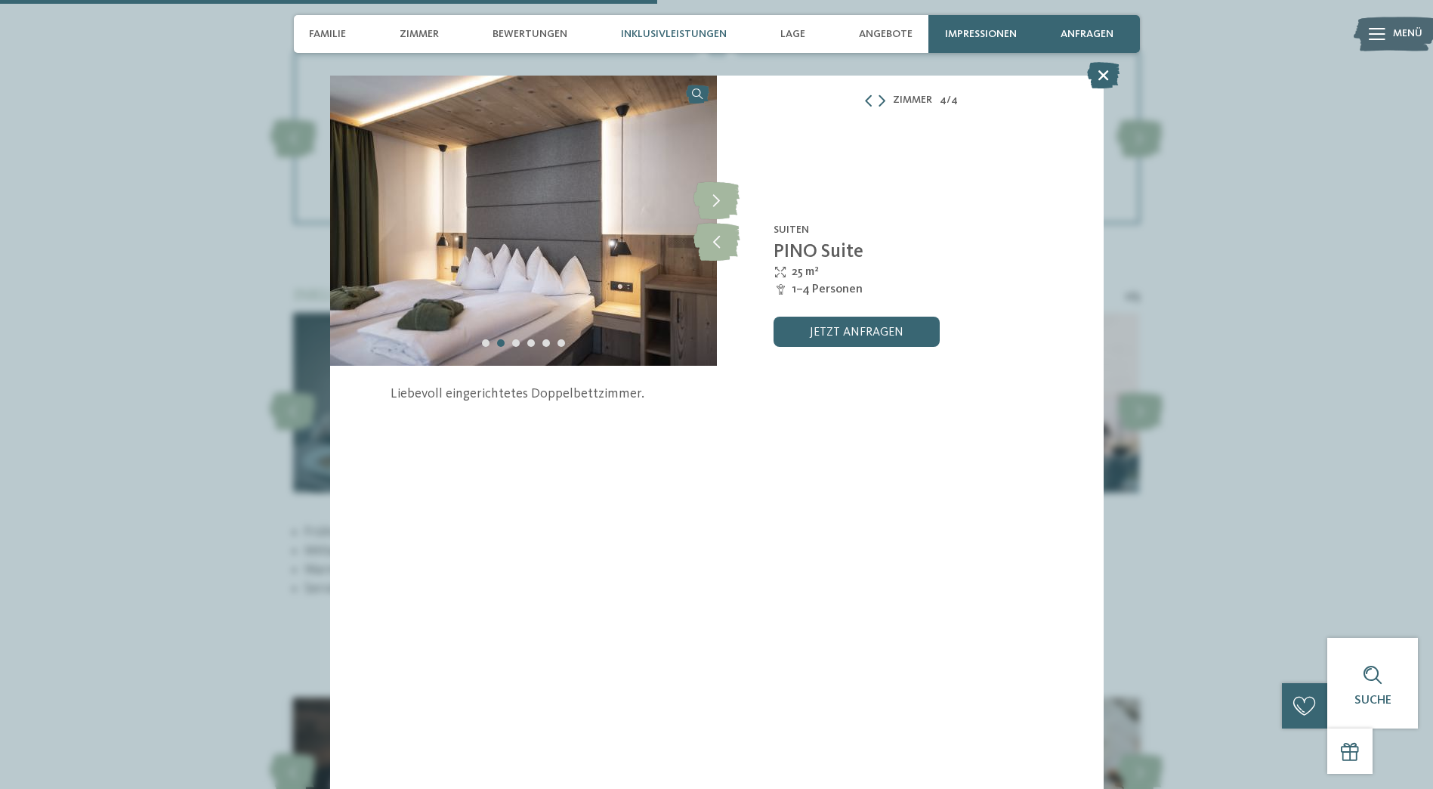
click at [1109, 76] on icon at bounding box center [1103, 75] width 32 height 26
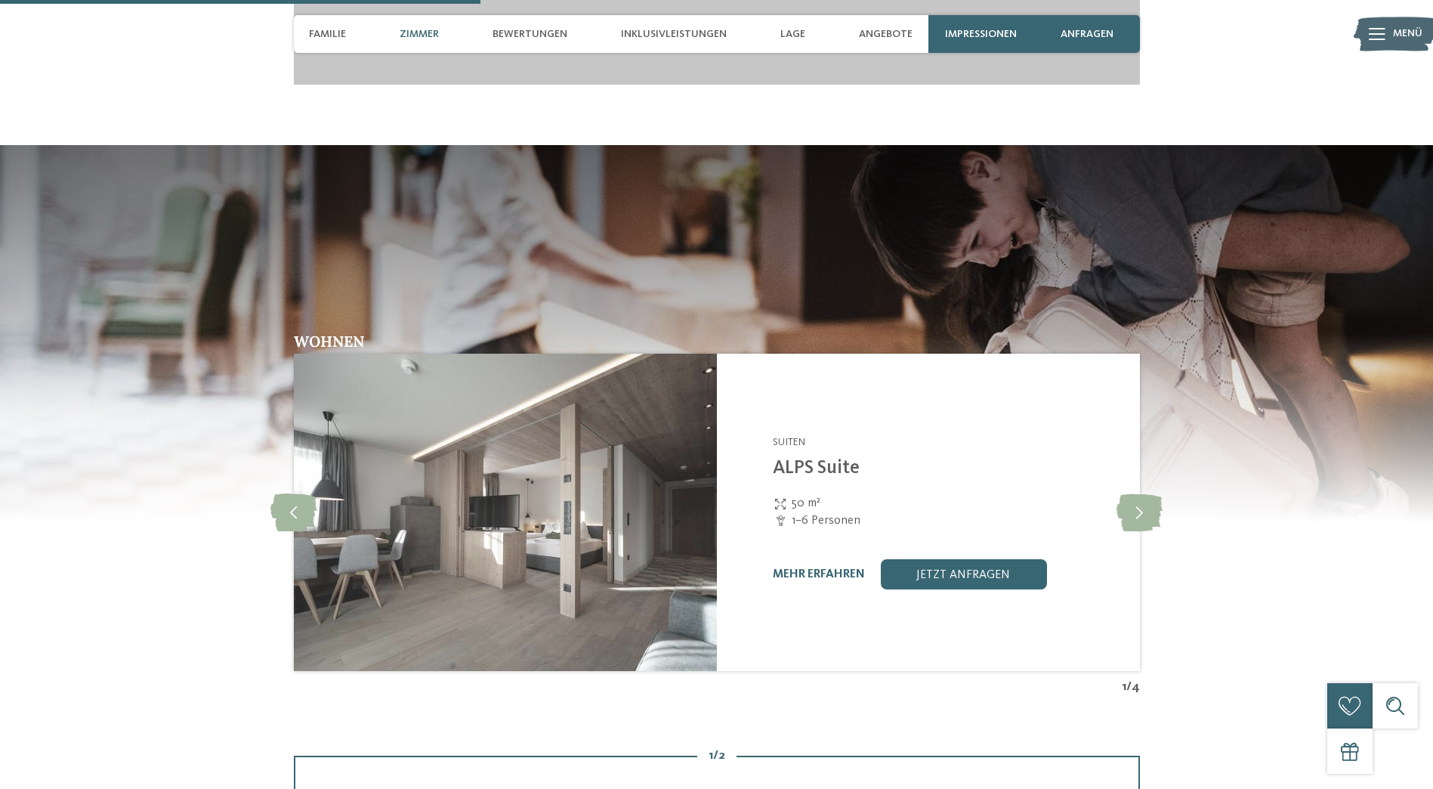
scroll to position [2040, 0]
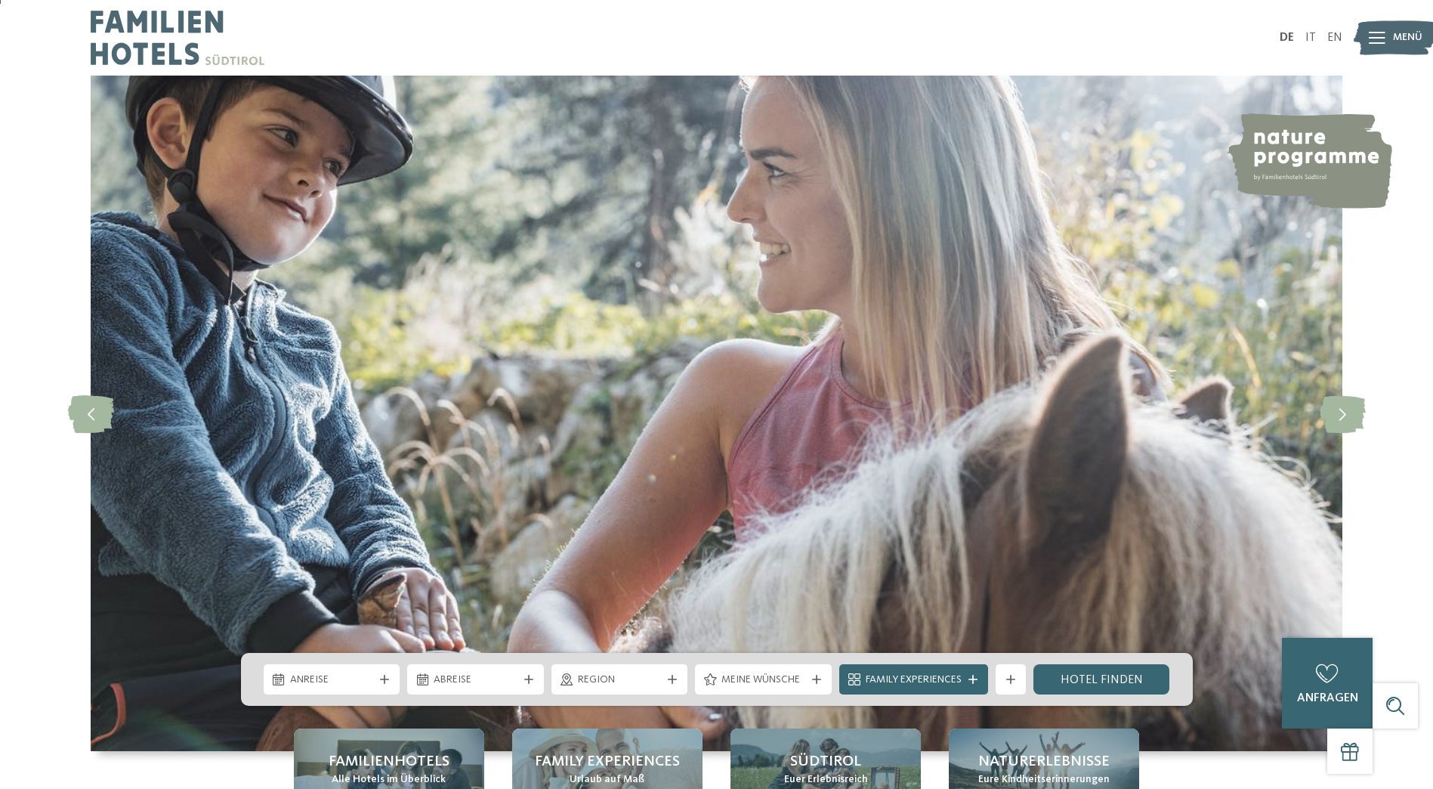
scroll to position [76, 0]
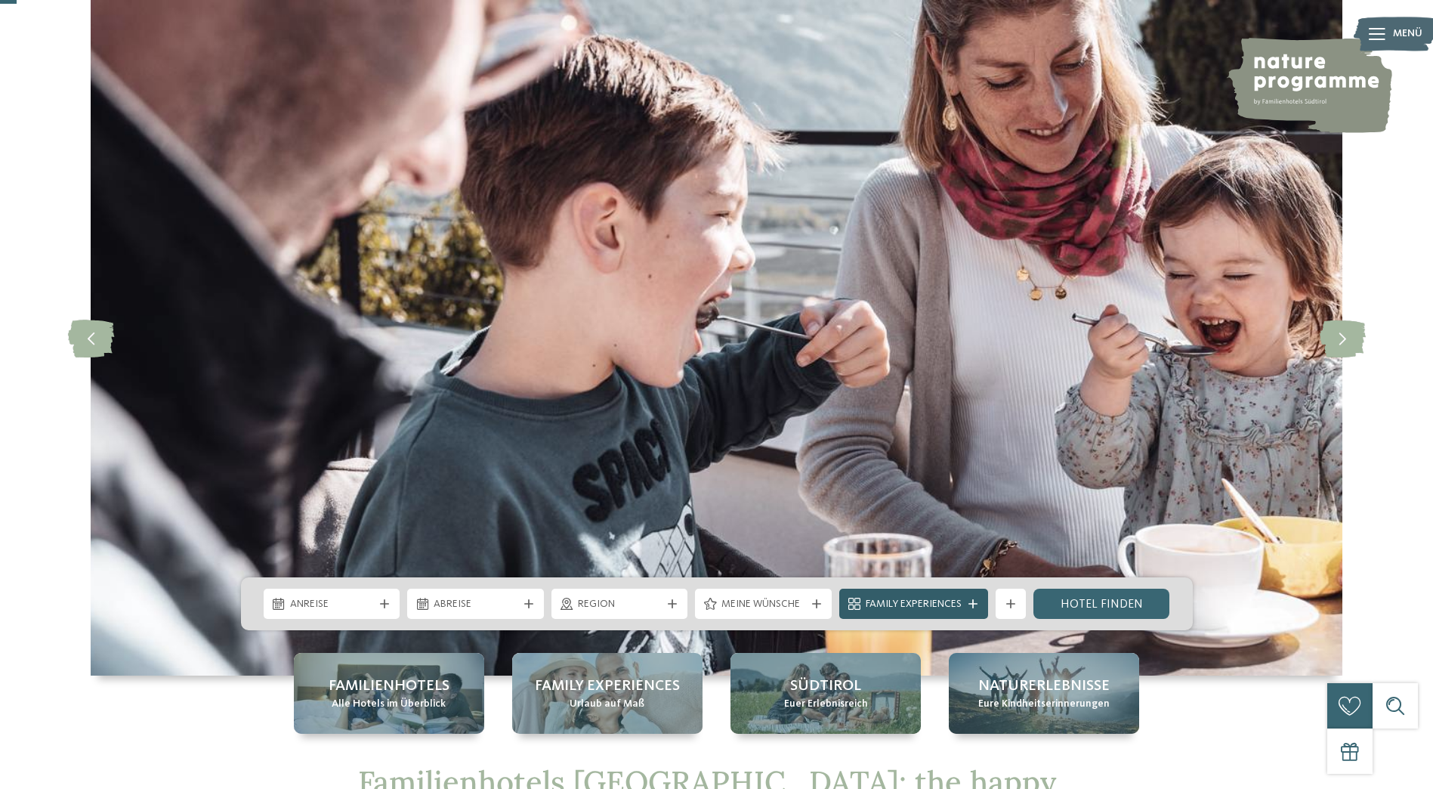
click at [913, 605] on span "Family Experiences" at bounding box center [914, 604] width 96 height 15
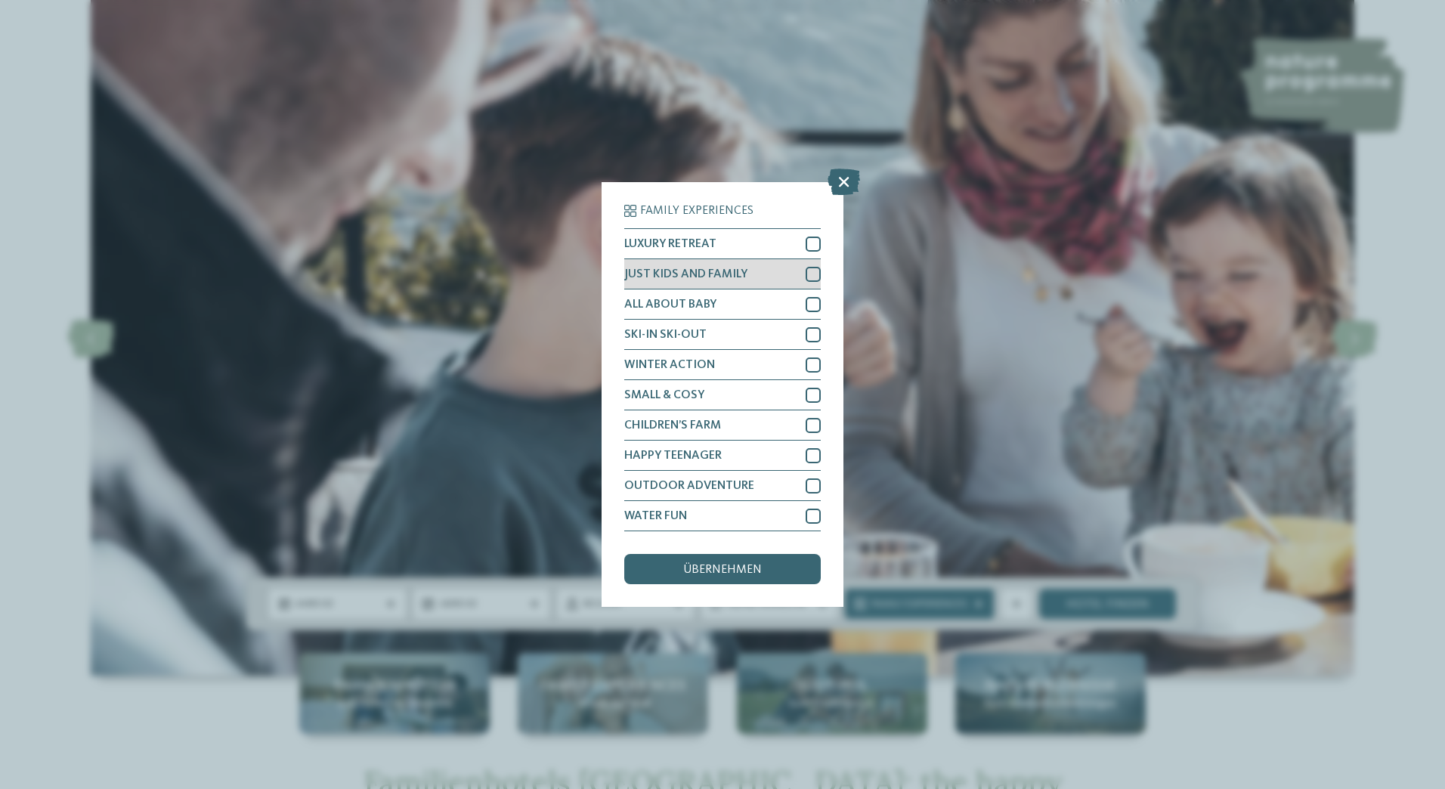
click at [816, 272] on div at bounding box center [813, 274] width 15 height 15
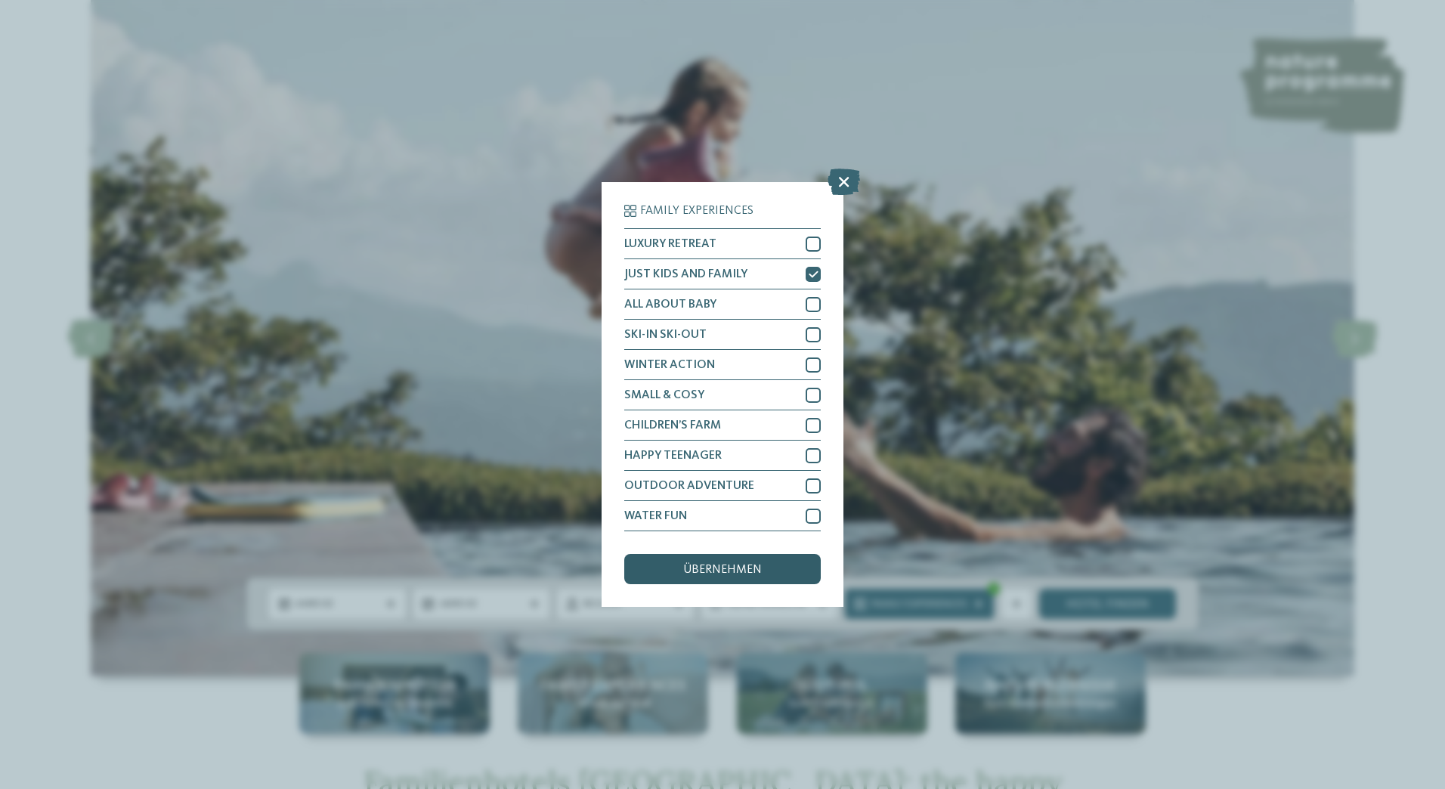
click at [790, 567] on div "übernehmen" at bounding box center [722, 569] width 196 height 30
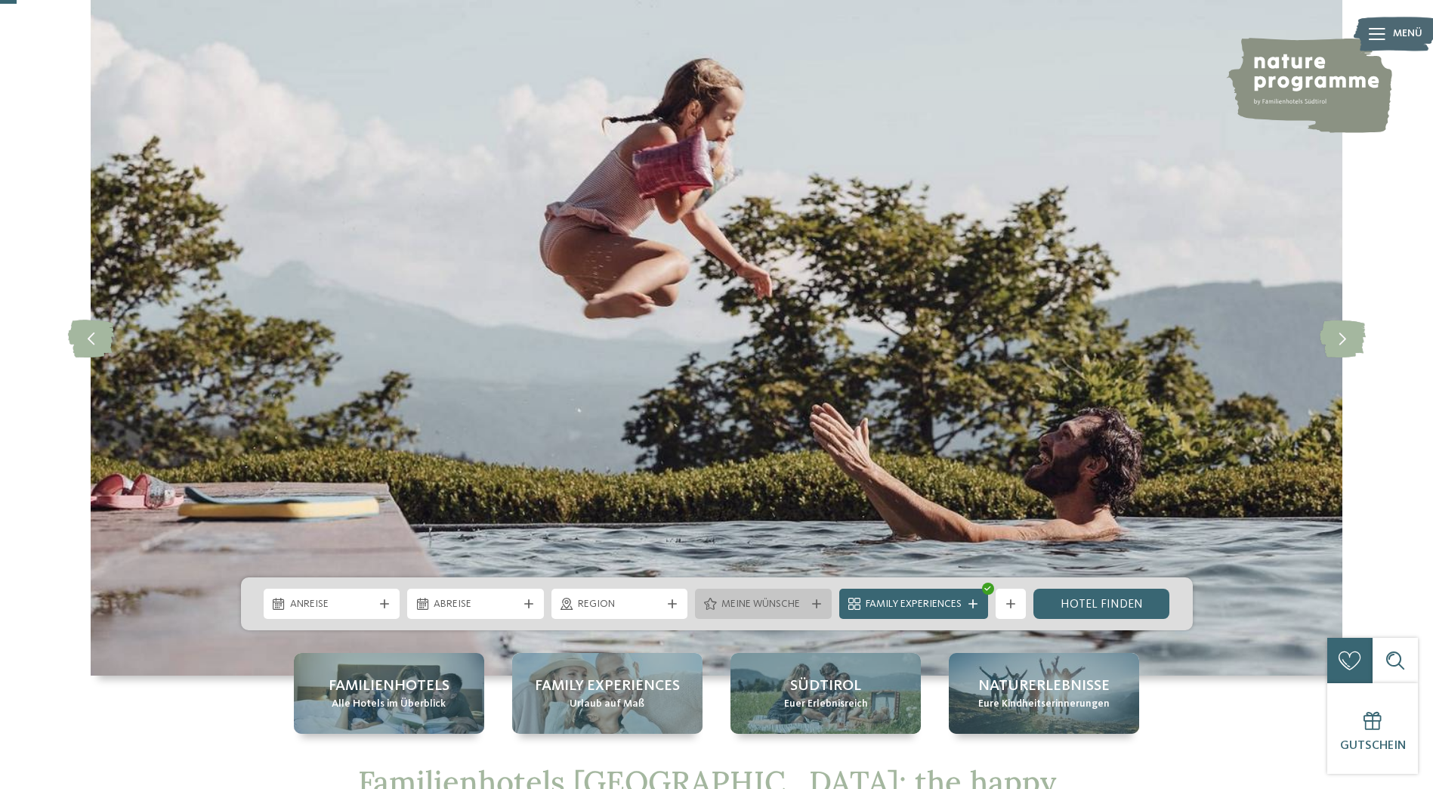
click at [769, 606] on span "Meine Wünsche" at bounding box center [764, 604] width 84 height 15
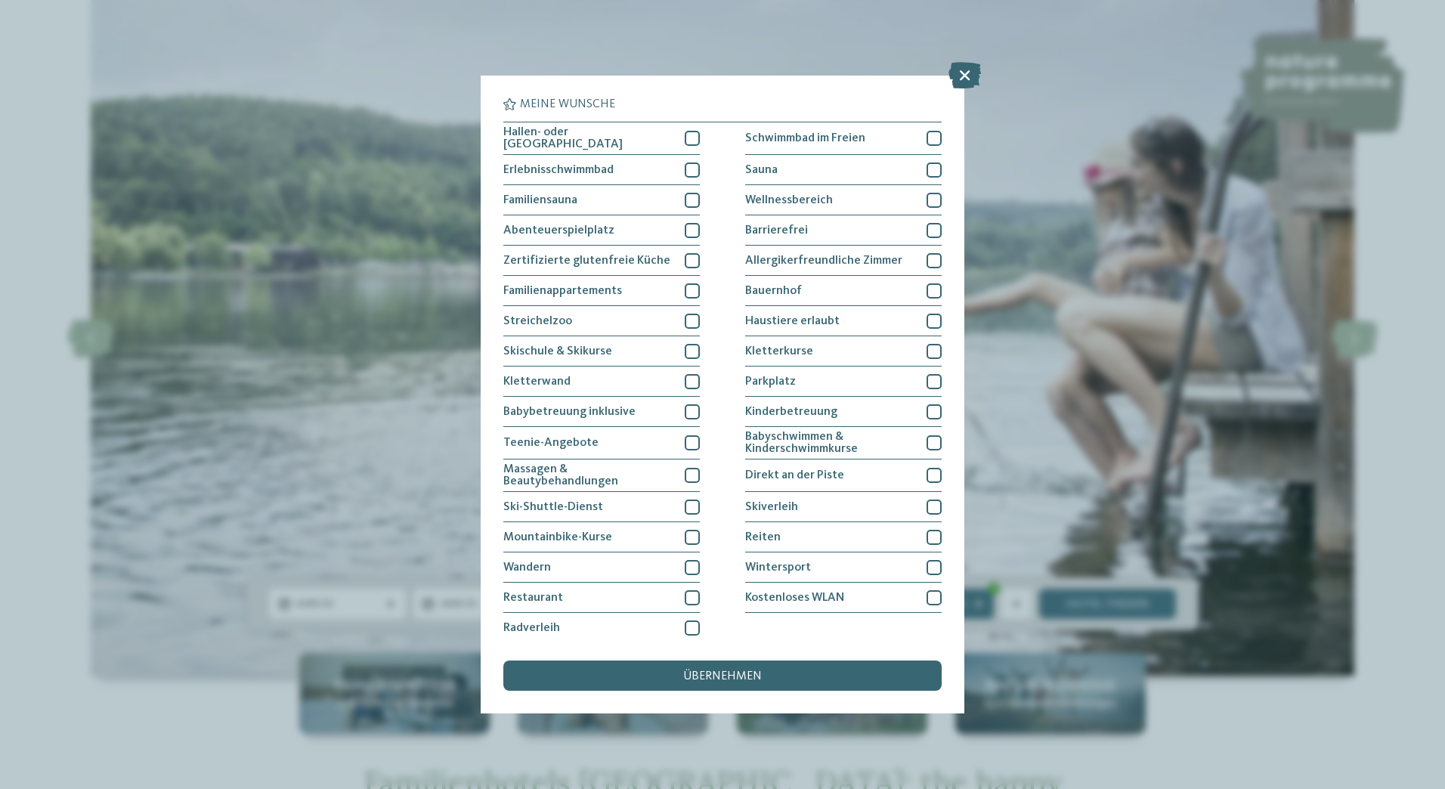
drag, startPoint x: 679, startPoint y: 142, endPoint x: 728, endPoint y: 141, distance: 49.1
click at [679, 142] on div "Hallen- oder Schleusenbad" at bounding box center [601, 138] width 196 height 32
click at [926, 140] on div at bounding box center [933, 138] width 15 height 15
click at [775, 679] on div "übernehmen" at bounding box center [722, 675] width 438 height 30
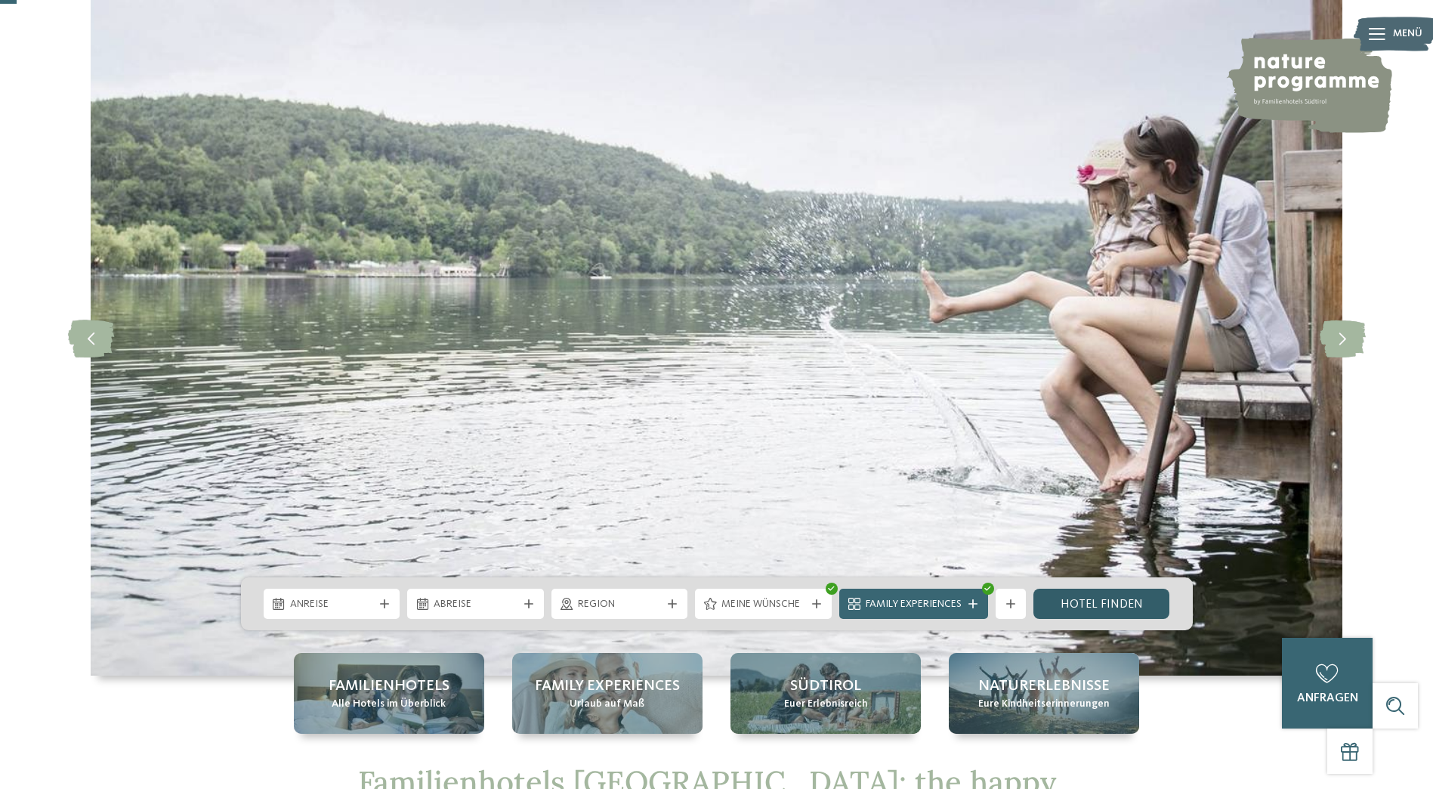
click at [1065, 602] on link "Hotel finden" at bounding box center [1102, 604] width 137 height 30
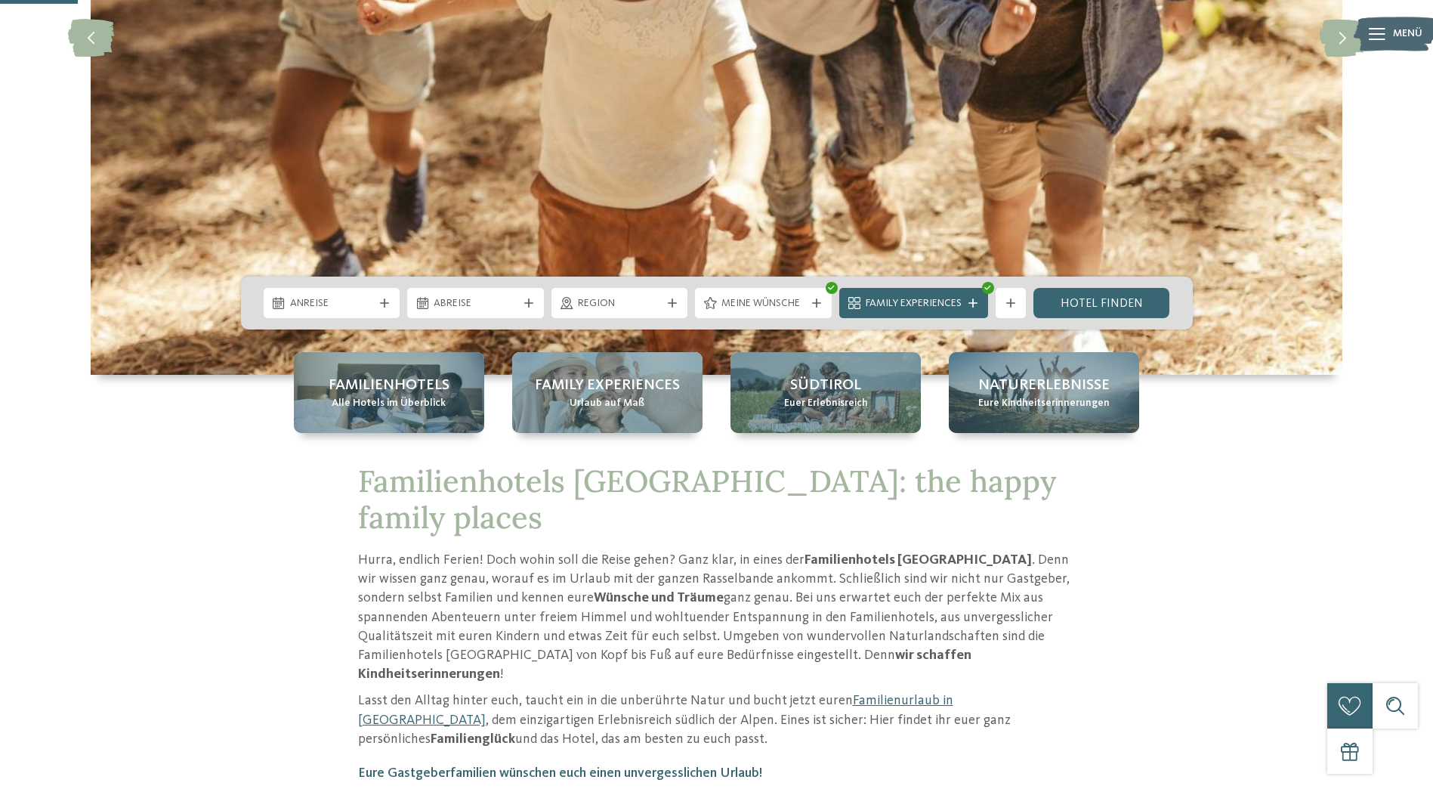
scroll to position [378, 0]
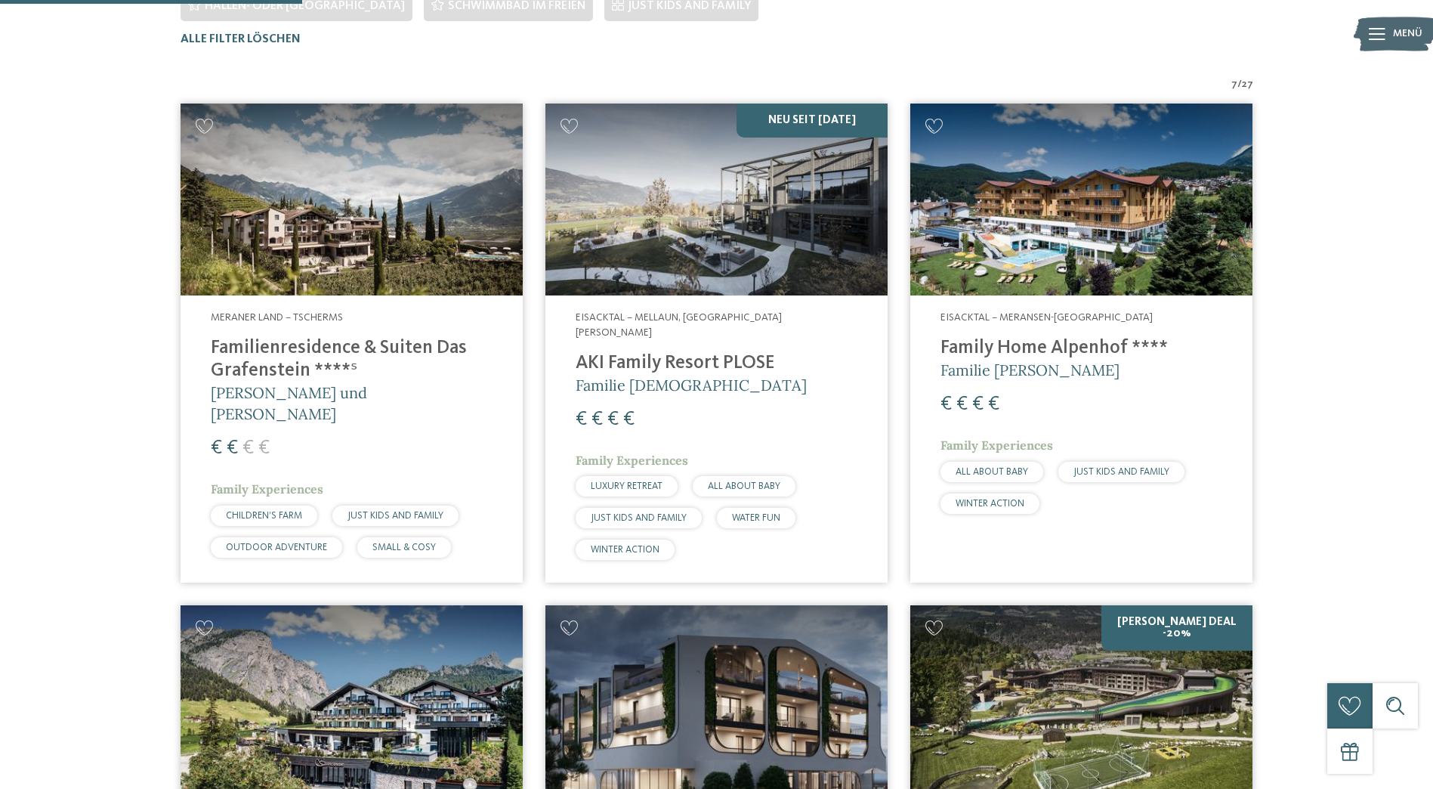
scroll to position [496, 0]
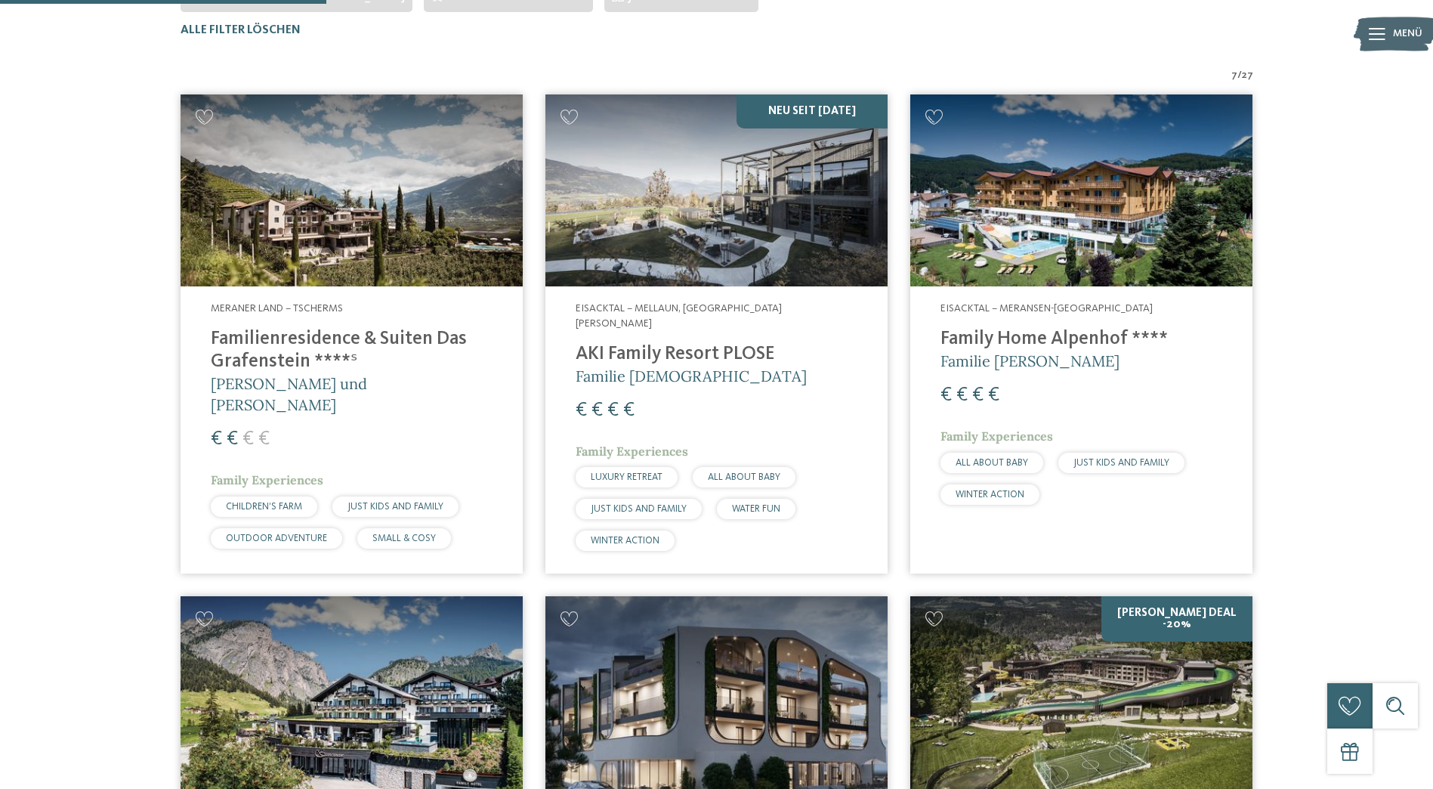
click at [803, 397] on div "€ € € €" at bounding box center [717, 410] width 282 height 27
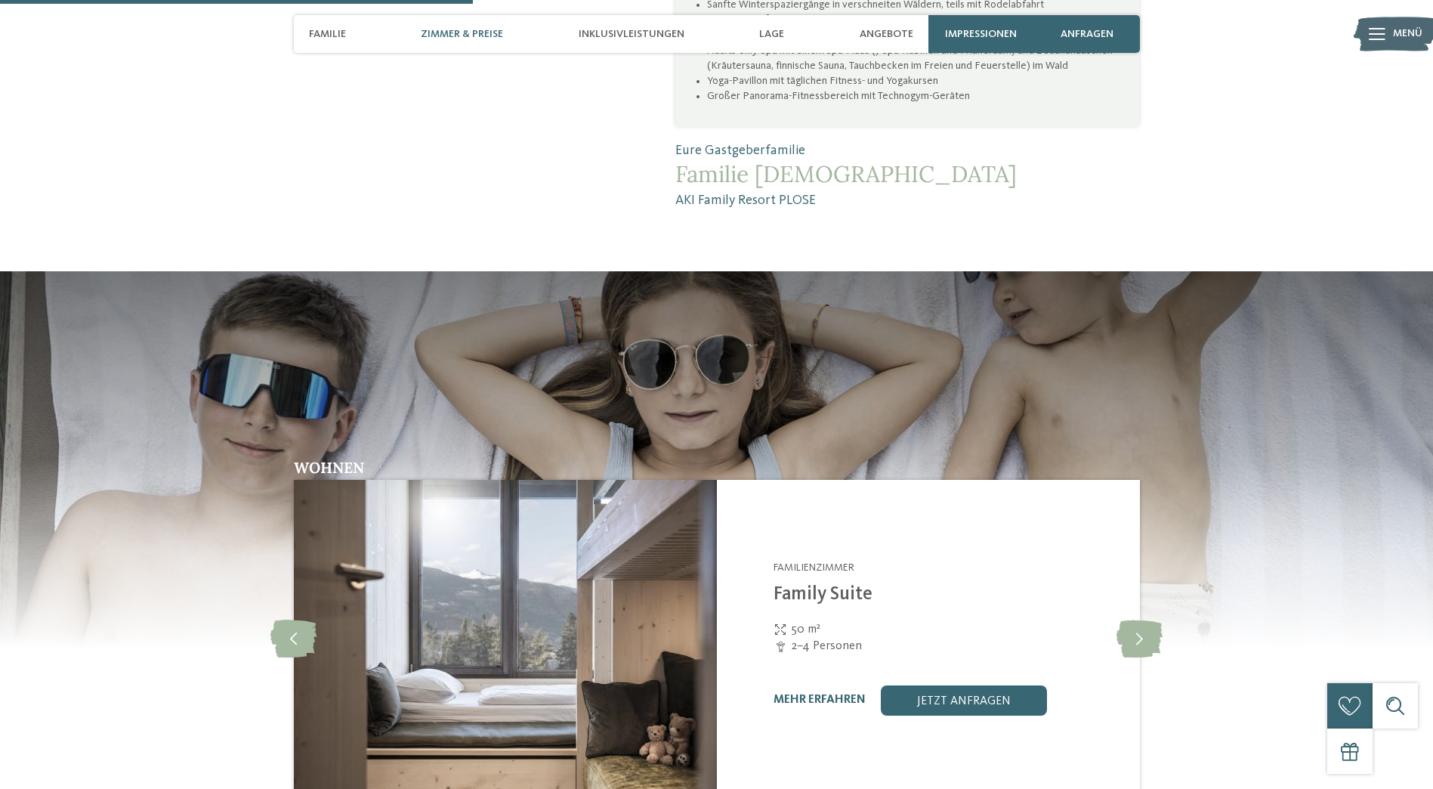
scroll to position [1738, 0]
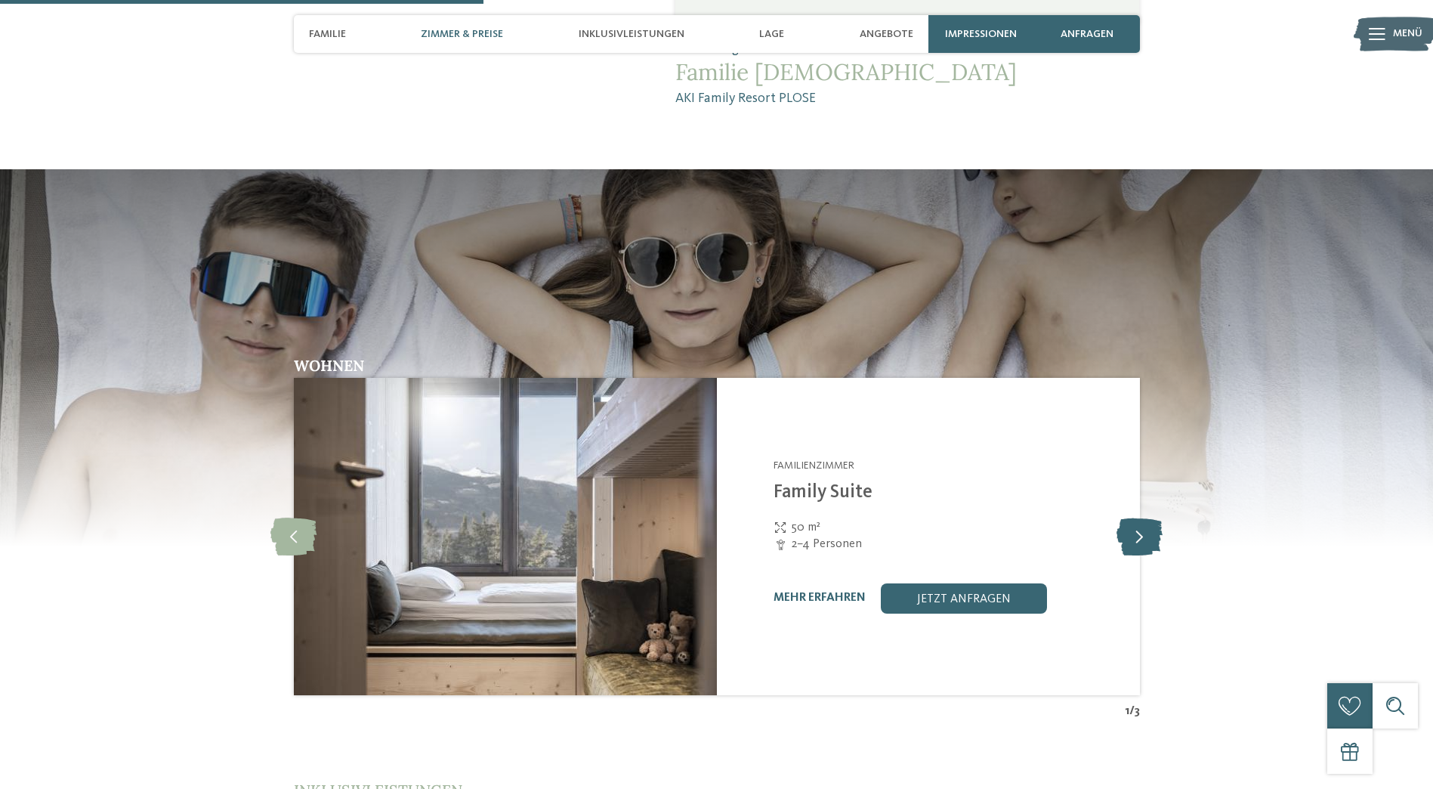
click at [1144, 518] on icon at bounding box center [1140, 537] width 46 height 38
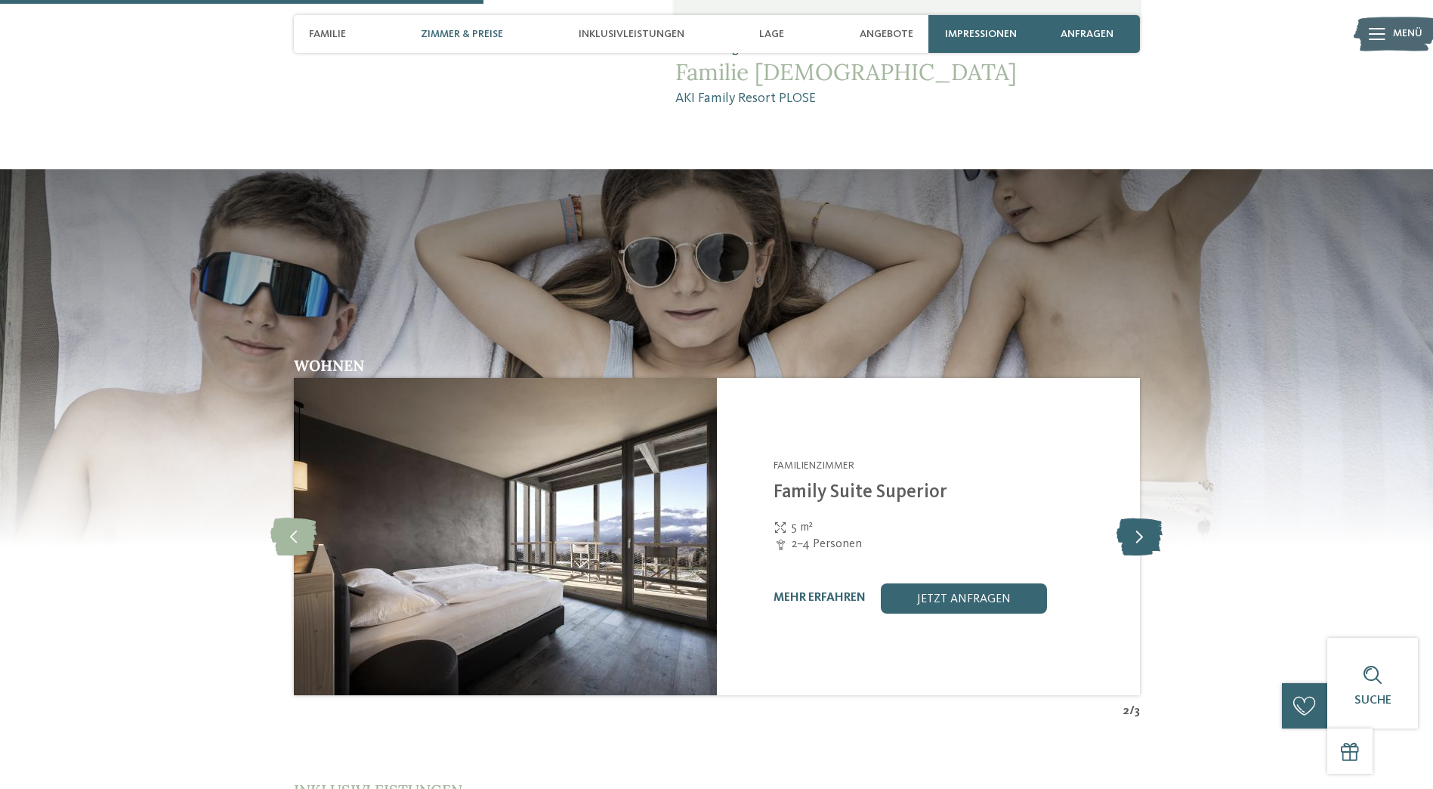
click at [1144, 518] on icon at bounding box center [1140, 537] width 46 height 38
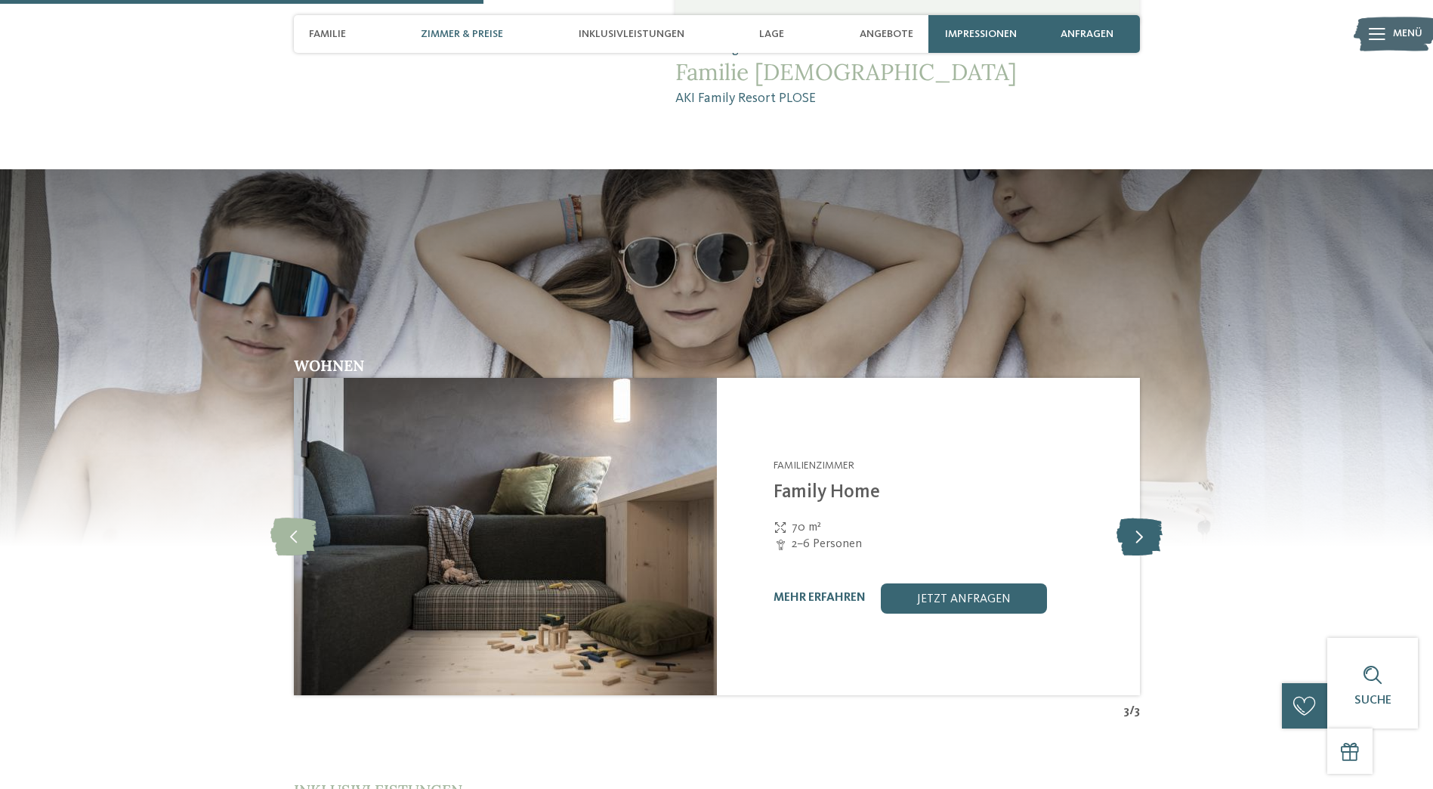
click at [1144, 518] on icon at bounding box center [1140, 537] width 46 height 38
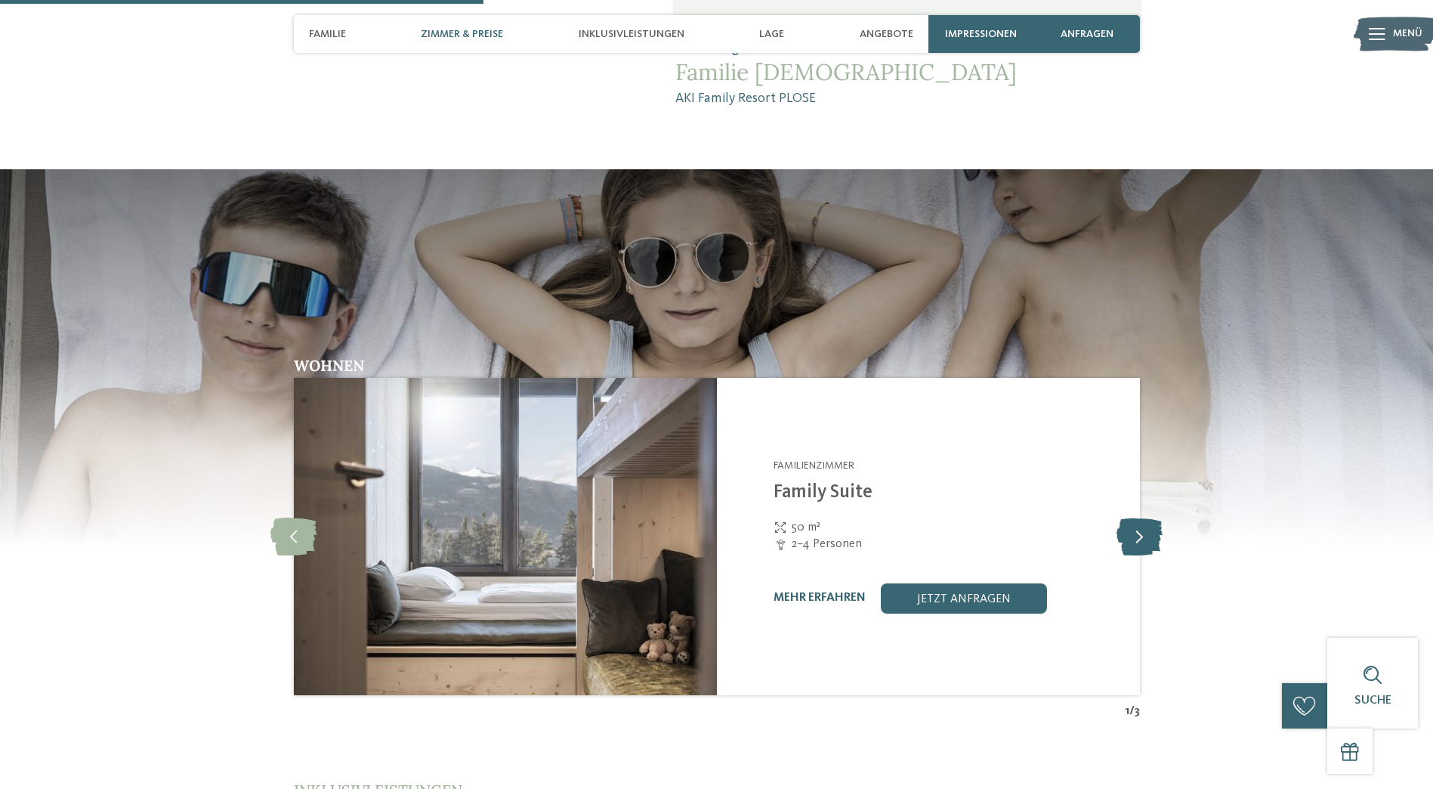
click at [1144, 518] on icon at bounding box center [1140, 537] width 46 height 38
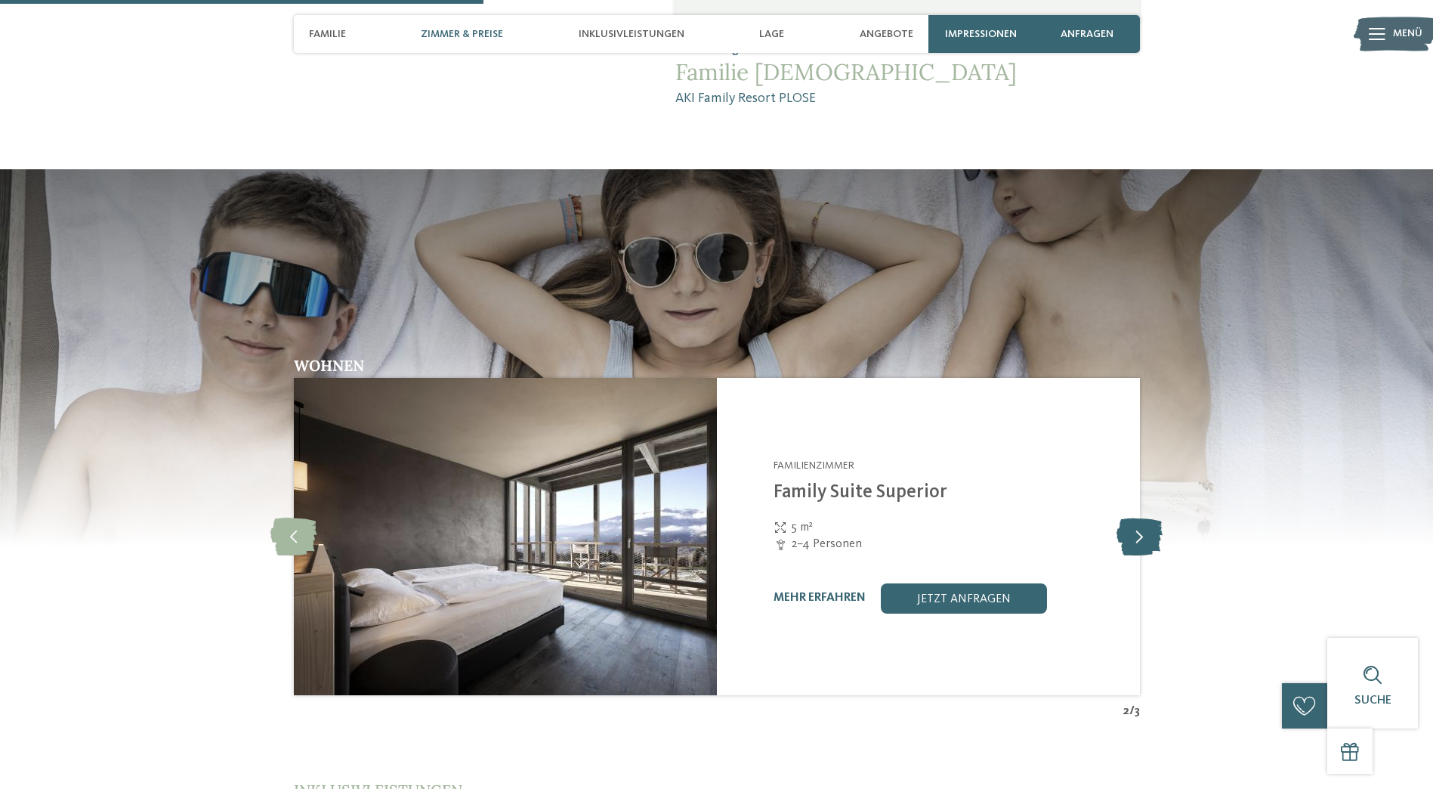
click at [1144, 518] on icon at bounding box center [1140, 537] width 46 height 38
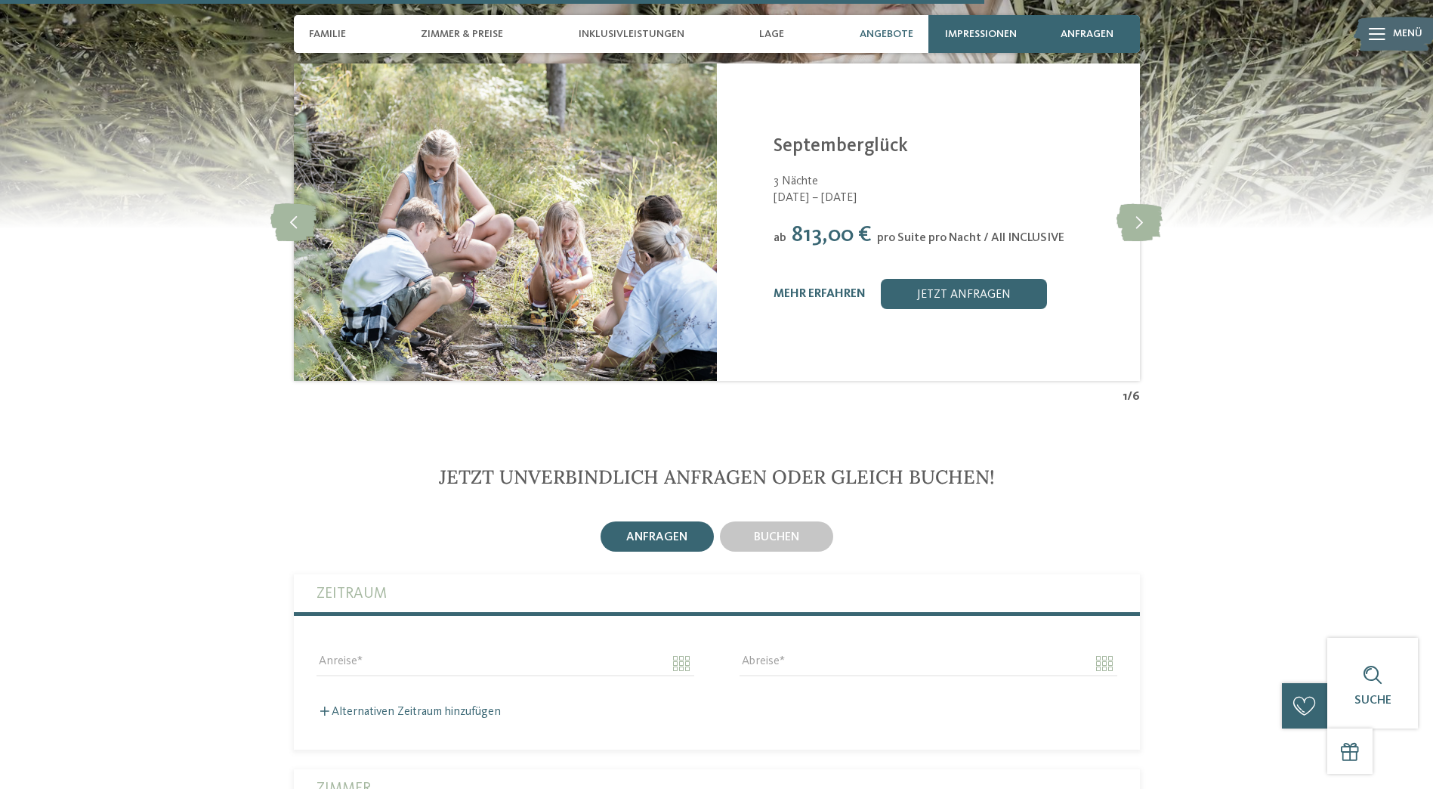
scroll to position [3552, 0]
